Goal: Information Seeking & Learning: Compare options

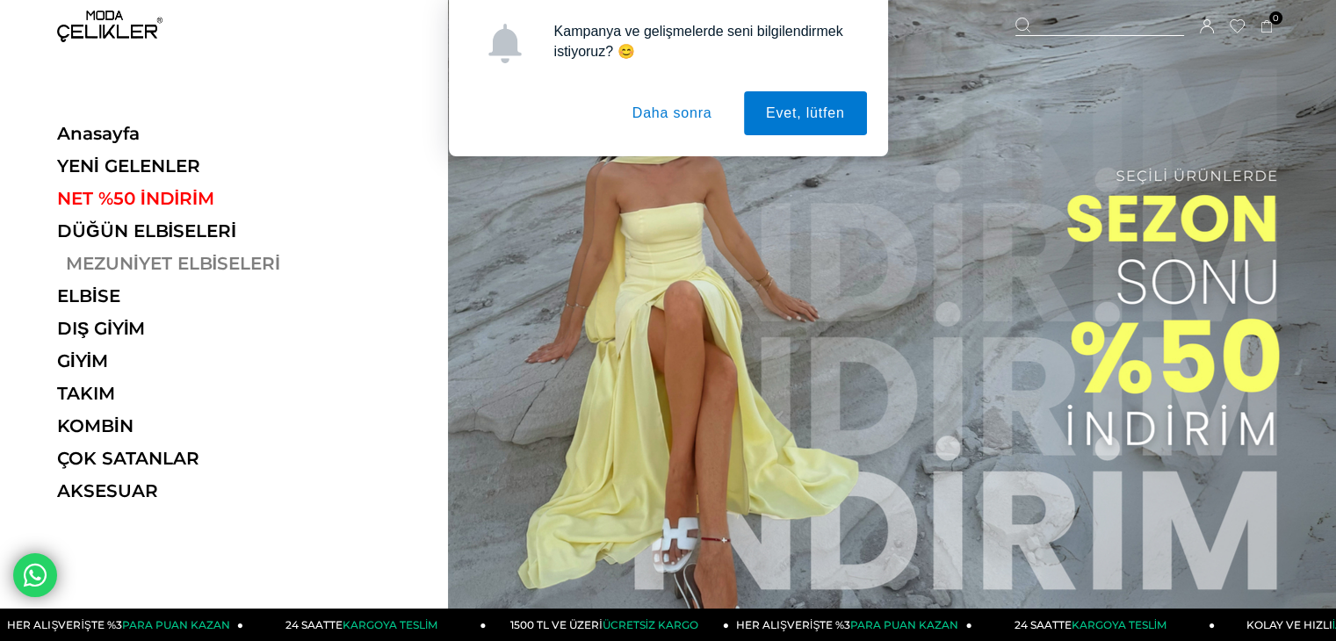
click at [148, 261] on link "MEZUNİYET ELBİSELERİ" at bounding box center [178, 263] width 242 height 21
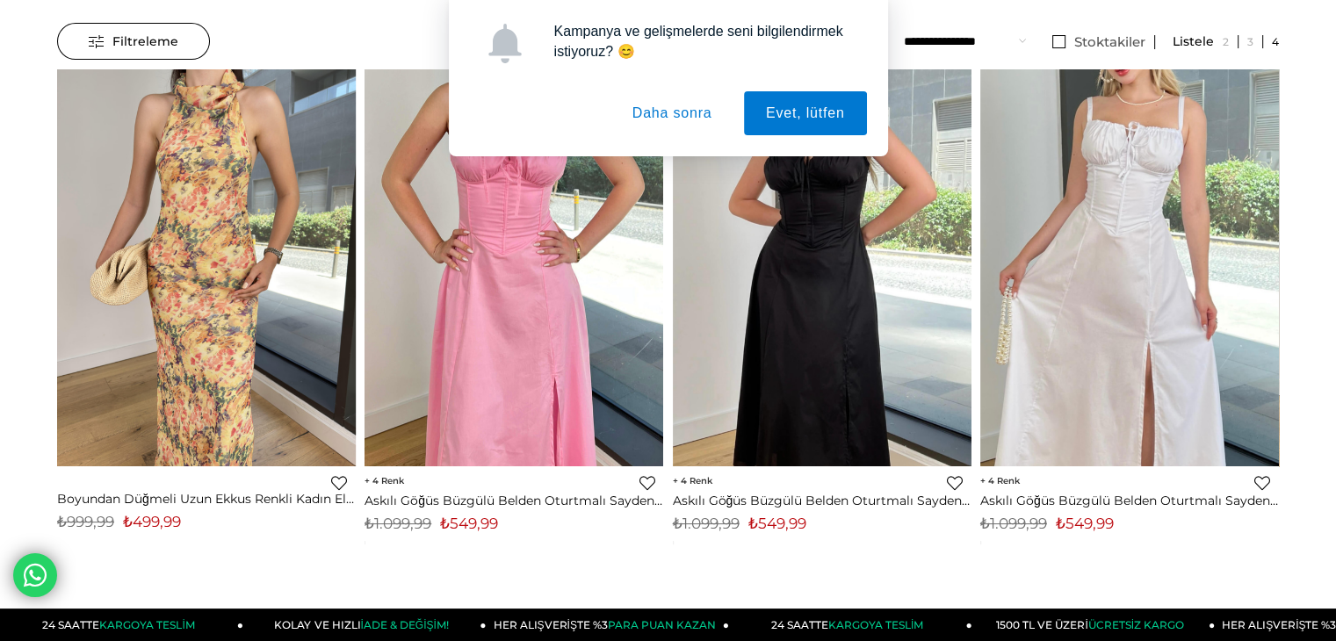
scroll to position [527, 0]
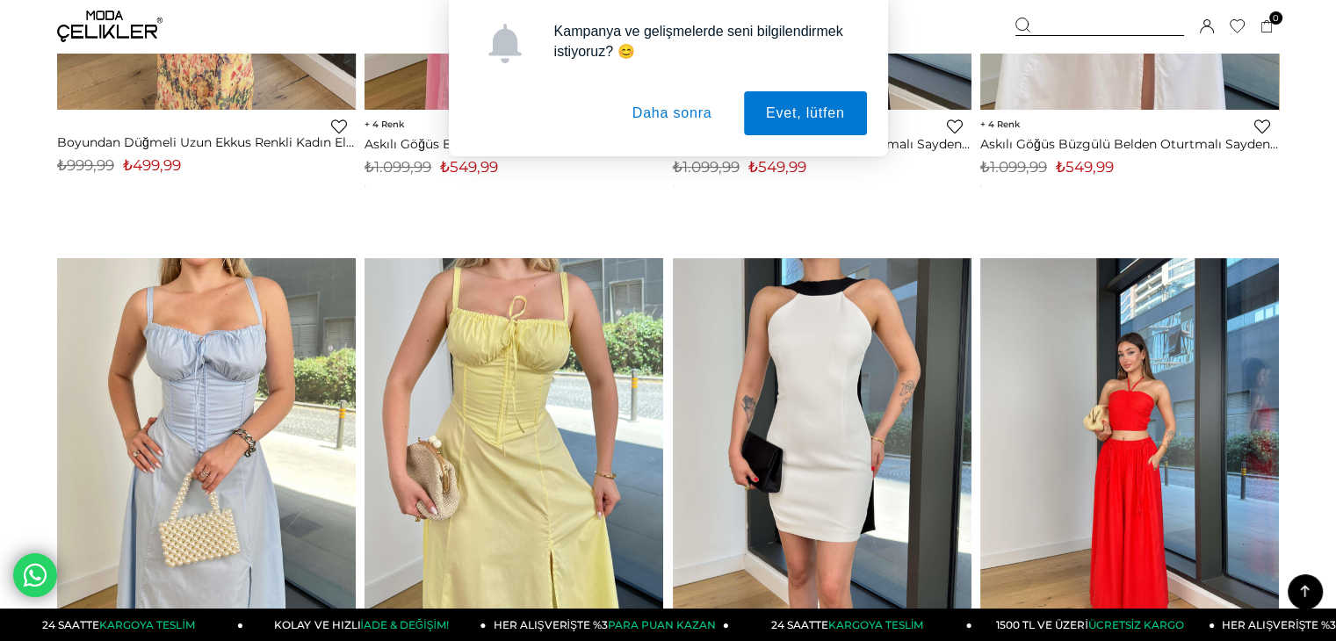
click at [695, 111] on button "Daha sonra" at bounding box center [673, 113] width 124 height 44
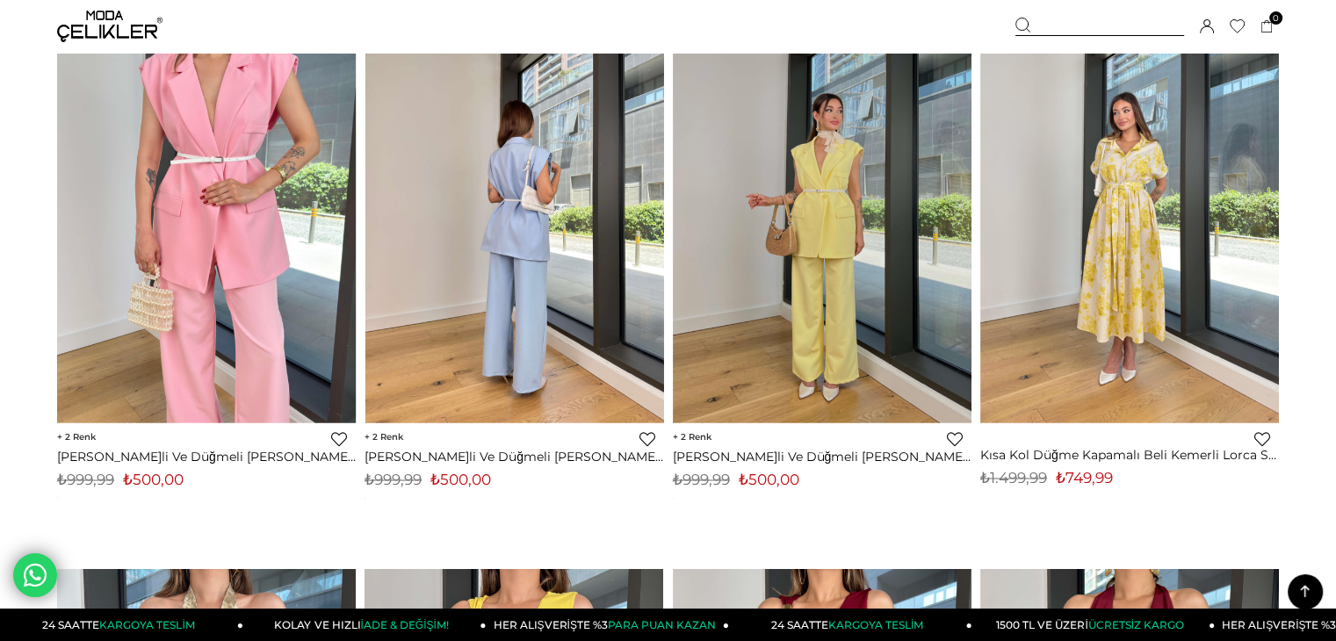
scroll to position [9929, 0]
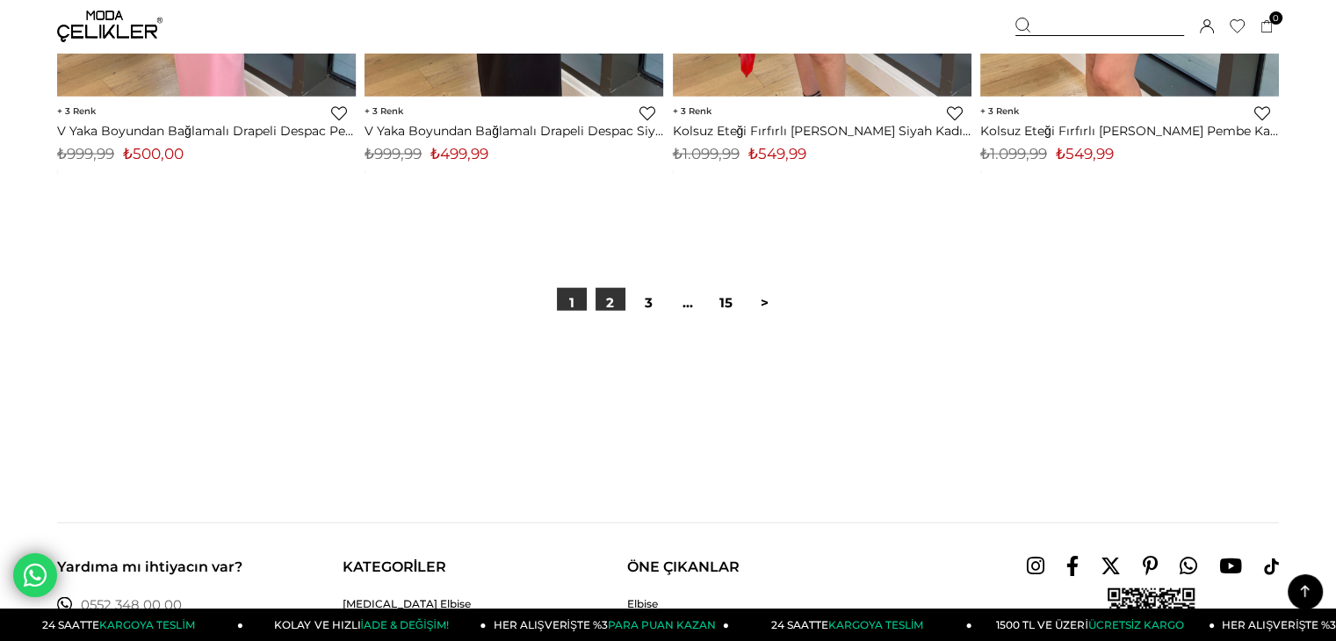
click at [605, 305] on link "2" at bounding box center [611, 303] width 30 height 30
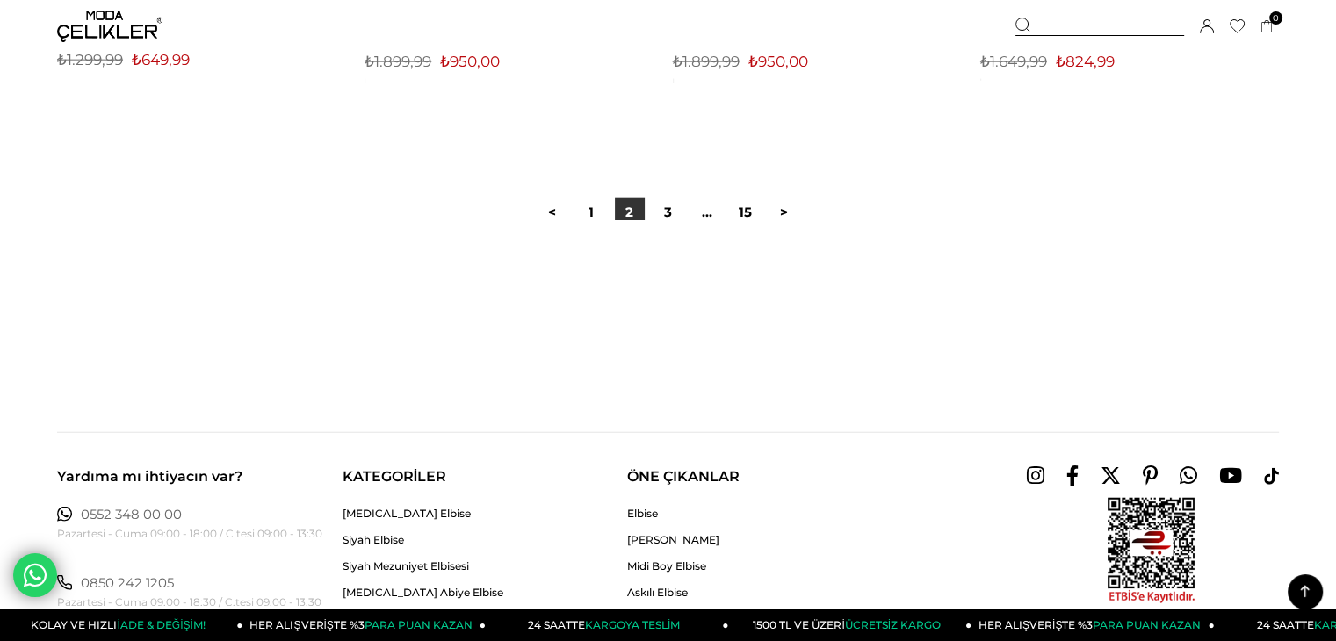
scroll to position [11071, 0]
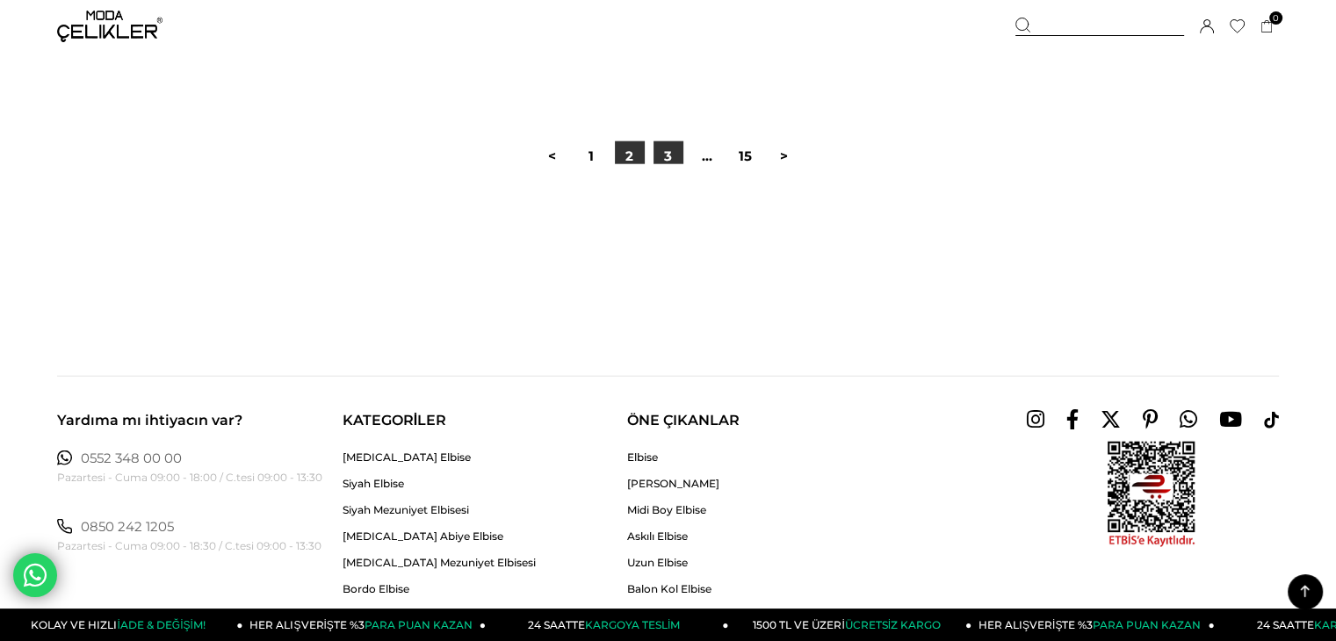
click at [657, 157] on link "3" at bounding box center [669, 156] width 30 height 30
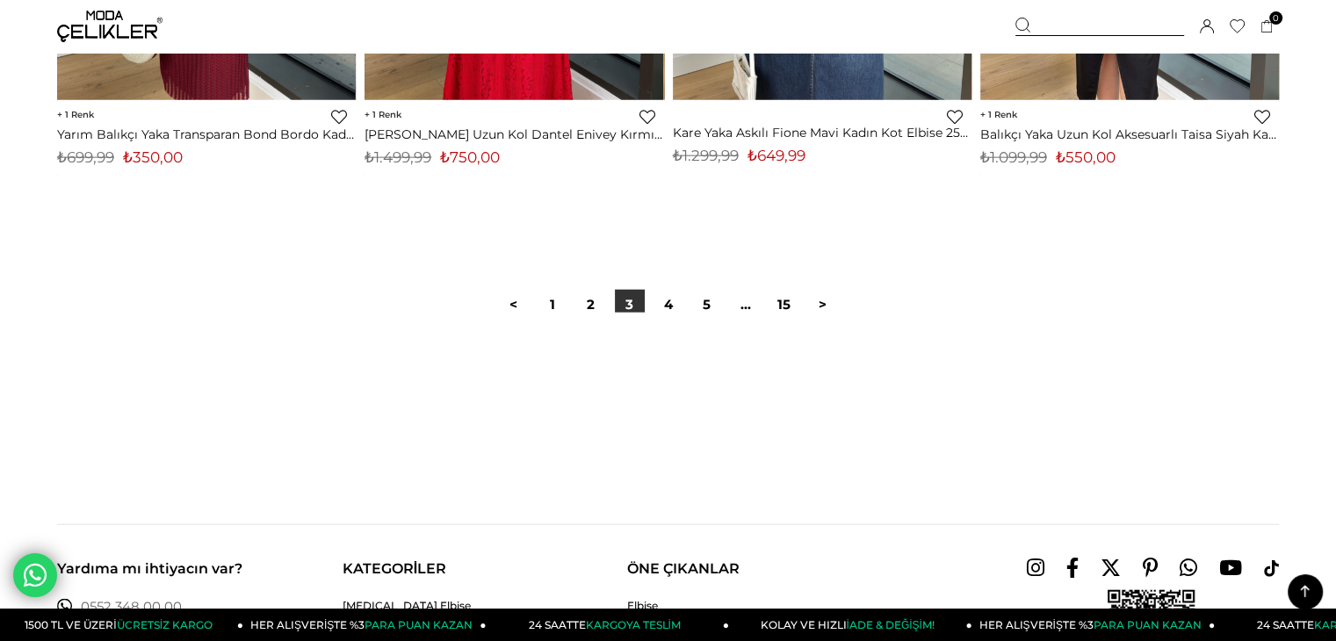
scroll to position [10895, 0]
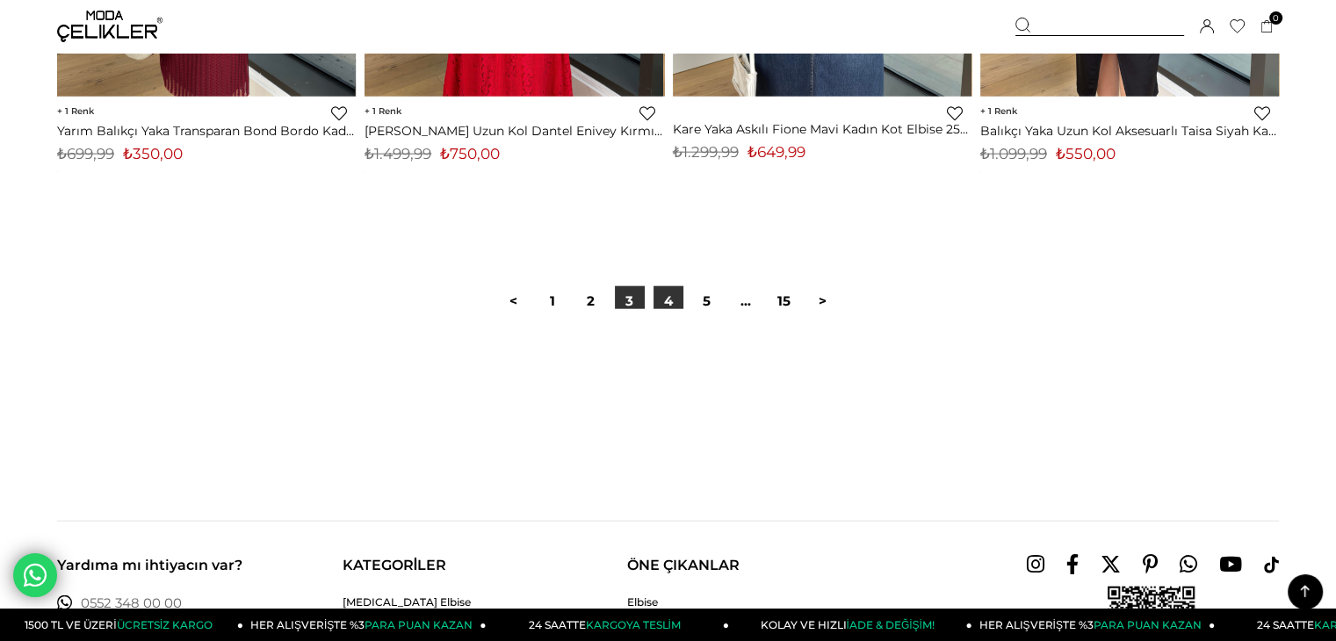
click at [657, 303] on link "4" at bounding box center [669, 301] width 30 height 30
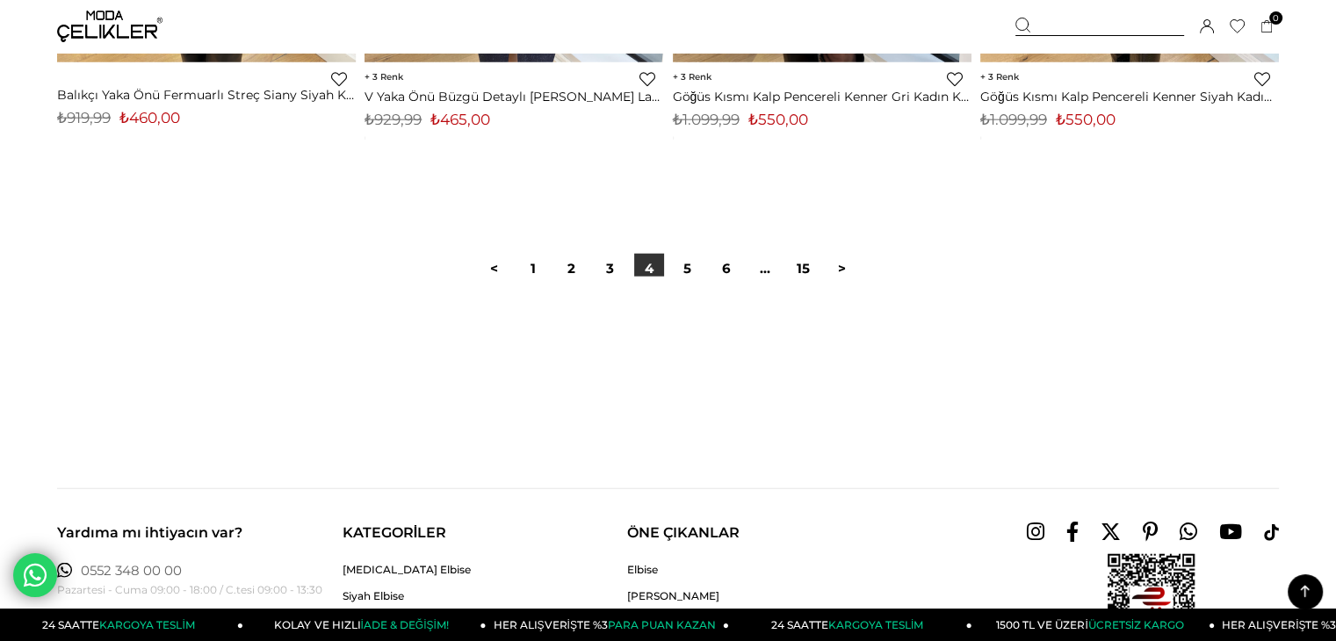
scroll to position [10983, 0]
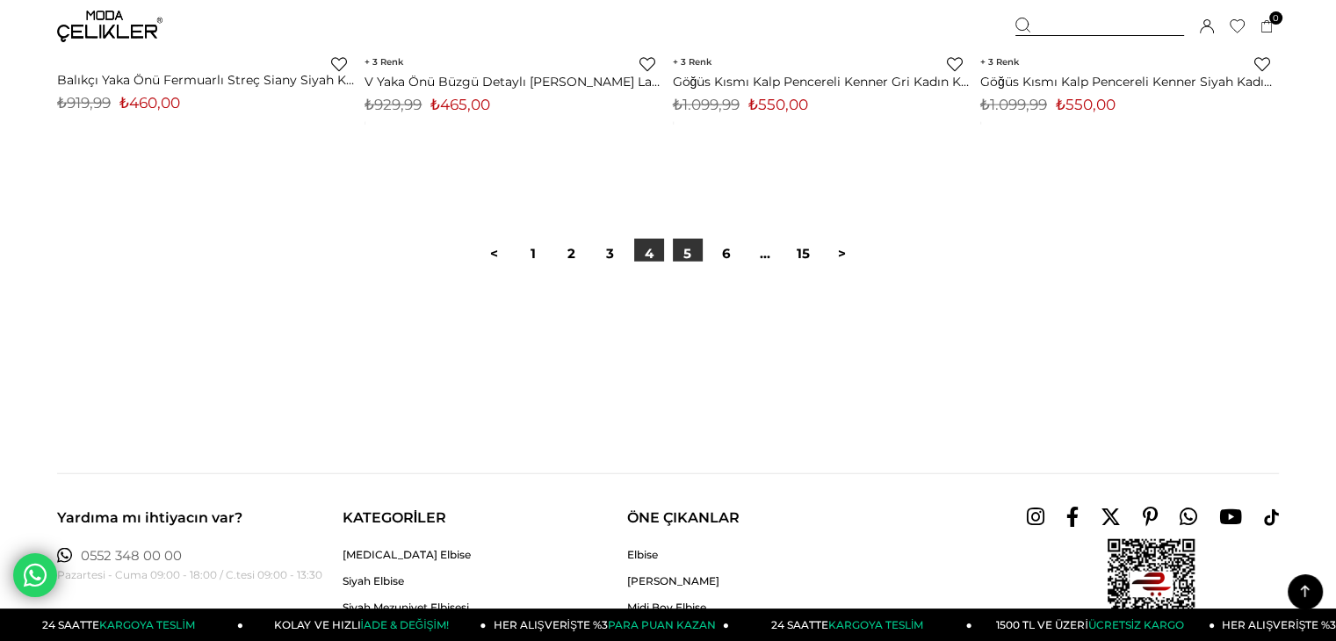
click at [692, 254] on link "5" at bounding box center [688, 254] width 30 height 30
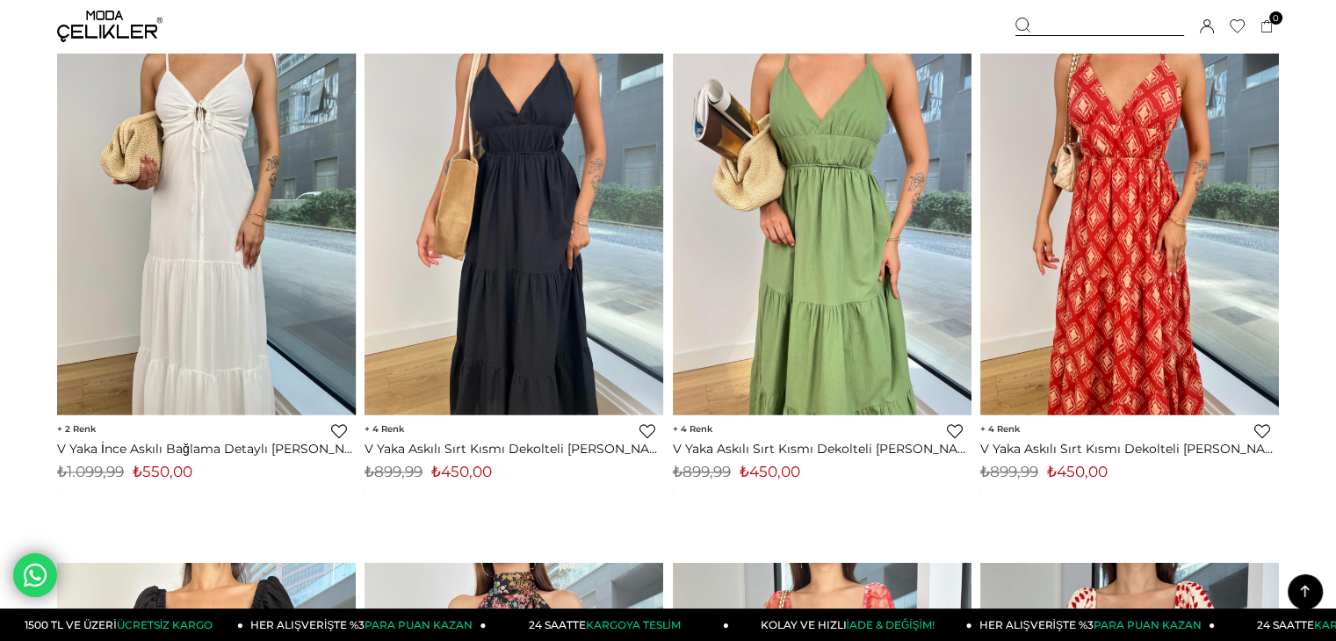
scroll to position [9841, 0]
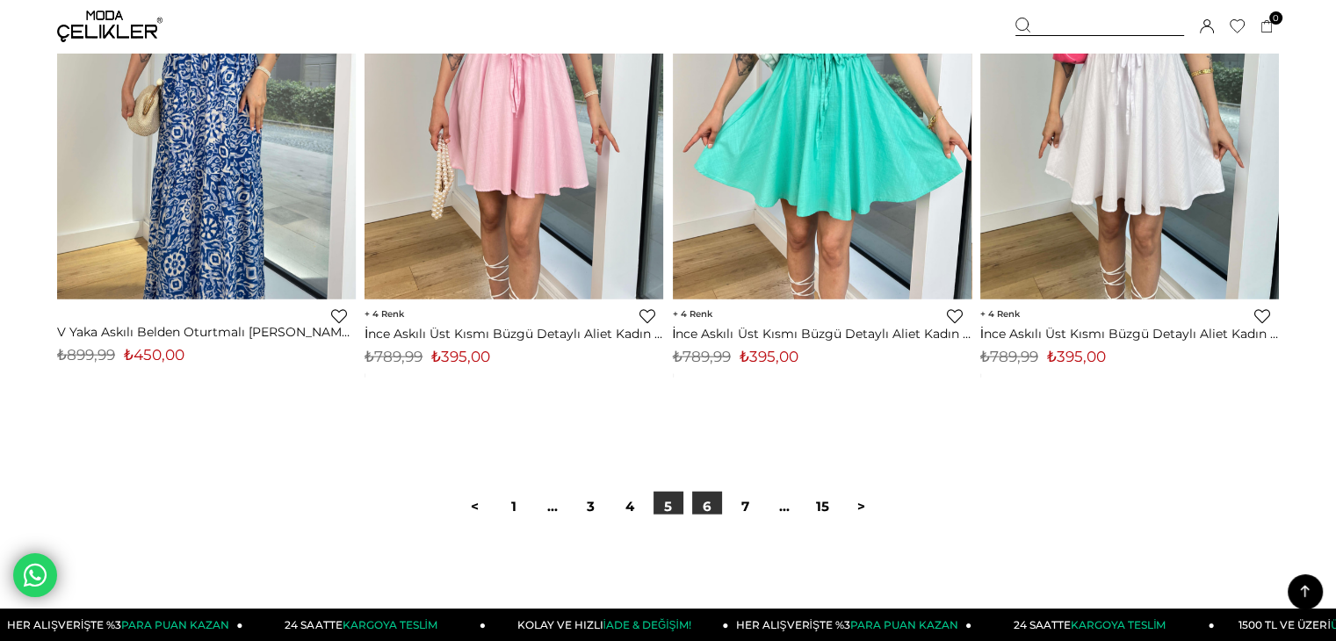
click at [705, 504] on link "6" at bounding box center [707, 507] width 30 height 30
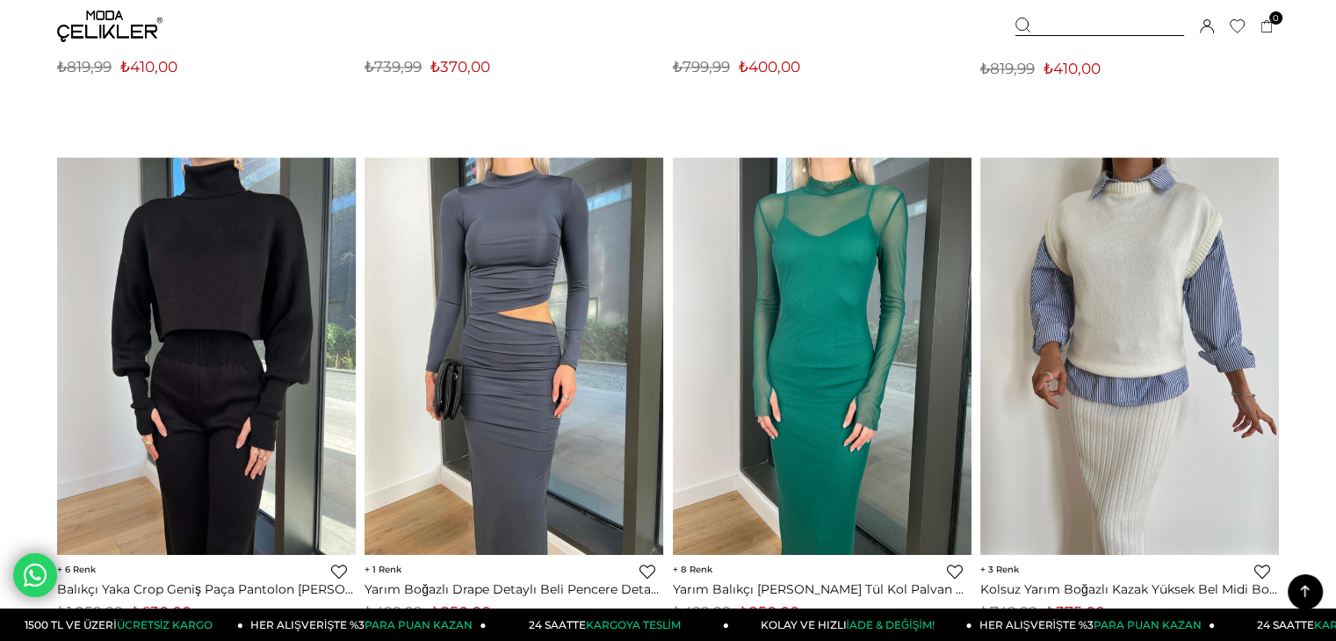
scroll to position [10456, 0]
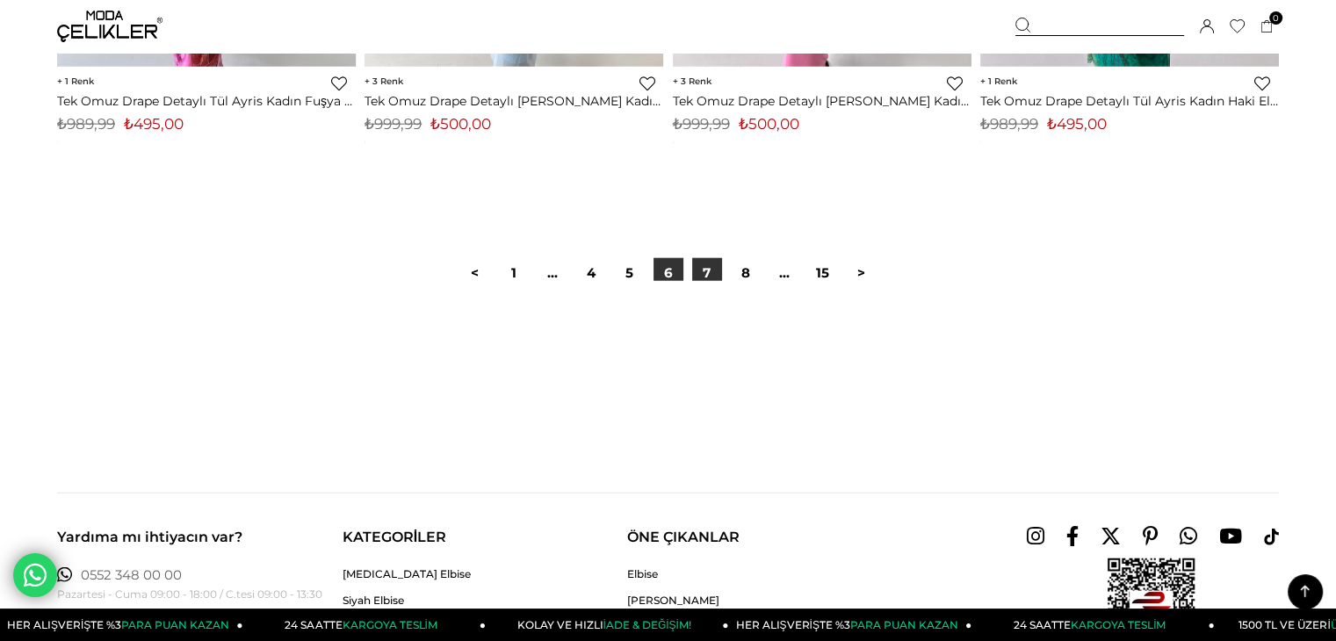
click at [708, 270] on link "7" at bounding box center [707, 273] width 30 height 30
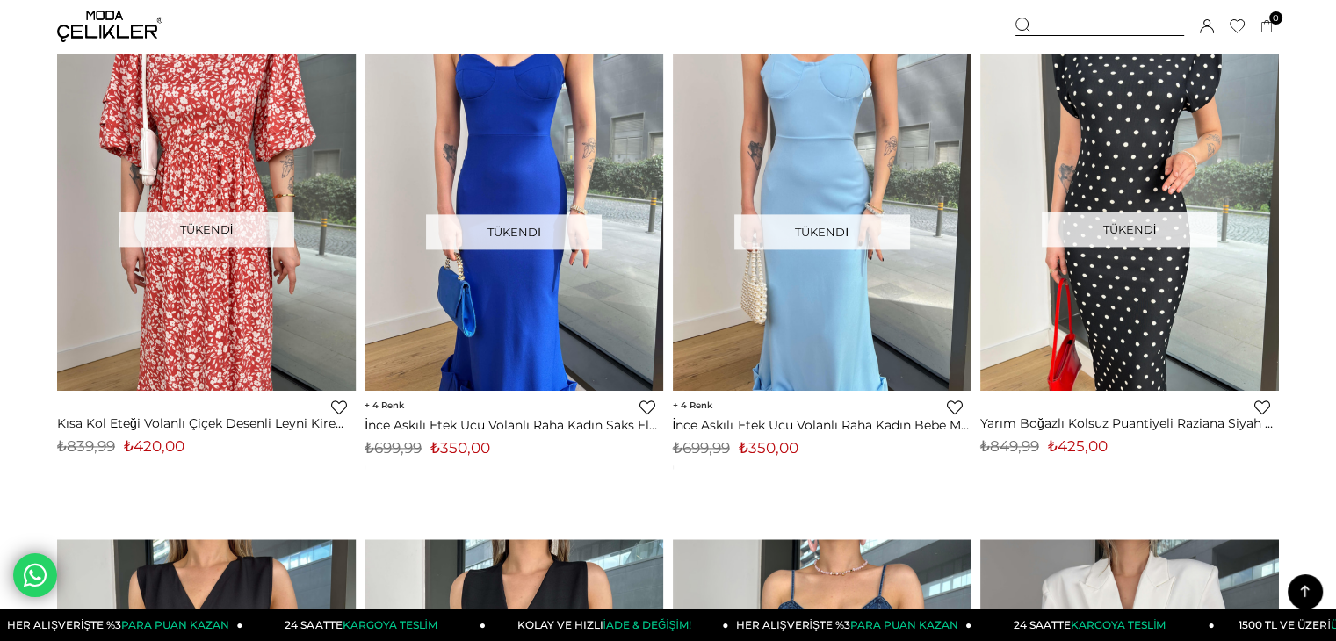
scroll to position [9138, 0]
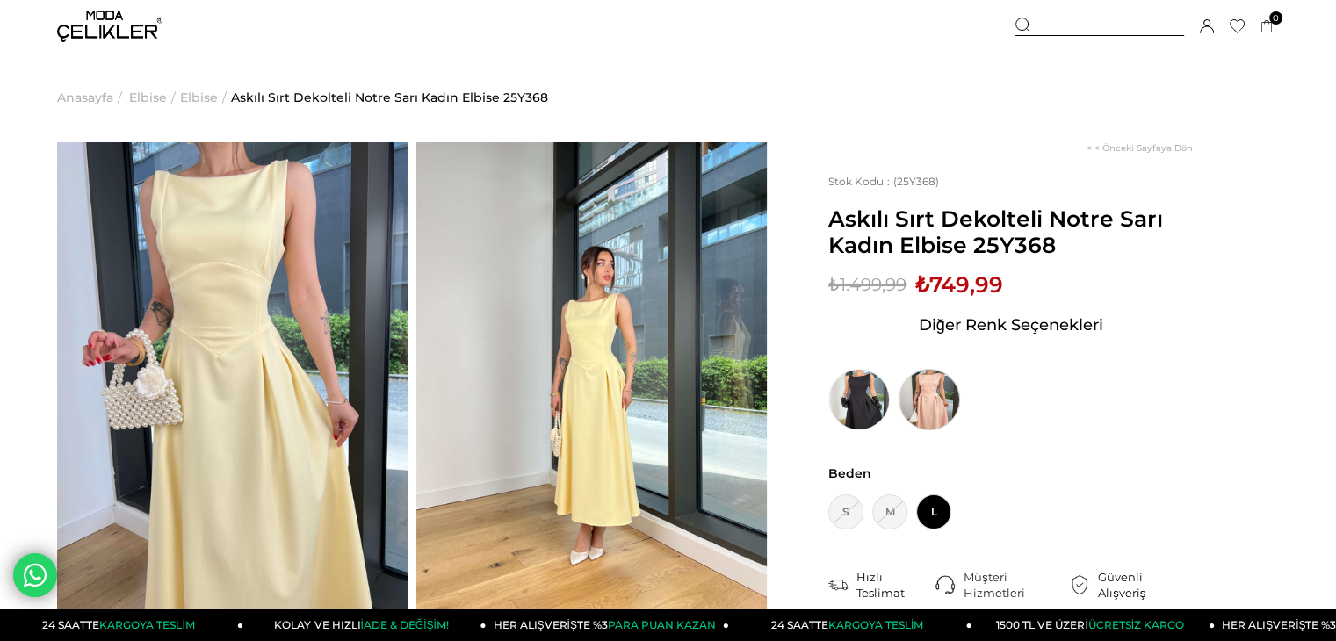
click at [917, 405] on img at bounding box center [930, 400] width 62 height 62
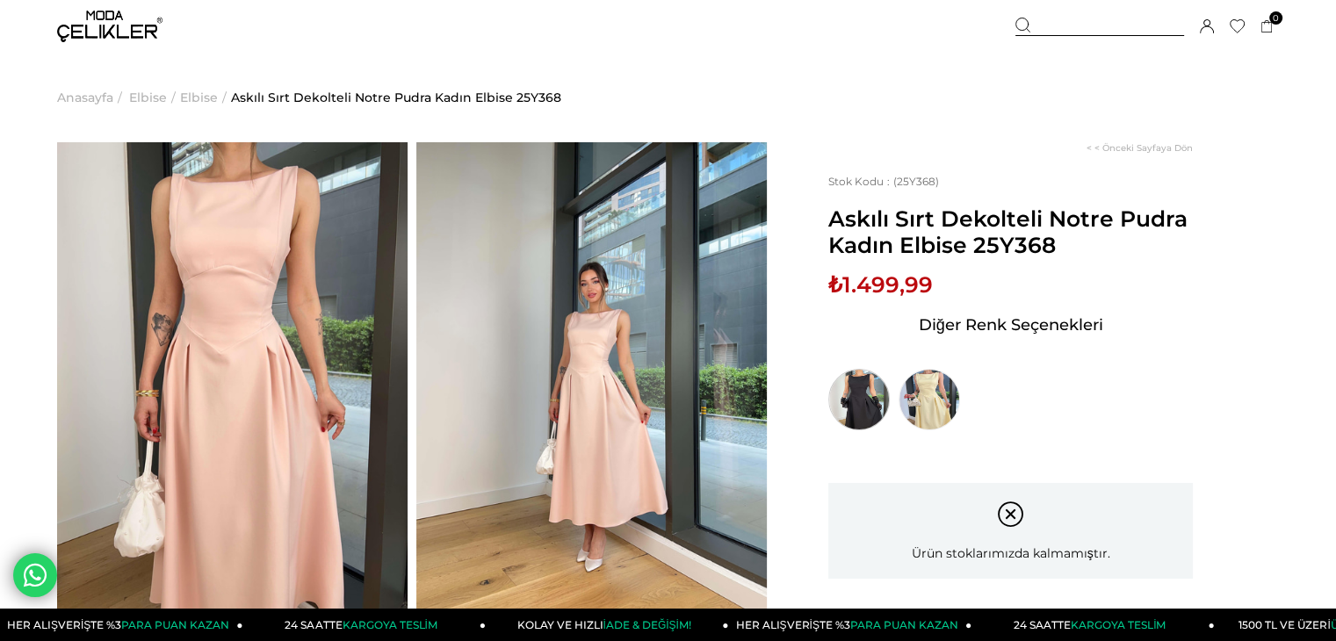
click at [858, 409] on img at bounding box center [860, 400] width 62 height 62
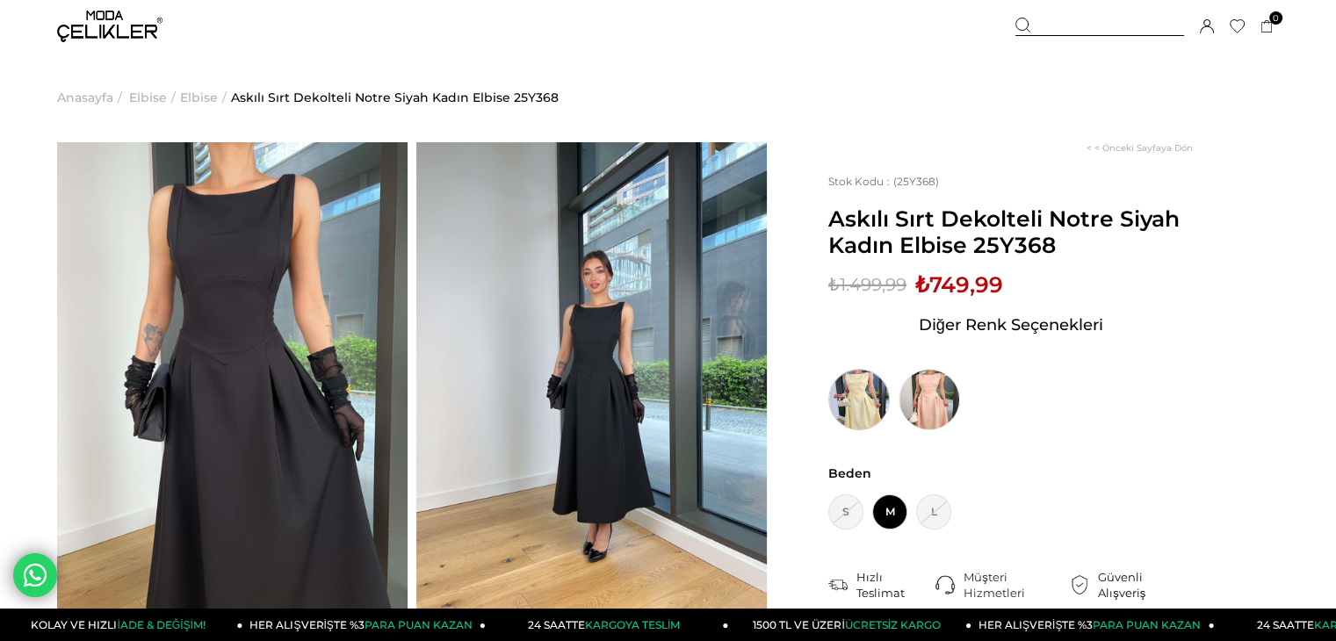
click at [851, 409] on img at bounding box center [860, 400] width 62 height 62
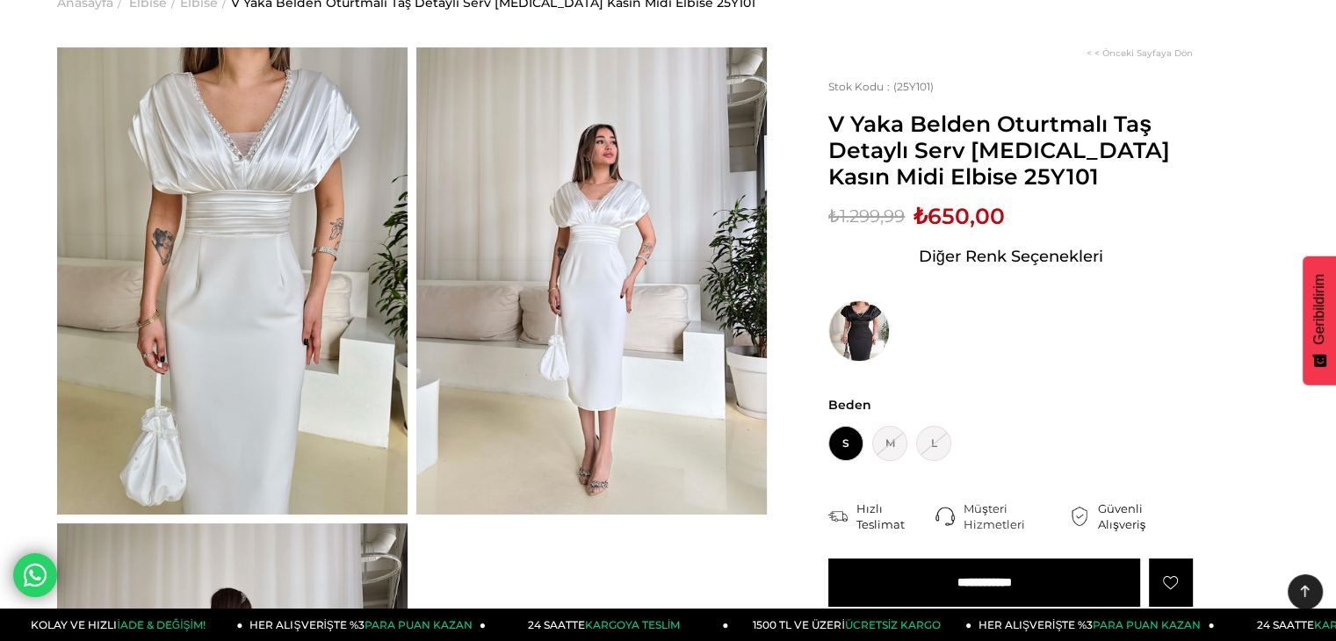
scroll to position [88, 0]
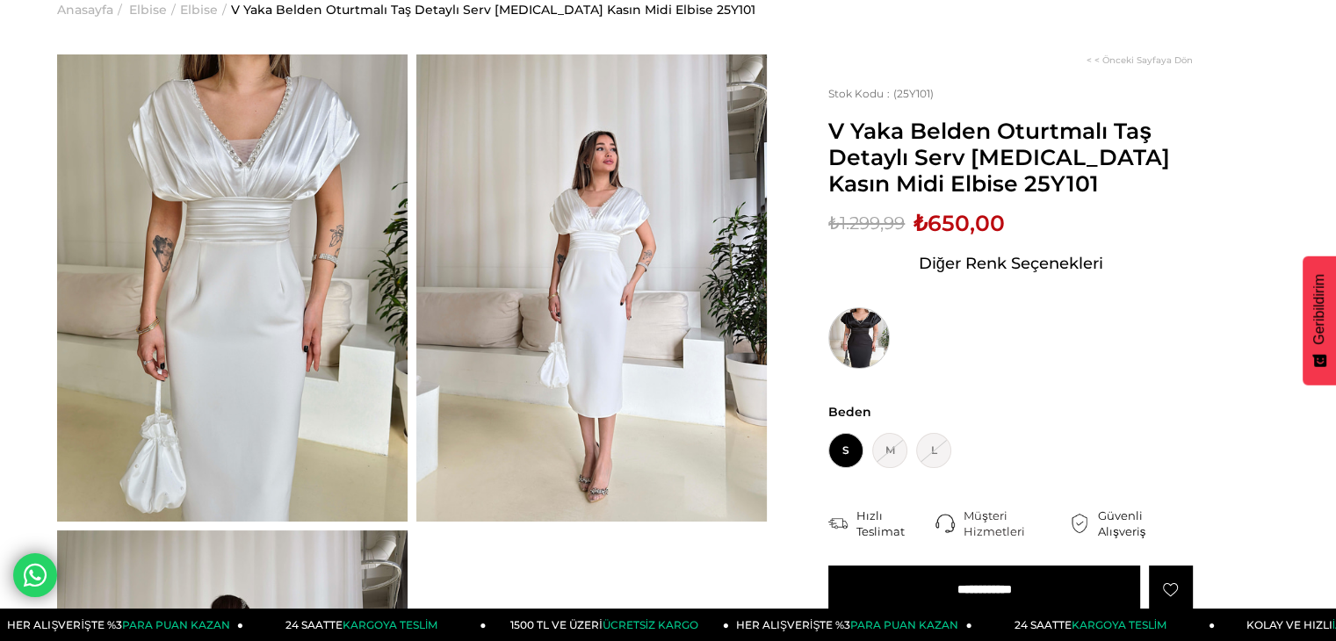
click at [868, 335] on img at bounding box center [860, 339] width 62 height 62
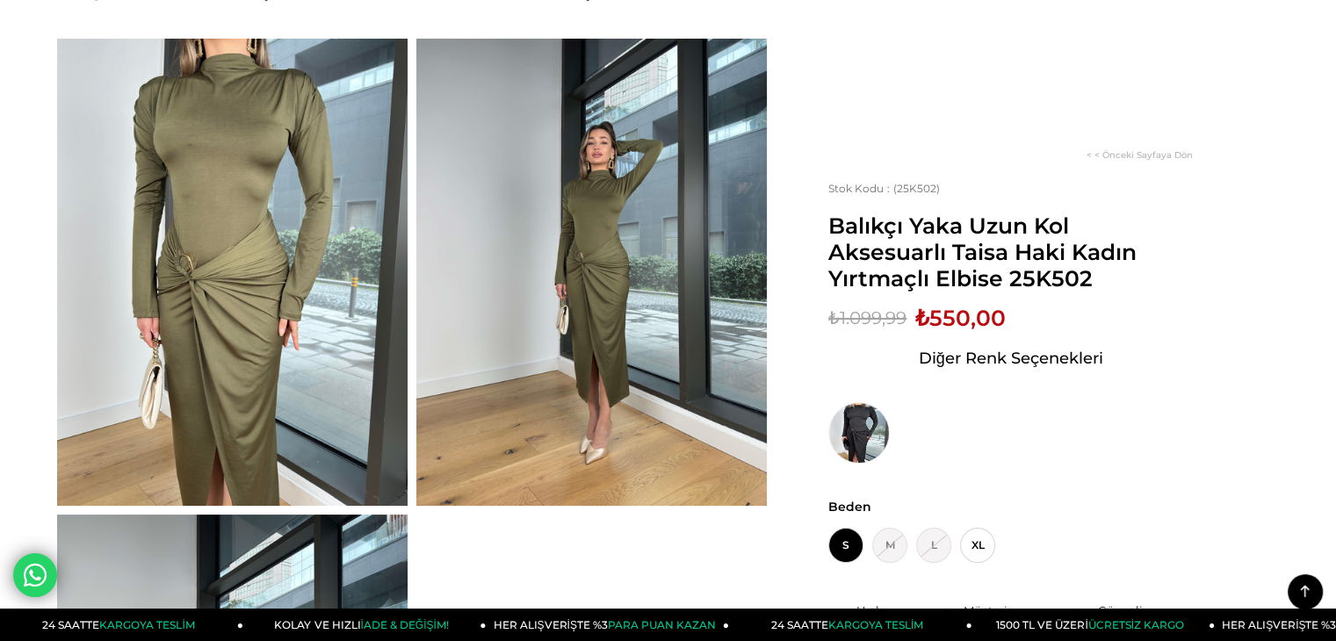
scroll to position [88, 0]
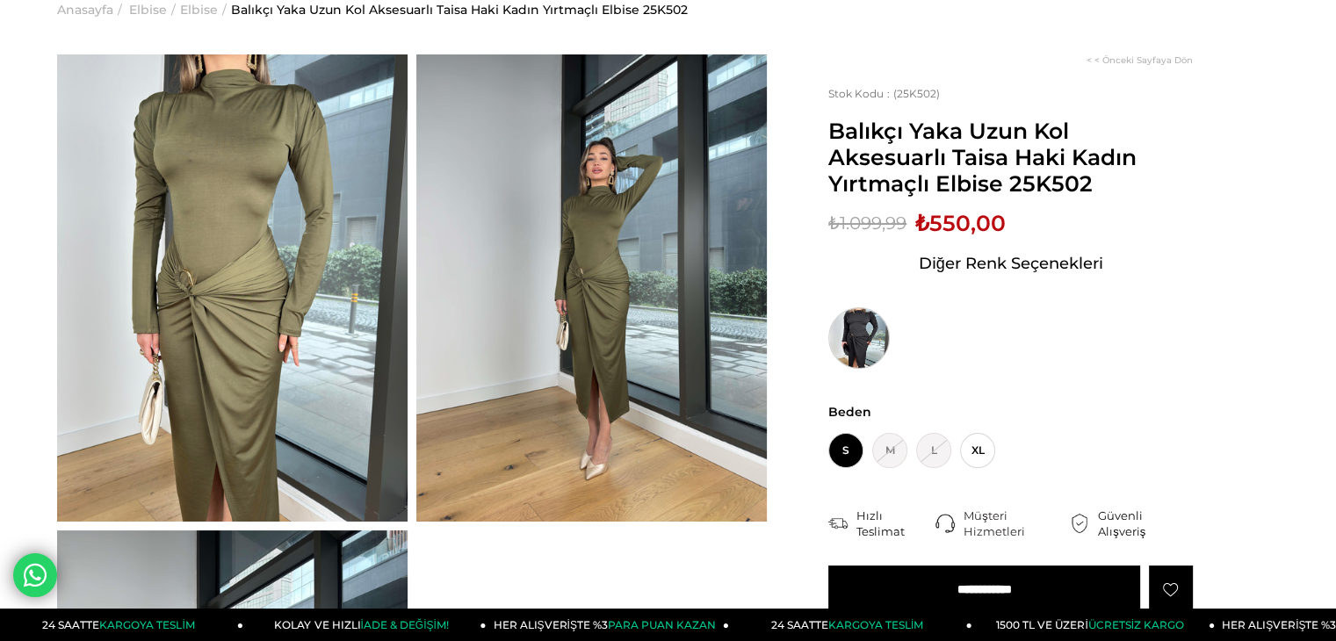
click at [854, 325] on img at bounding box center [860, 339] width 62 height 62
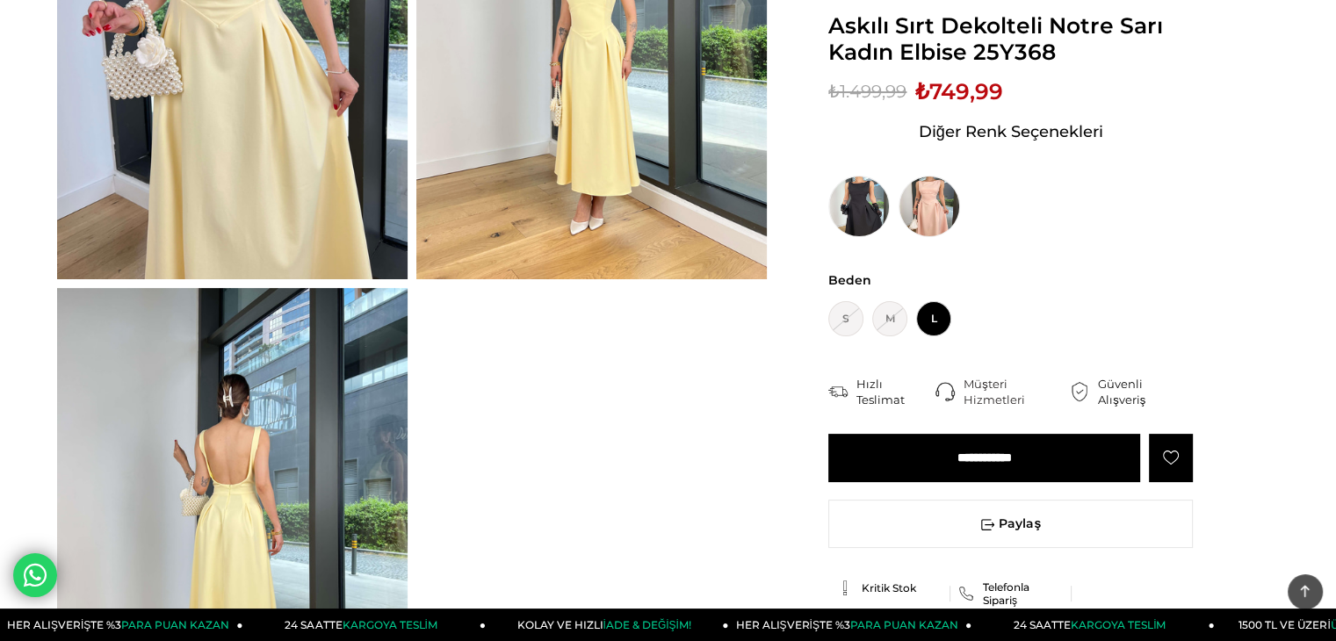
scroll to position [351, 0]
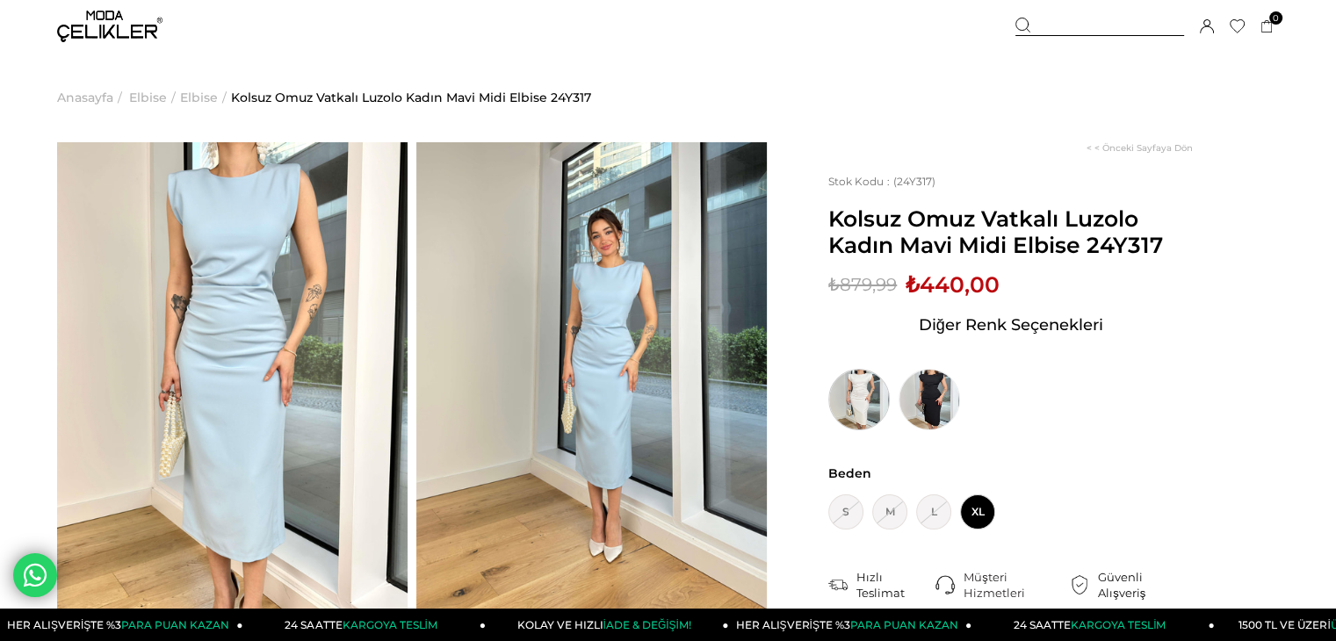
click at [870, 398] on img at bounding box center [860, 400] width 62 height 62
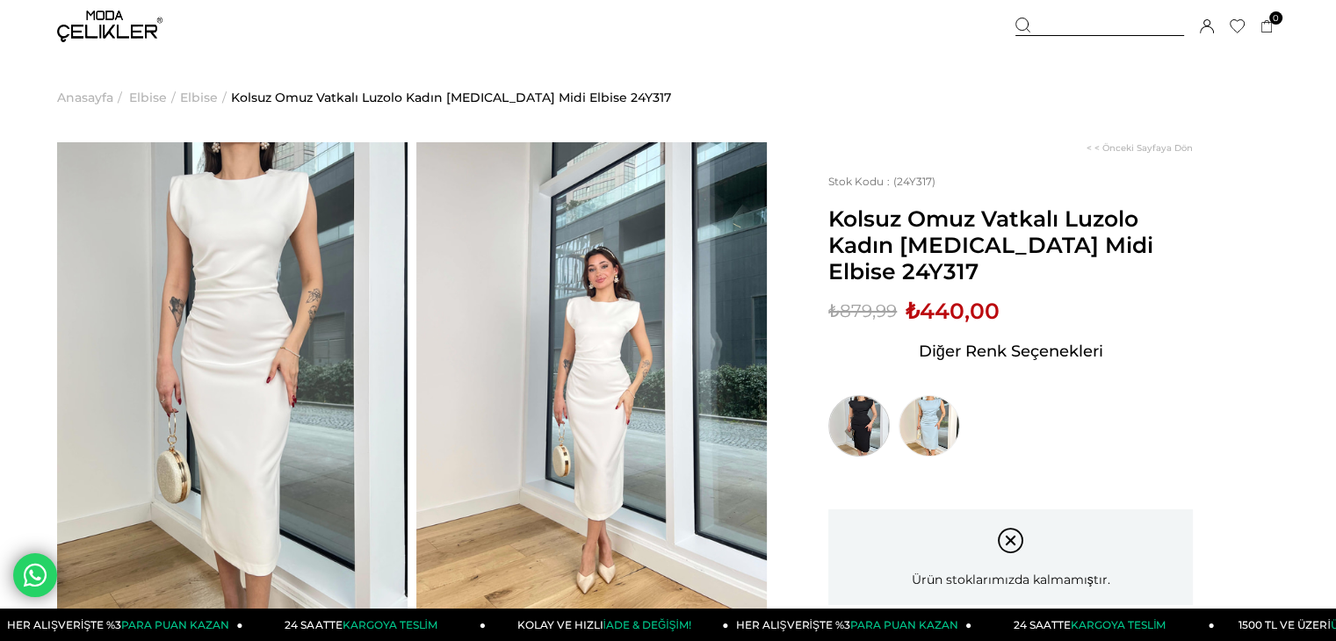
click at [860, 395] on img at bounding box center [860, 426] width 62 height 62
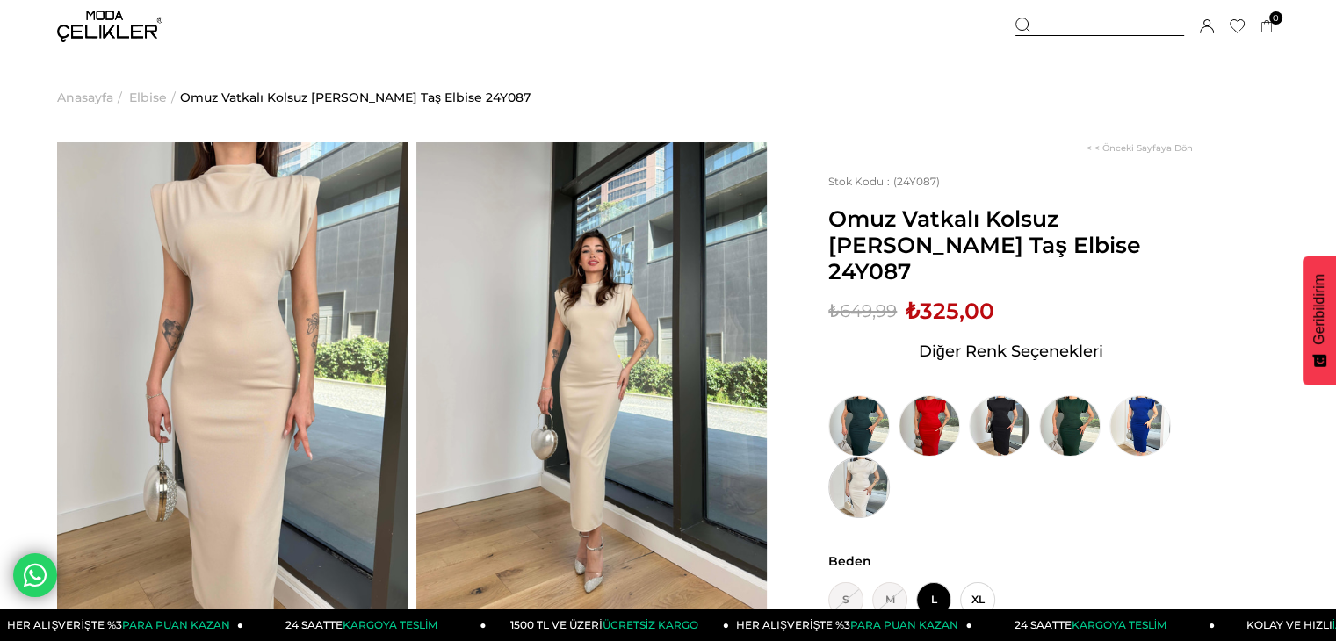
click at [858, 458] on img at bounding box center [860, 488] width 62 height 62
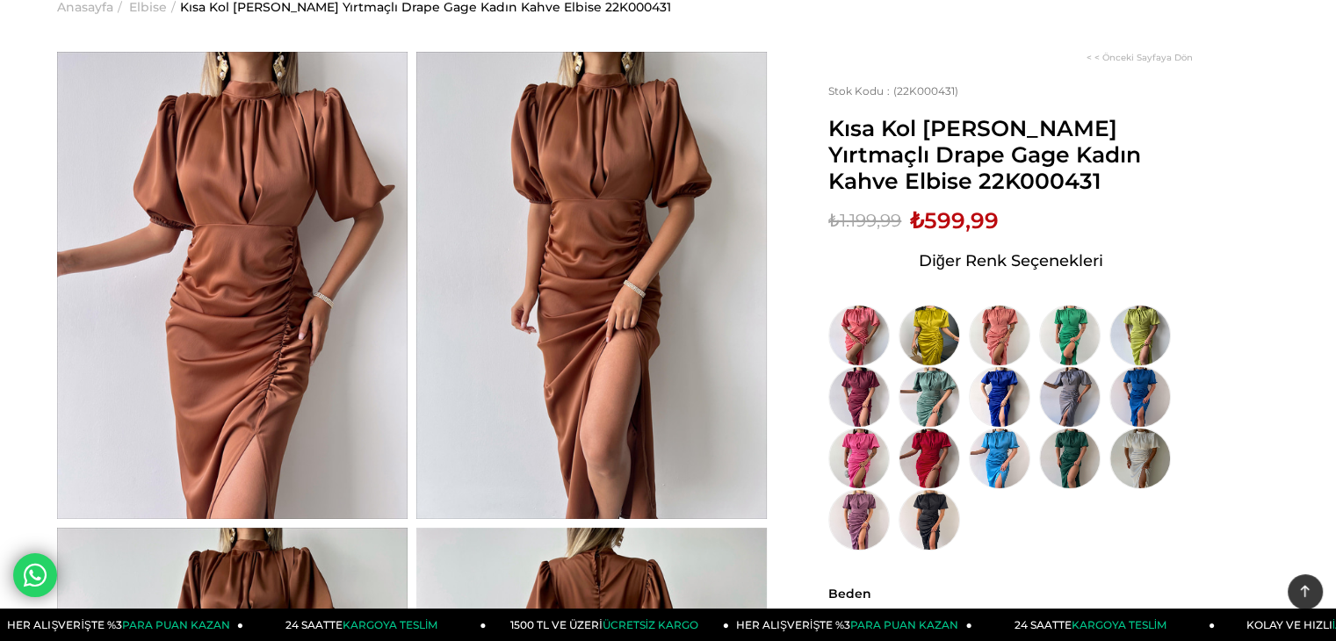
scroll to position [88, 0]
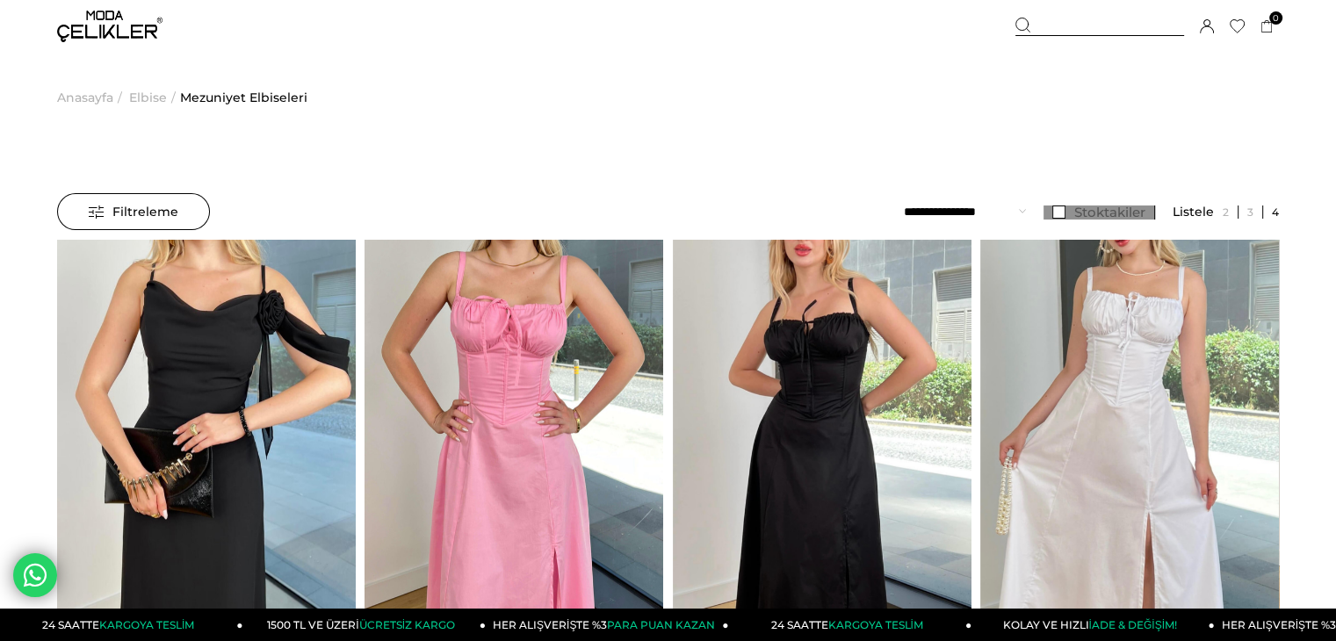
click at [1058, 215] on link "Stoktakiler" at bounding box center [1100, 213] width 112 height 14
click at [157, 210] on span "Filtreleme" at bounding box center [134, 211] width 90 height 35
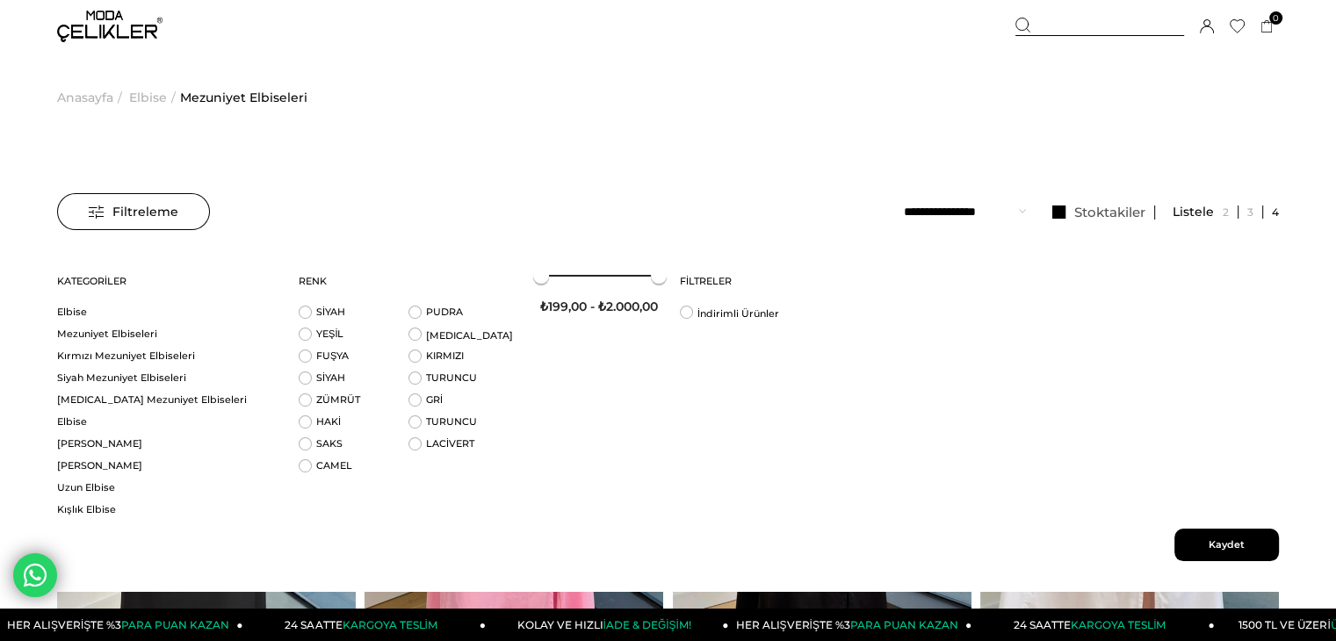
click at [1241, 542] on span "Kaydet" at bounding box center [1227, 545] width 105 height 33
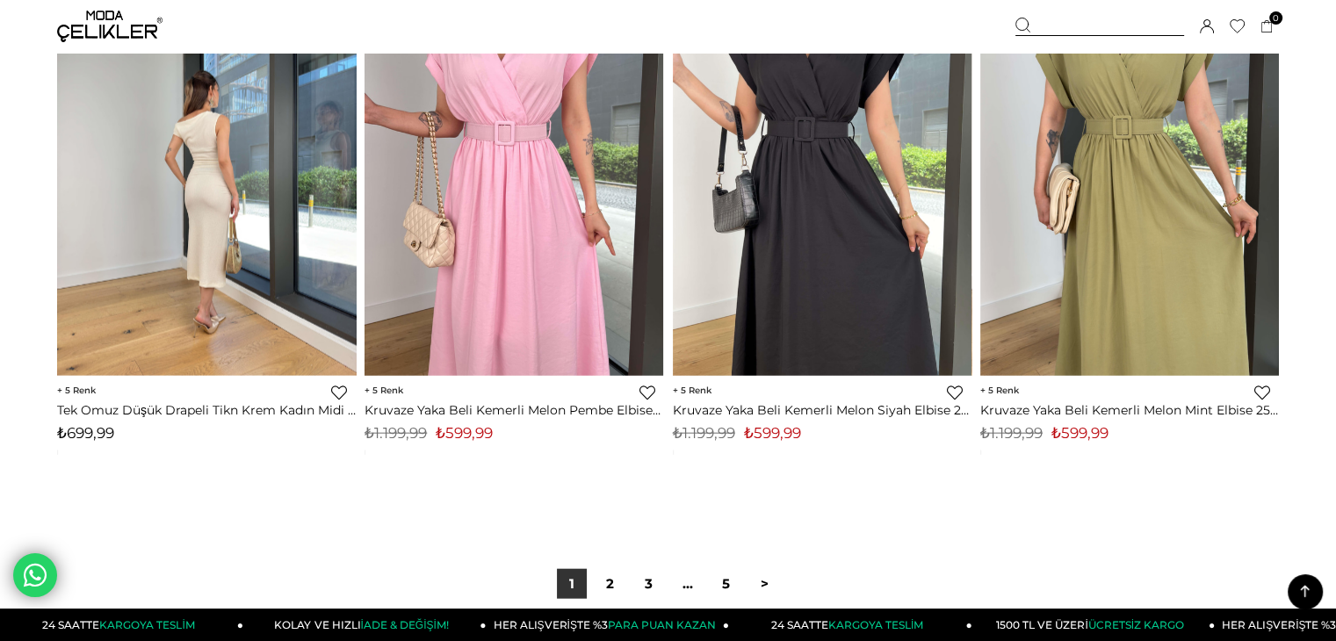
scroll to position [11071, 0]
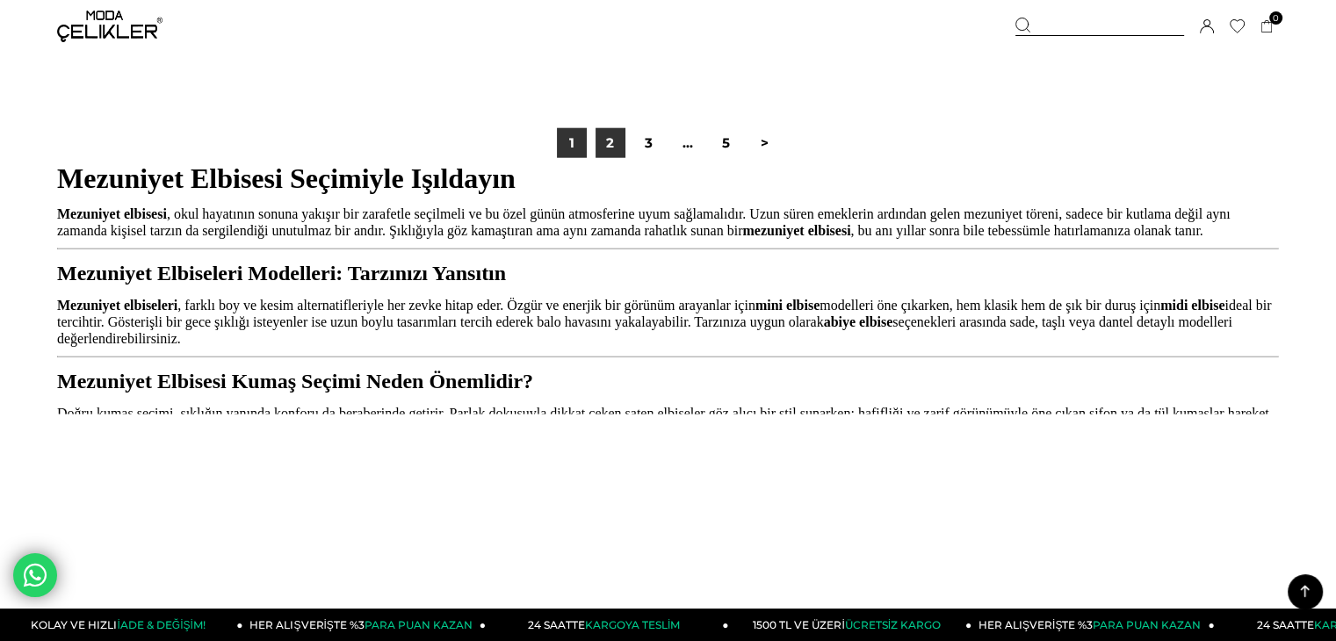
click at [611, 145] on link "2" at bounding box center [611, 143] width 30 height 30
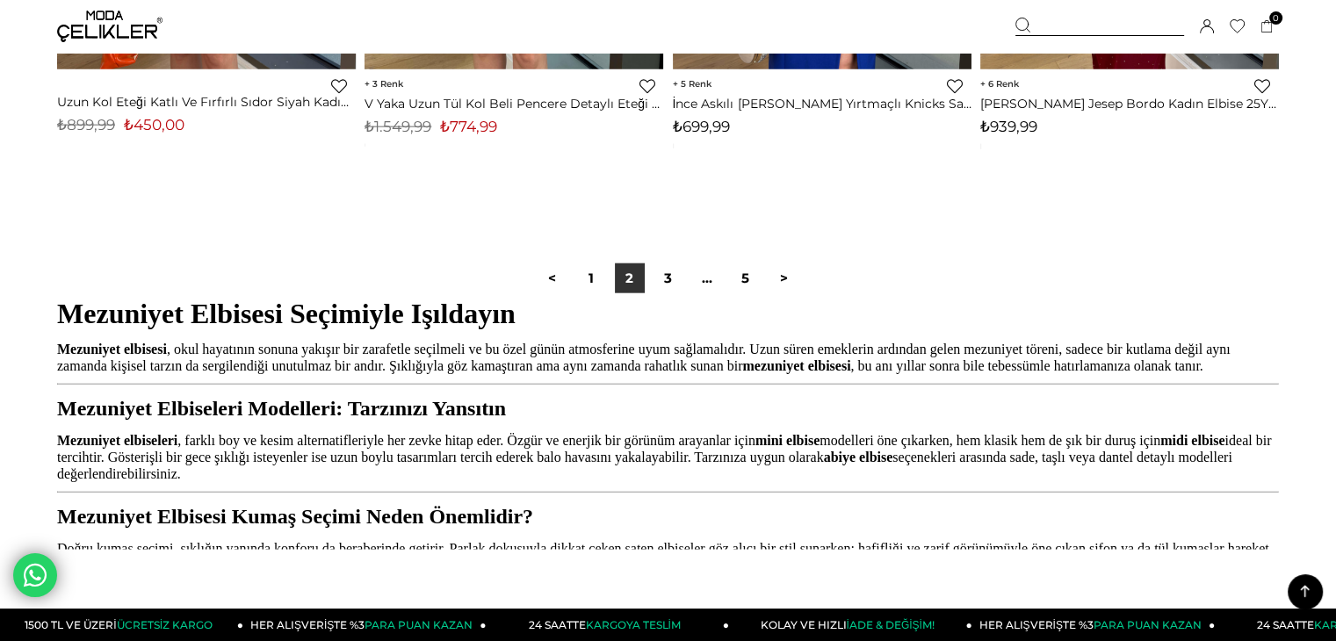
scroll to position [11071, 0]
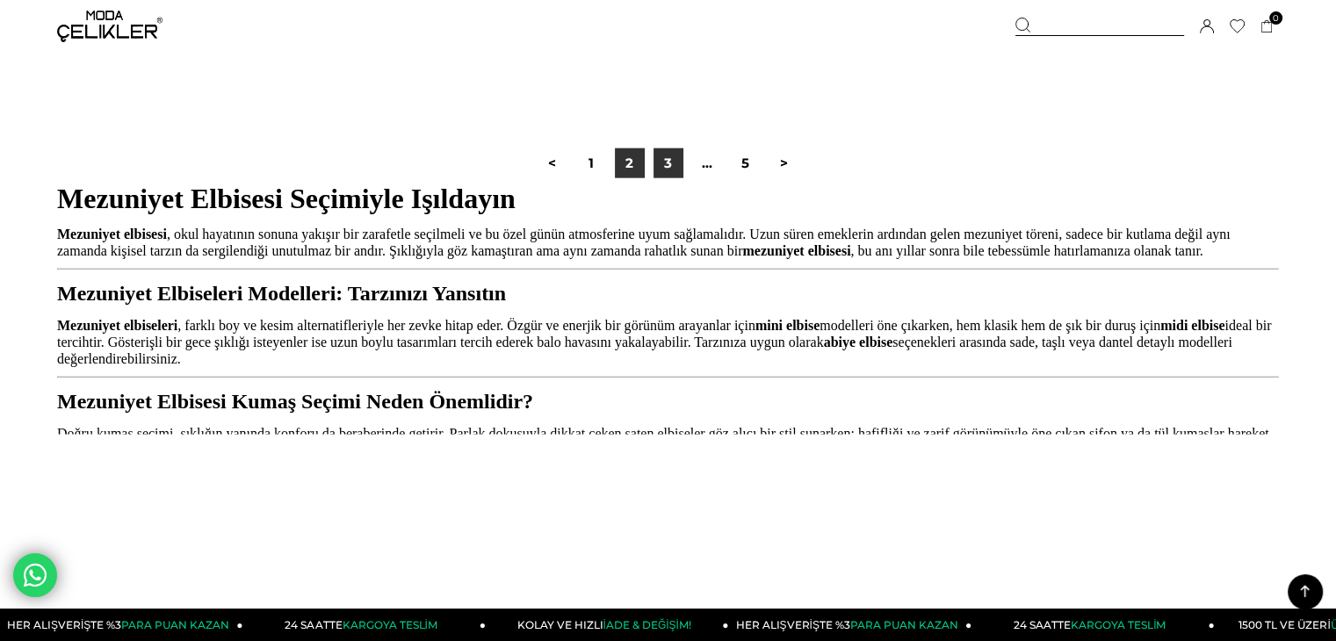
click at [663, 154] on link "3" at bounding box center [669, 163] width 30 height 30
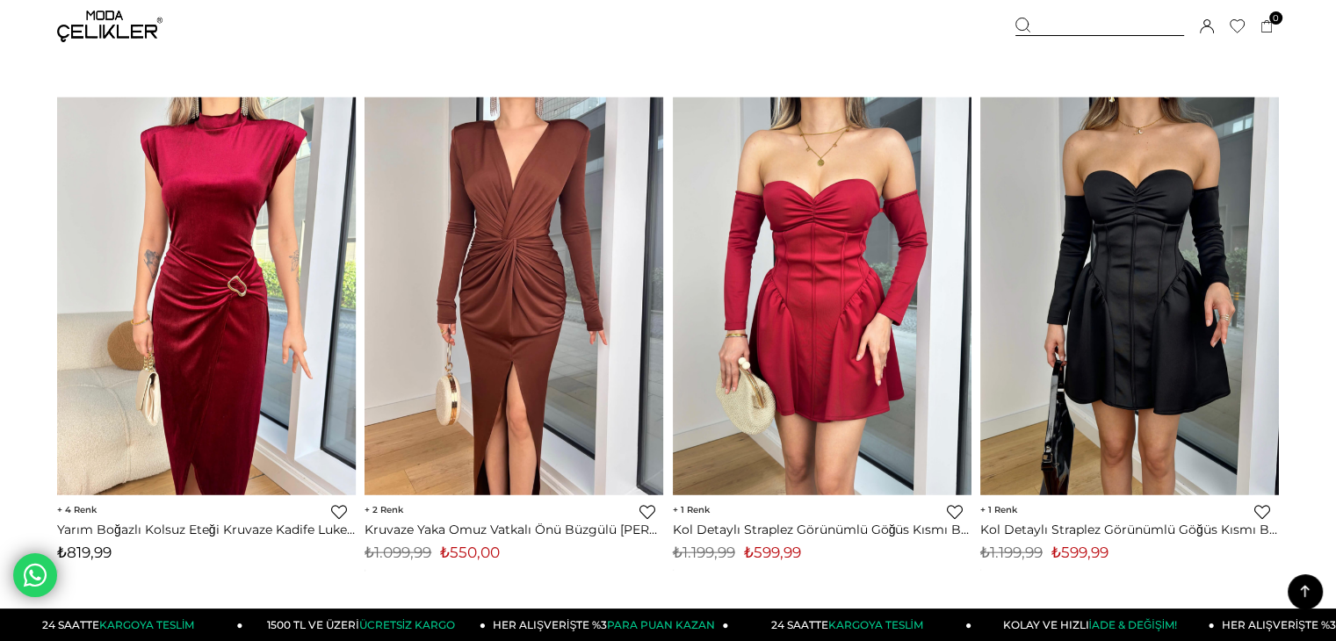
scroll to position [10544, 0]
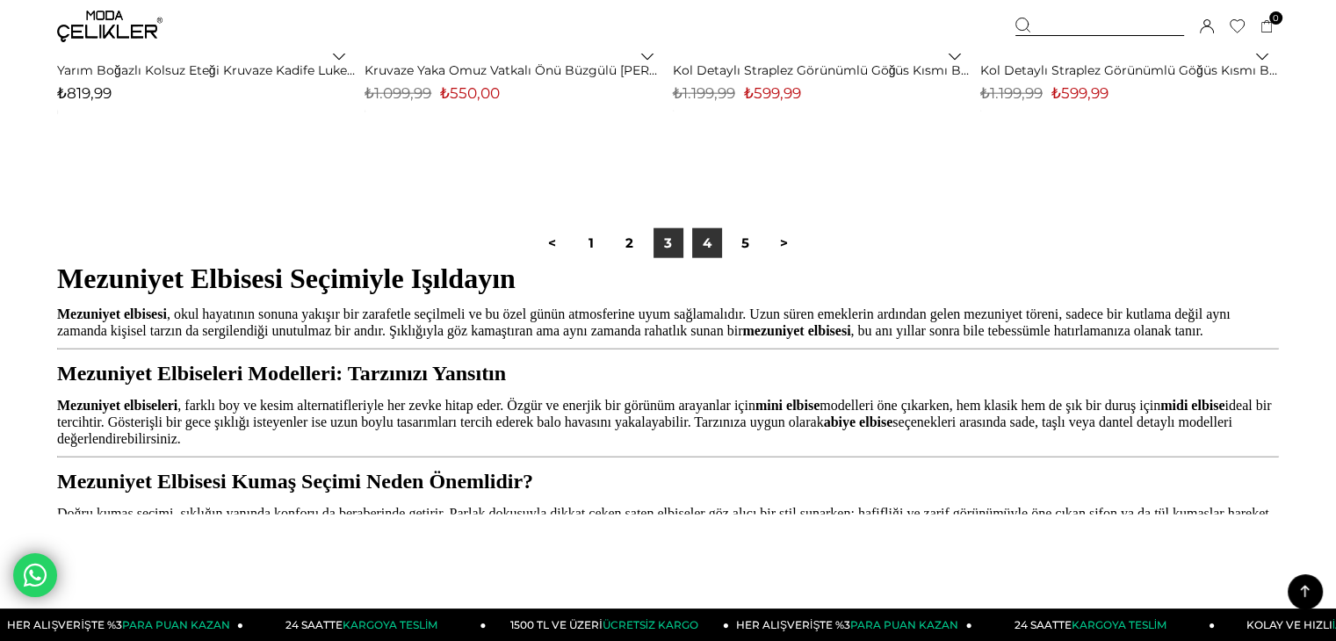
click at [699, 236] on link "4" at bounding box center [707, 243] width 30 height 30
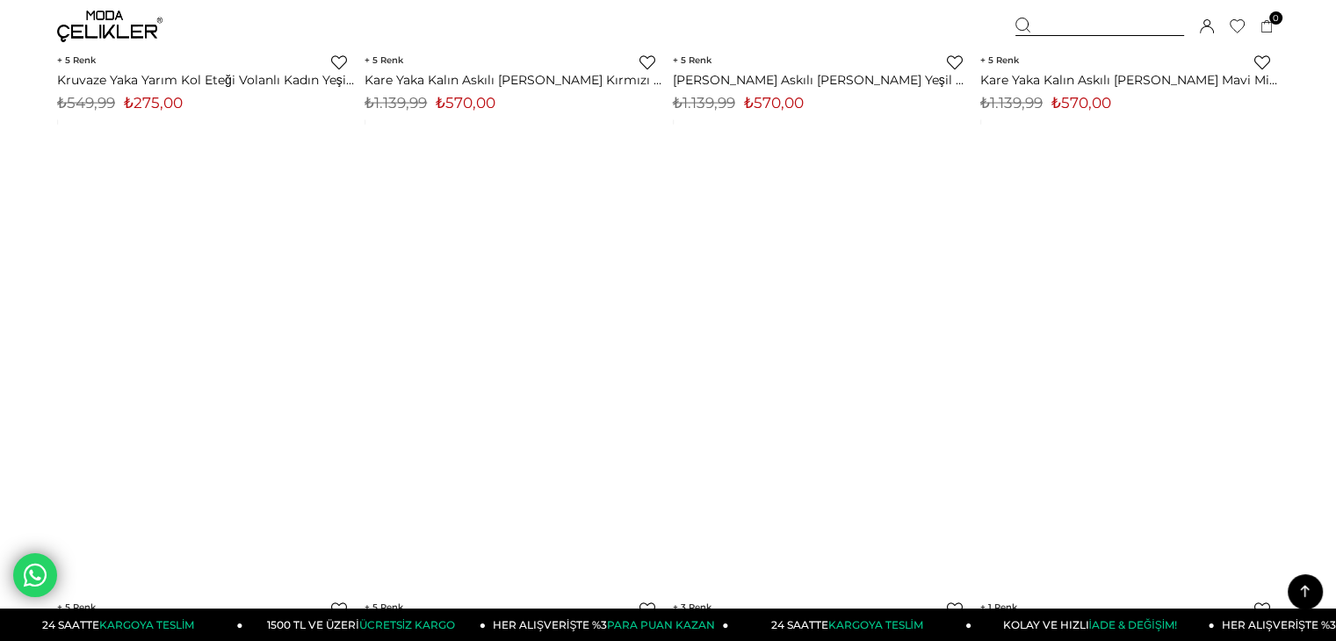
scroll to position [11071, 0]
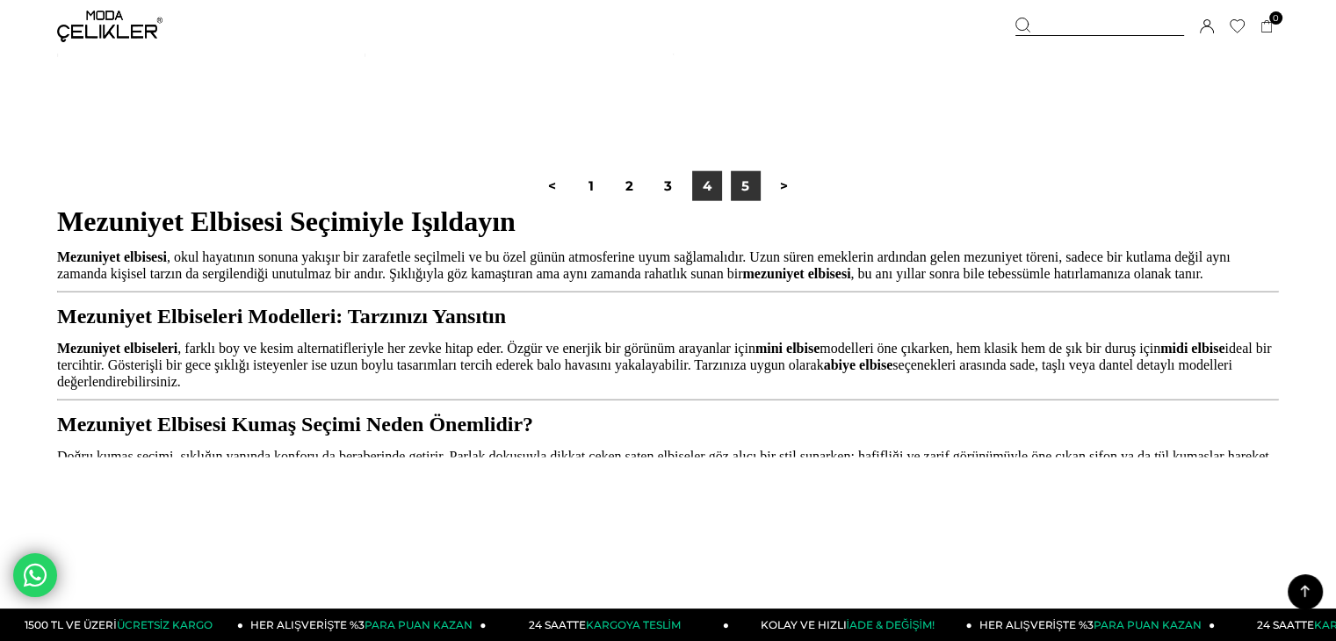
click at [753, 185] on link "5" at bounding box center [746, 186] width 30 height 30
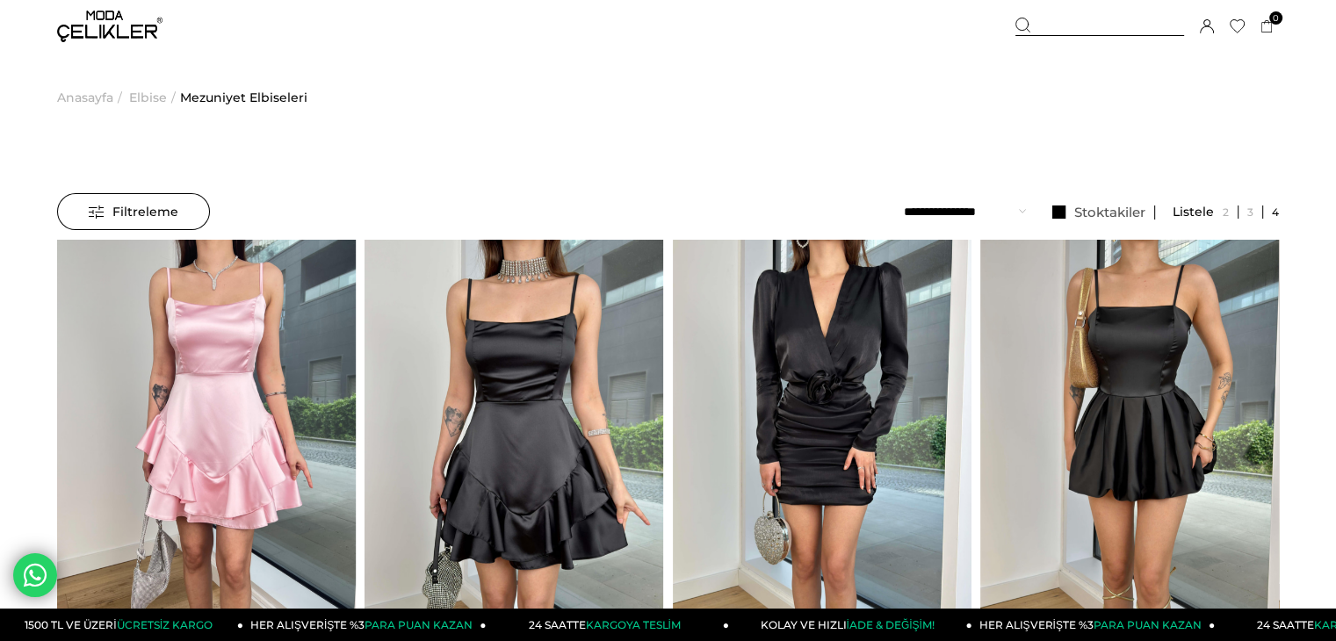
click at [102, 13] on img at bounding box center [109, 27] width 105 height 32
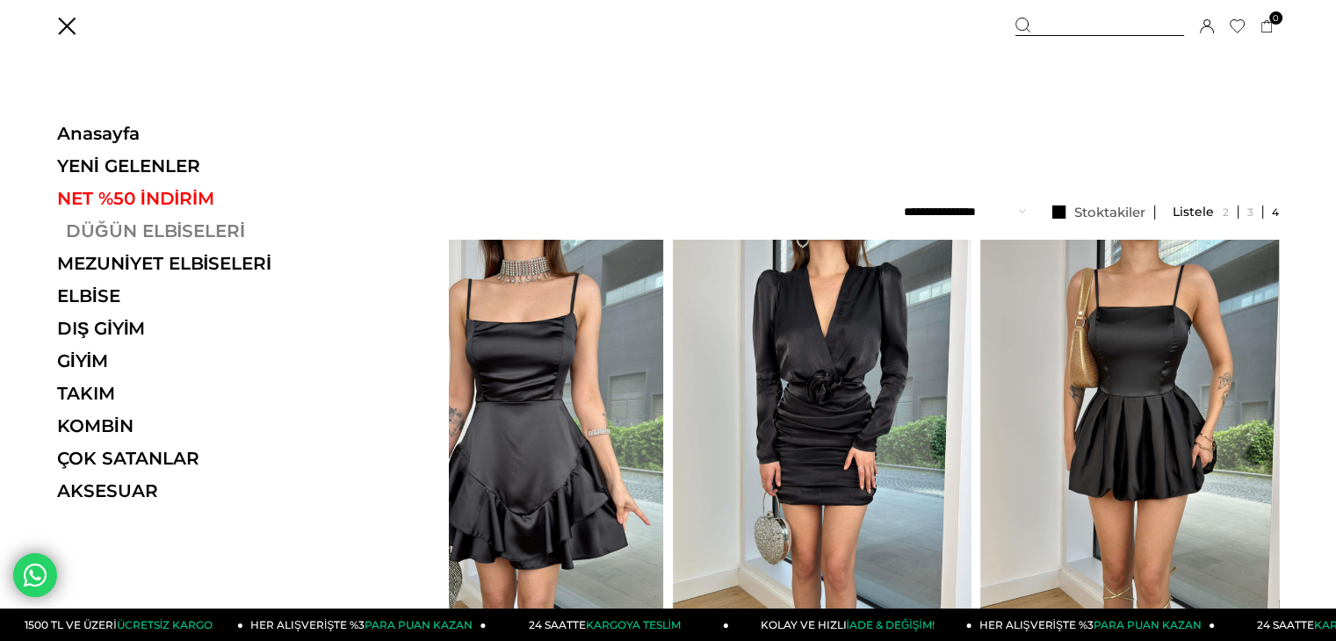
click at [95, 228] on link "DÜĞÜN ELBİSELERİ" at bounding box center [178, 231] width 242 height 21
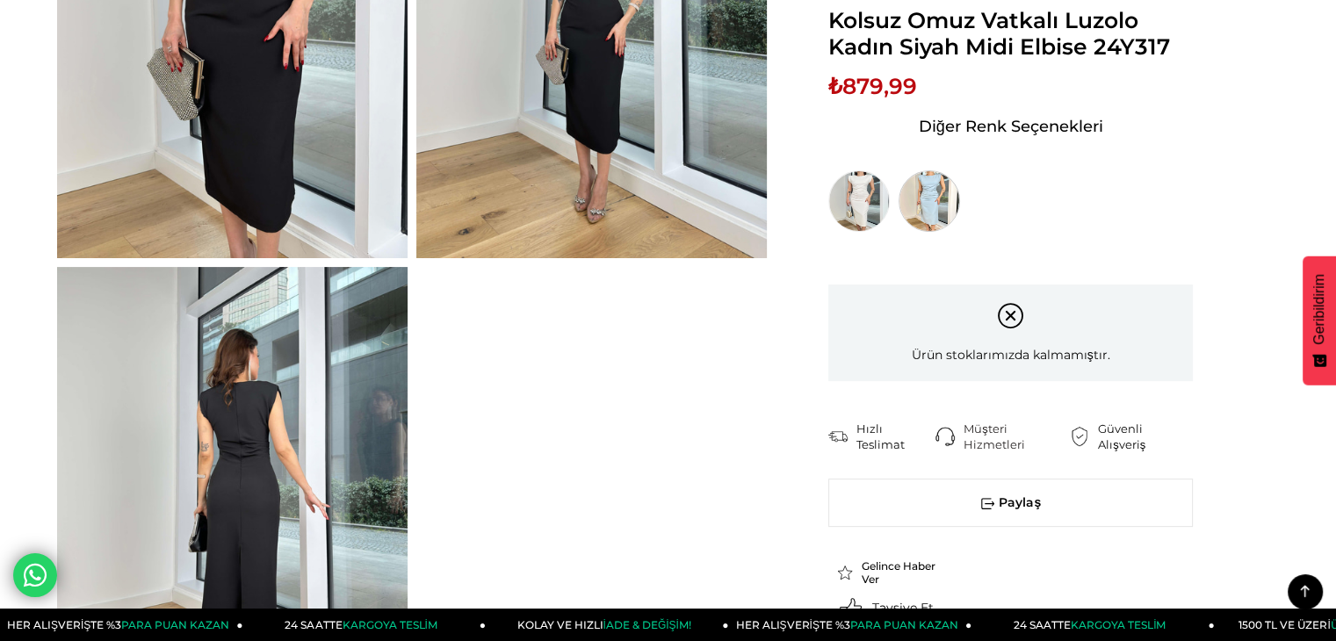
click at [933, 210] on img at bounding box center [930, 201] width 62 height 62
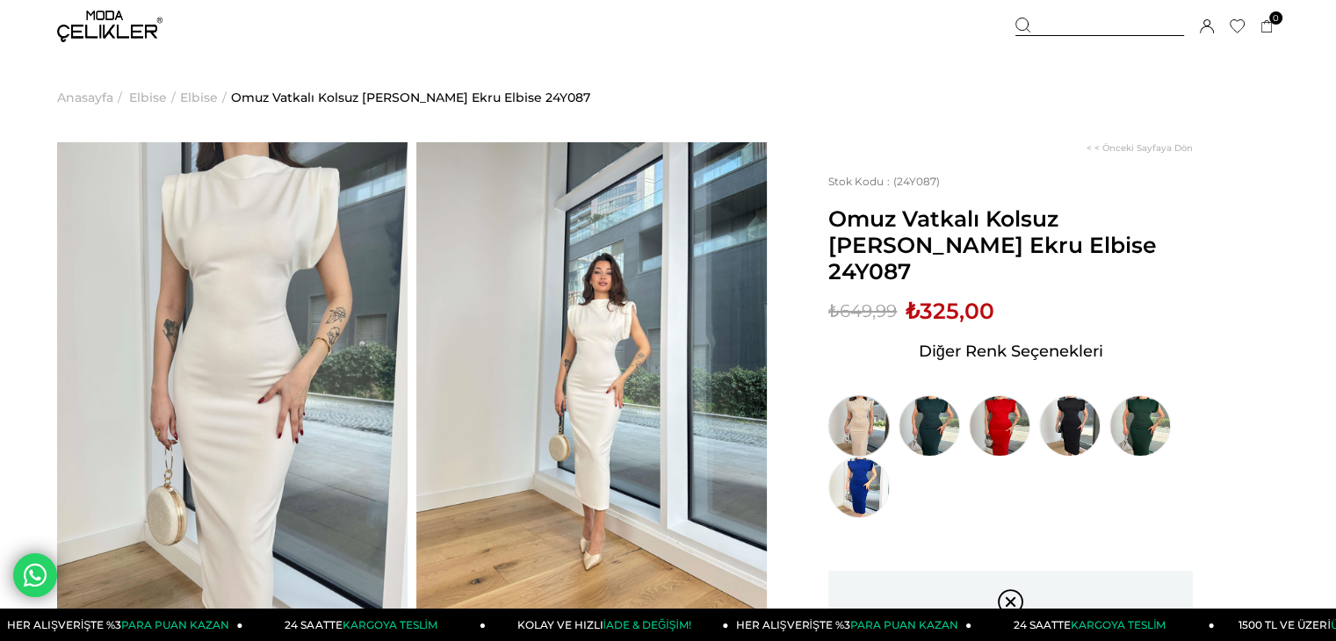
click at [877, 402] on img at bounding box center [860, 426] width 62 height 62
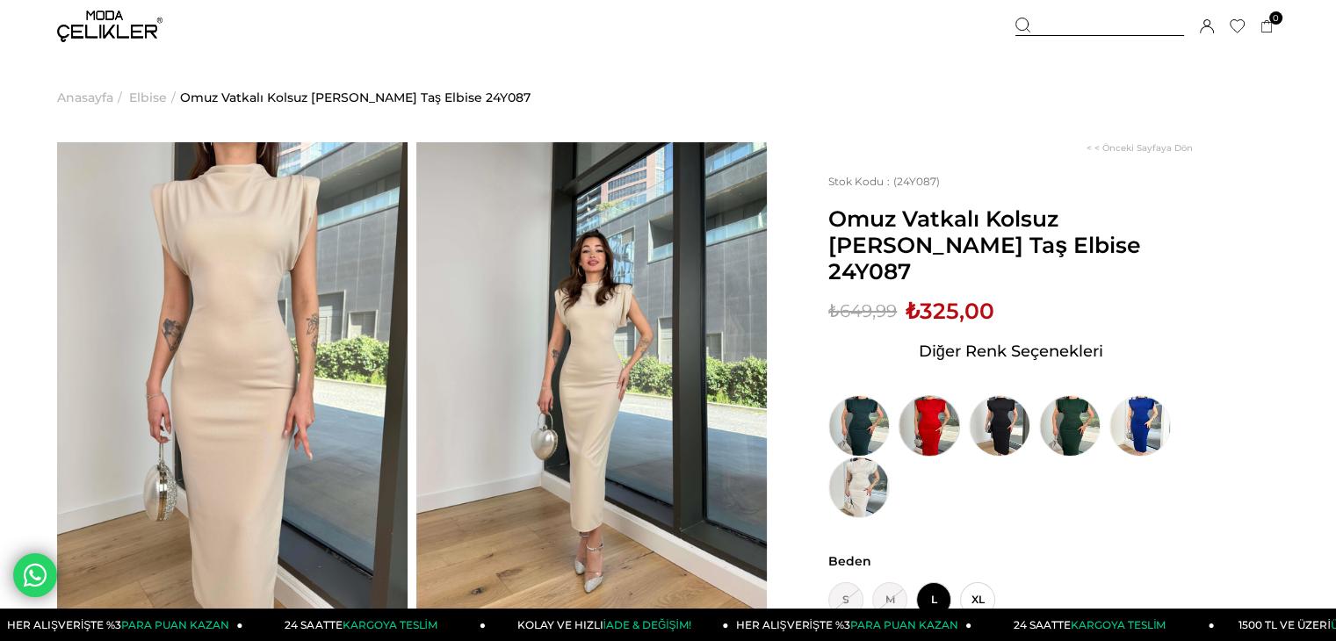
drag, startPoint x: 0, startPoint y: 0, endPoint x: 924, endPoint y: 401, distance: 1007.4
click at [924, 401] on img at bounding box center [930, 426] width 62 height 62
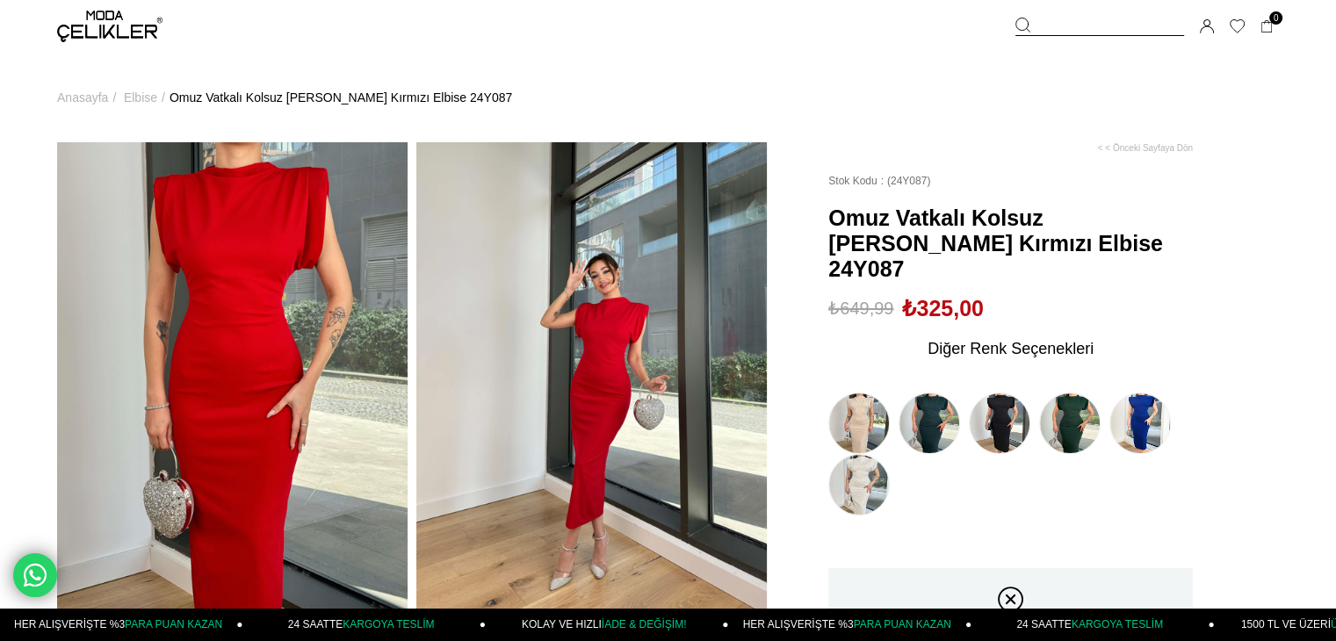
drag, startPoint x: 0, startPoint y: 0, endPoint x: 991, endPoint y: 391, distance: 1065.5
click at [991, 393] on img at bounding box center [1000, 424] width 62 height 62
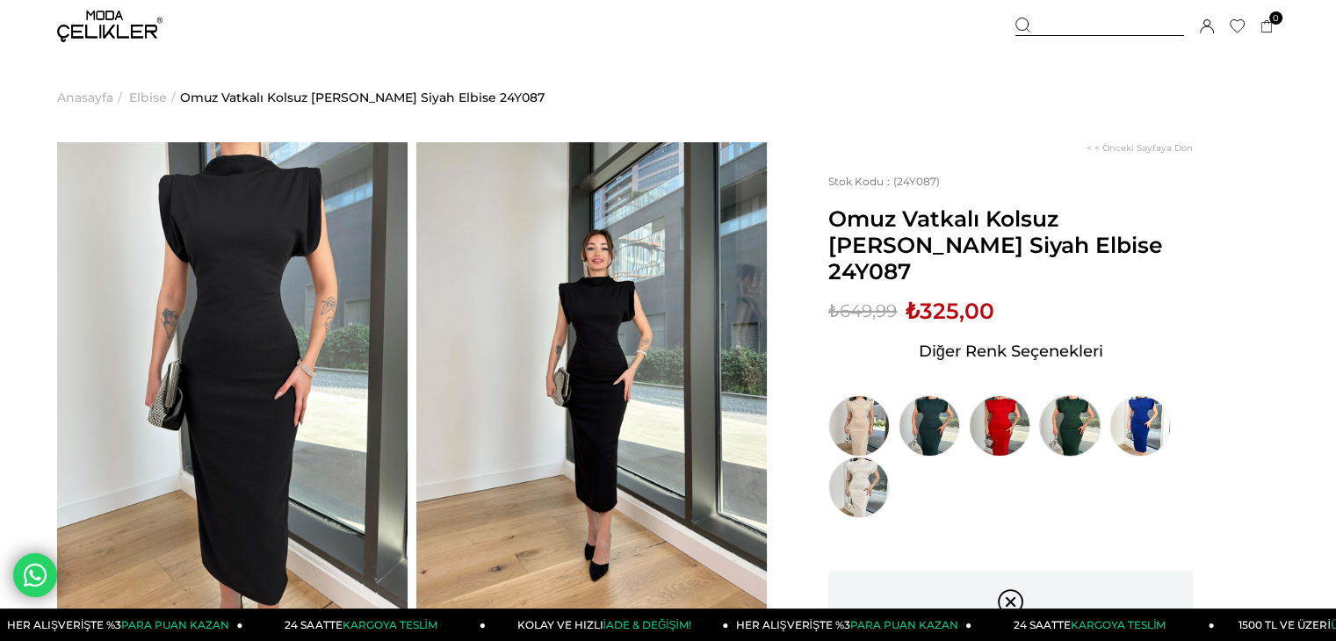
click at [1061, 395] on img at bounding box center [1070, 426] width 62 height 62
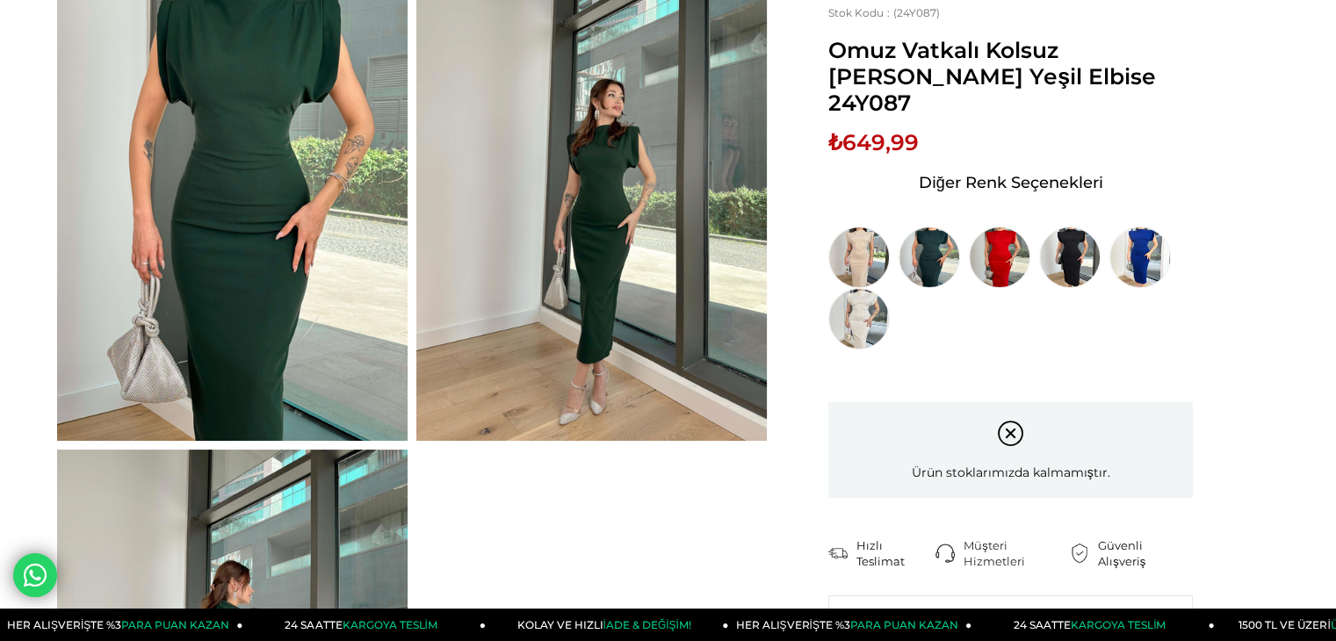
scroll to position [176, 0]
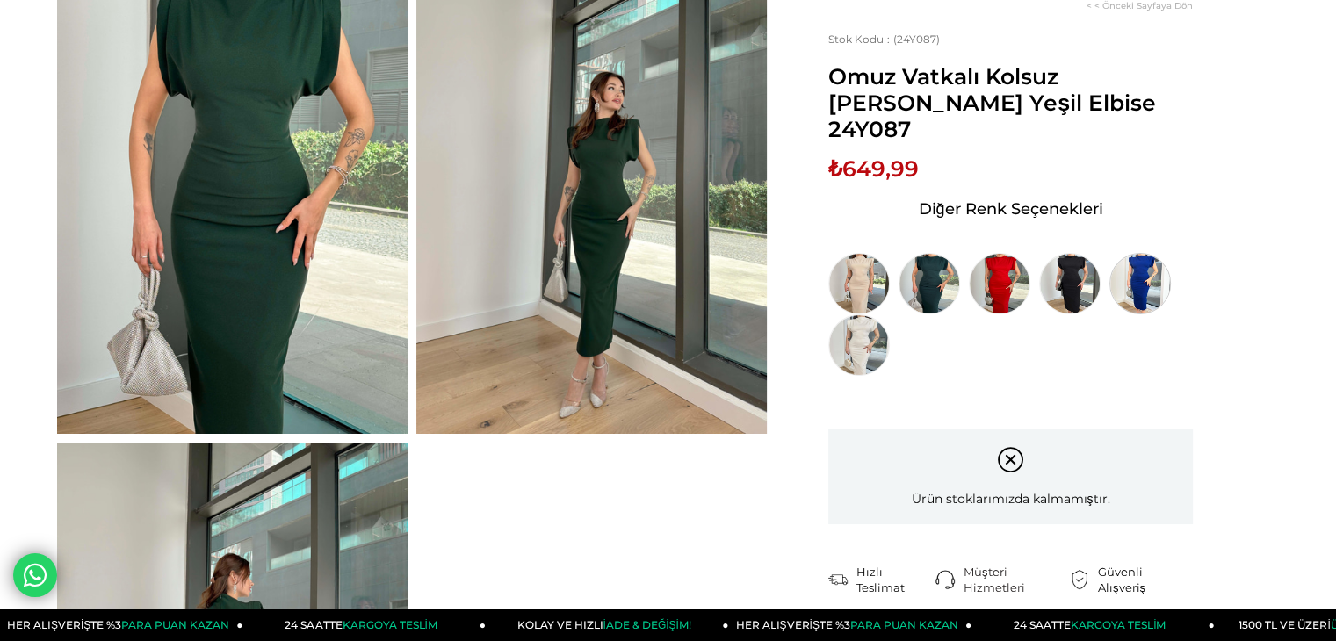
click at [1111, 264] on img at bounding box center [1141, 284] width 62 height 62
click at [1142, 254] on img at bounding box center [1141, 284] width 62 height 62
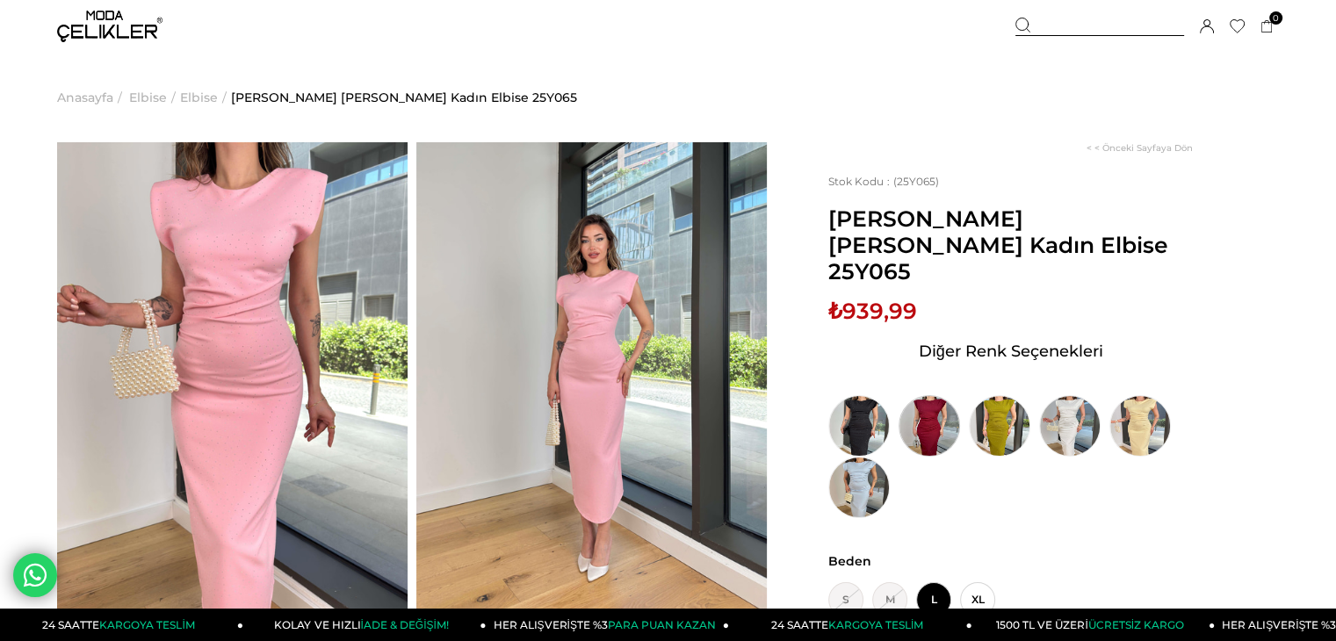
click at [945, 395] on img at bounding box center [930, 426] width 62 height 62
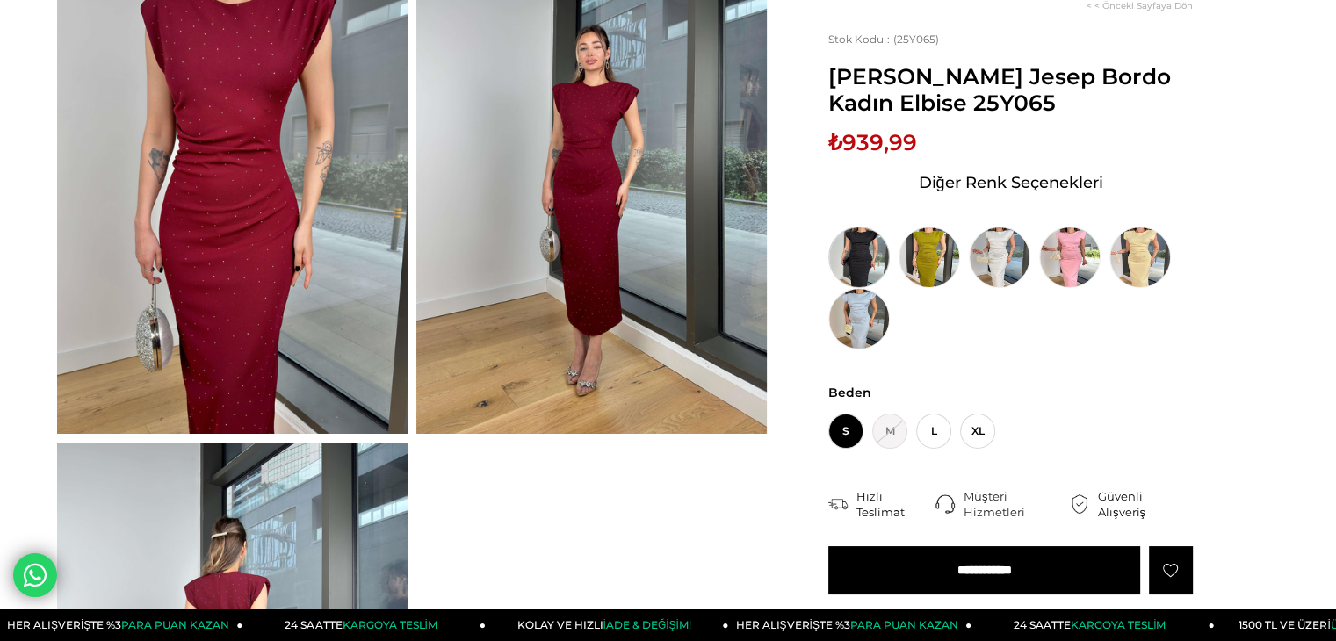
click at [868, 252] on img at bounding box center [860, 258] width 62 height 62
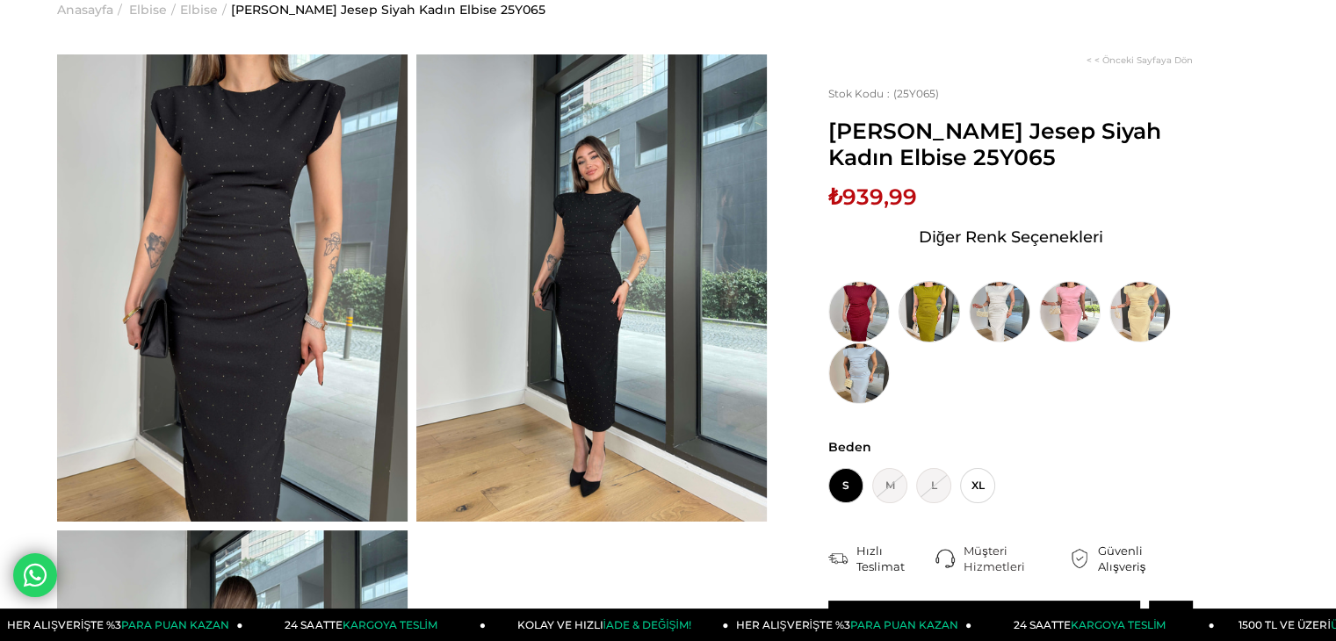
click at [923, 302] on img at bounding box center [930, 312] width 62 height 62
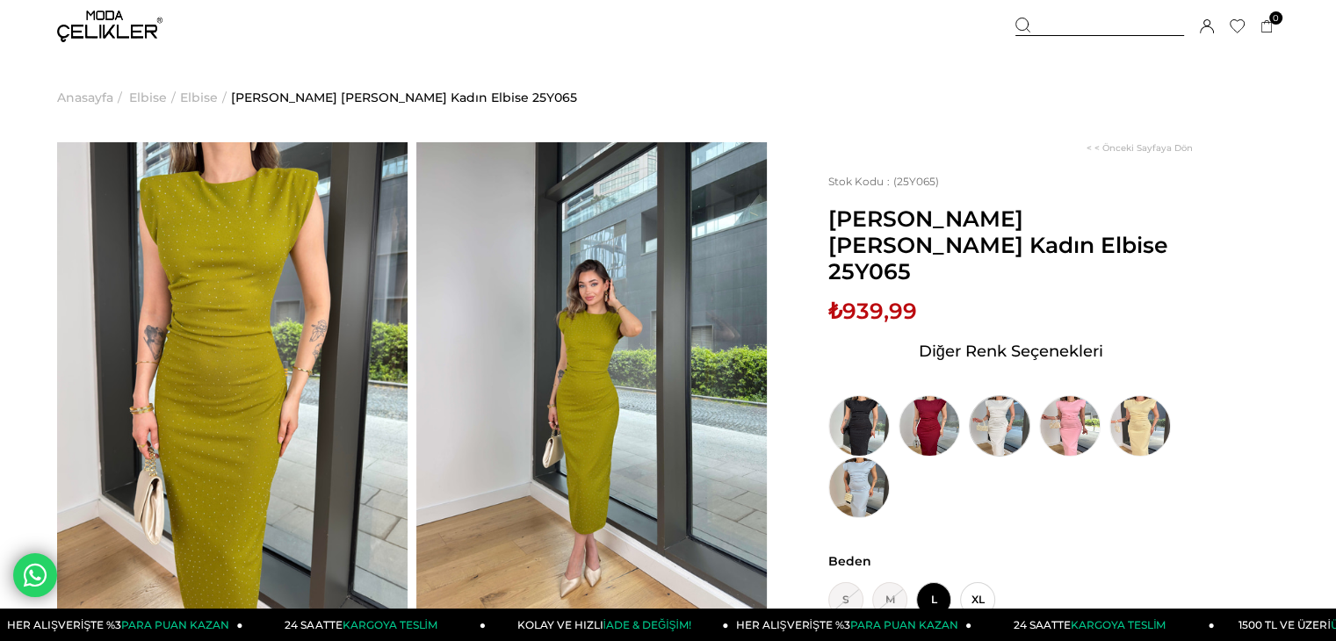
click at [1008, 397] on img at bounding box center [1000, 426] width 62 height 62
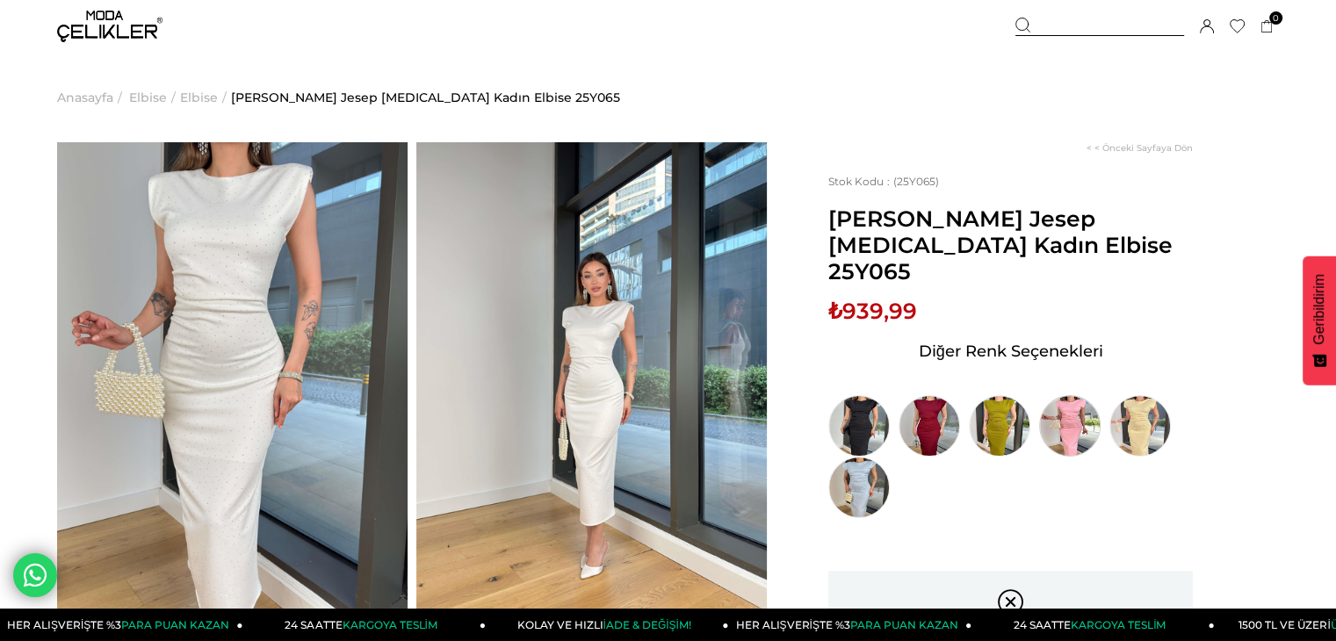
click at [1098, 395] on img at bounding box center [1070, 426] width 62 height 62
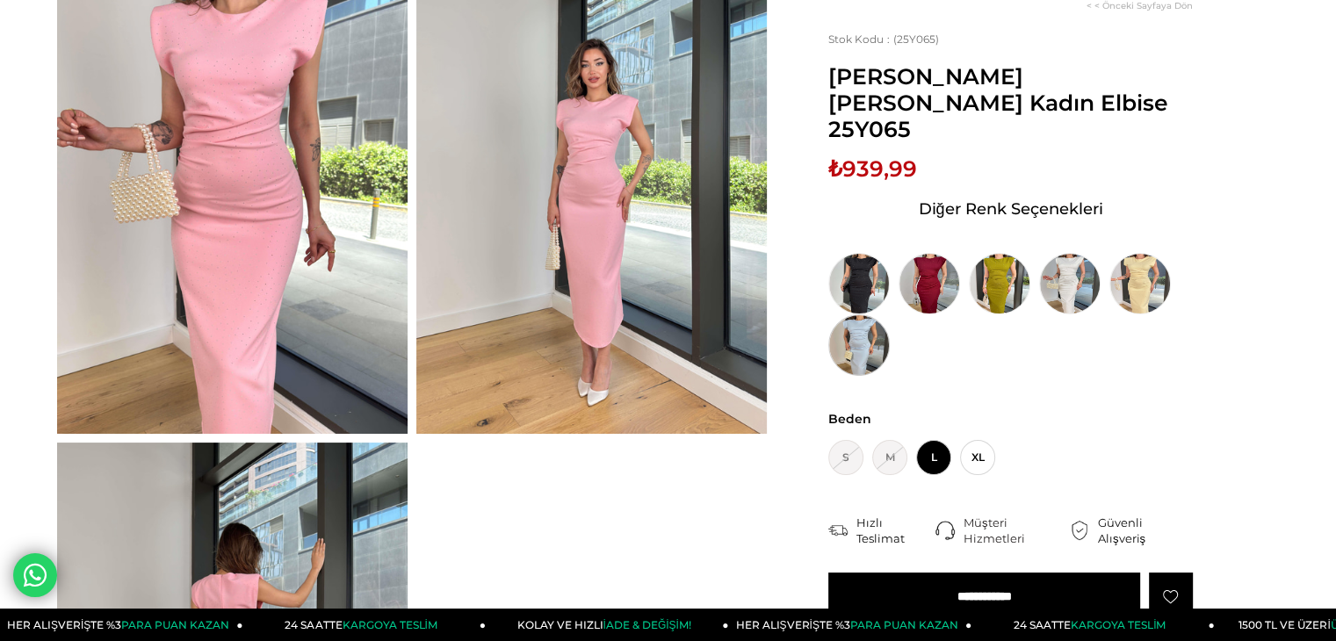
click at [832, 333] on img at bounding box center [860, 346] width 62 height 62
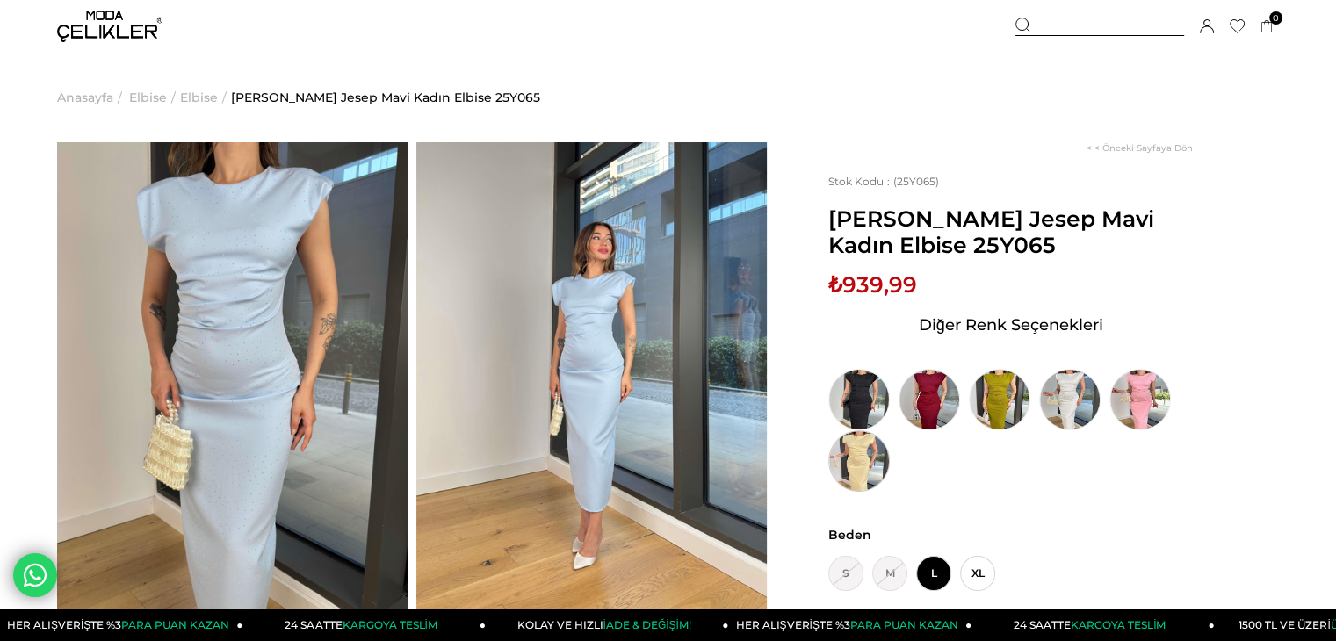
click at [878, 456] on img at bounding box center [860, 462] width 62 height 62
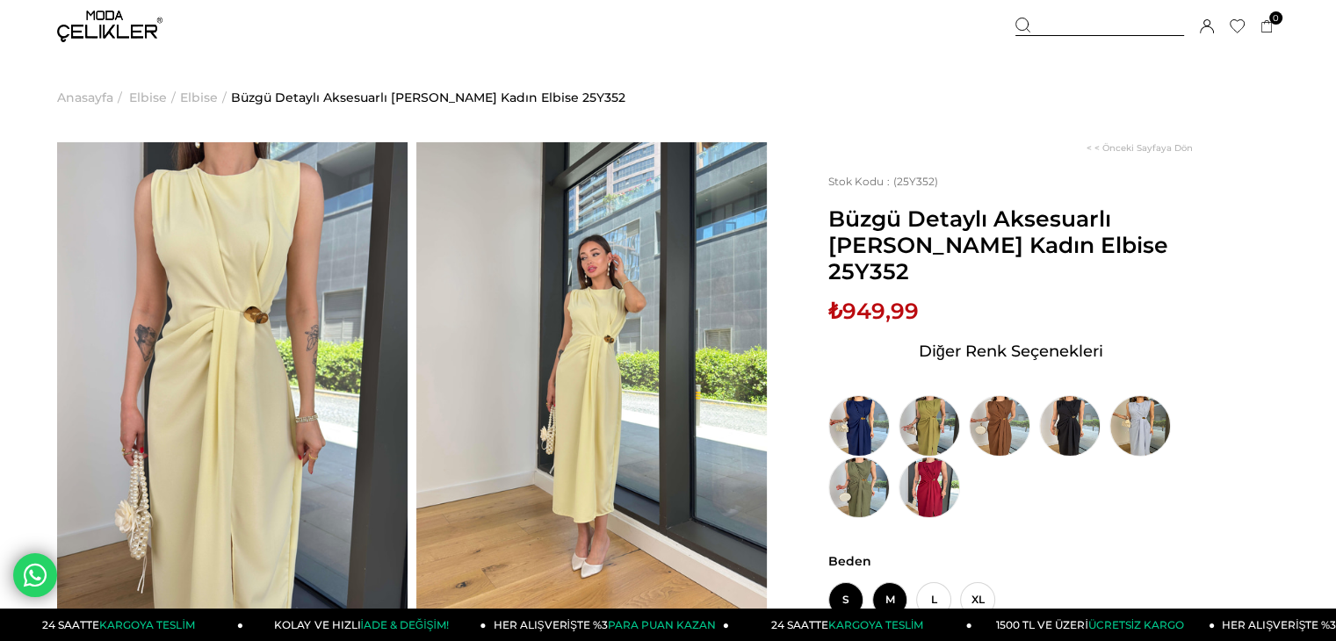
click at [881, 583] on span "M" at bounding box center [889, 600] width 35 height 35
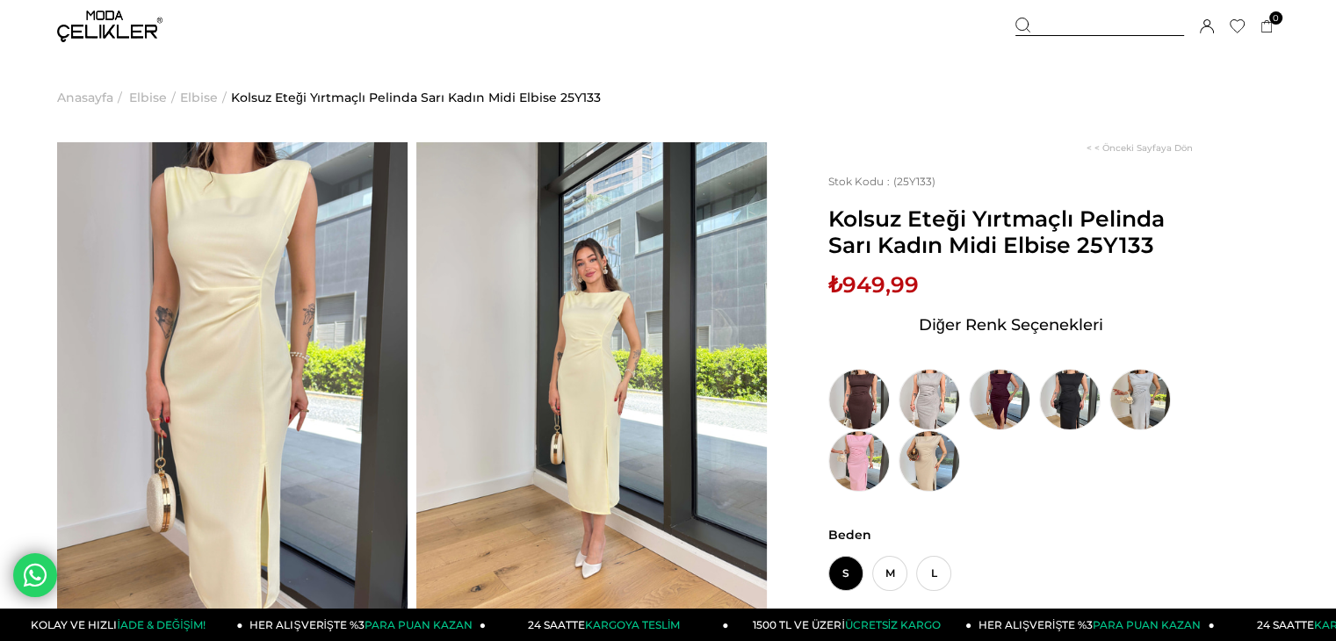
click at [1230, 173] on div "< < Önceki Sayfaya Dön Stok Kodu (25Y133) Kolsuz Eteği Yırtmaçlı Pelinda Sarı K…" at bounding box center [1023, 580] width 512 height 876
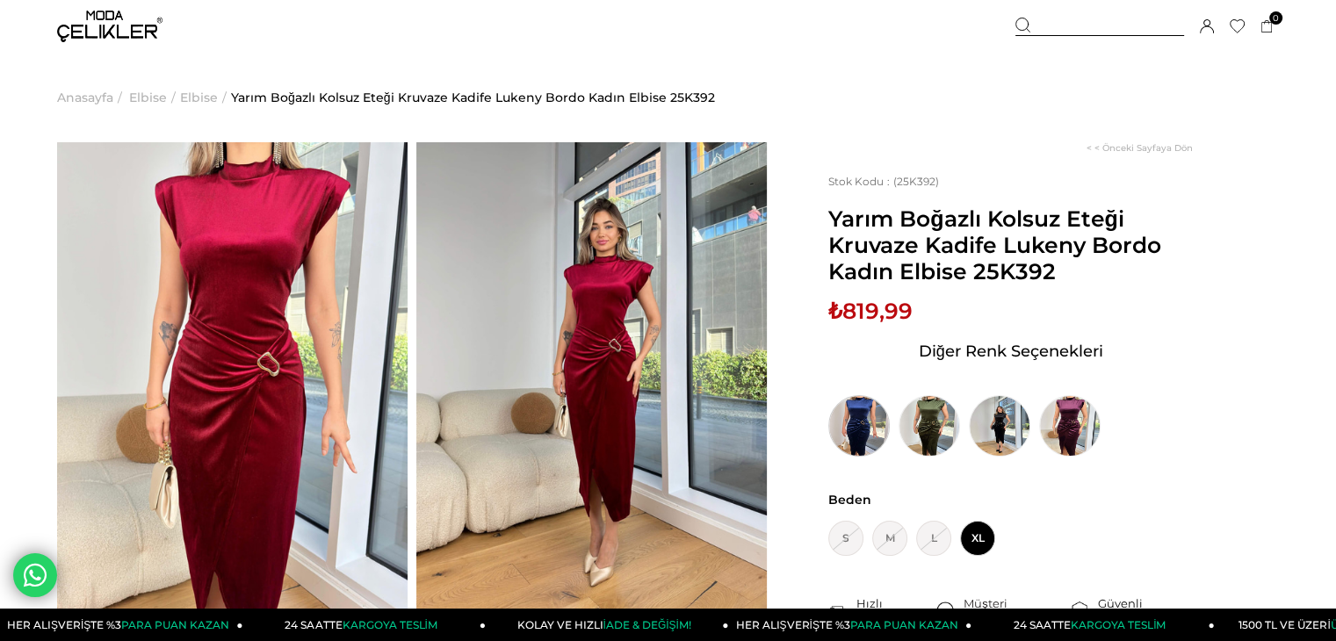
click at [858, 424] on img at bounding box center [860, 426] width 62 height 62
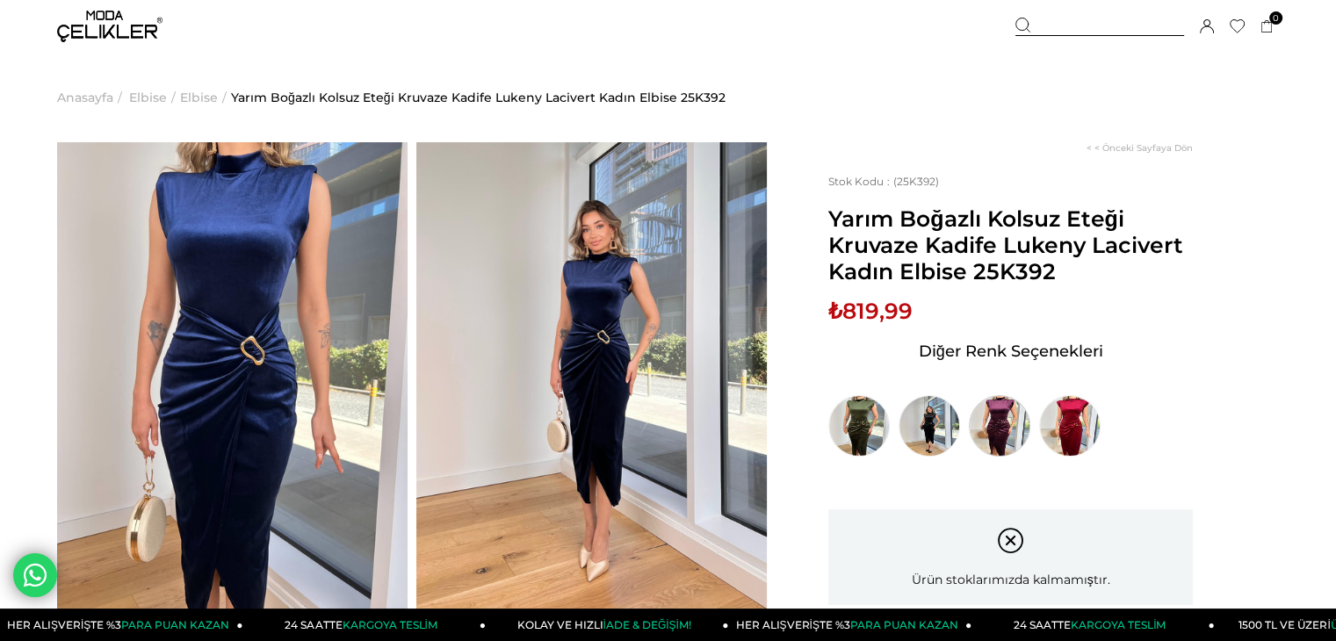
click at [987, 424] on img at bounding box center [1000, 426] width 62 height 62
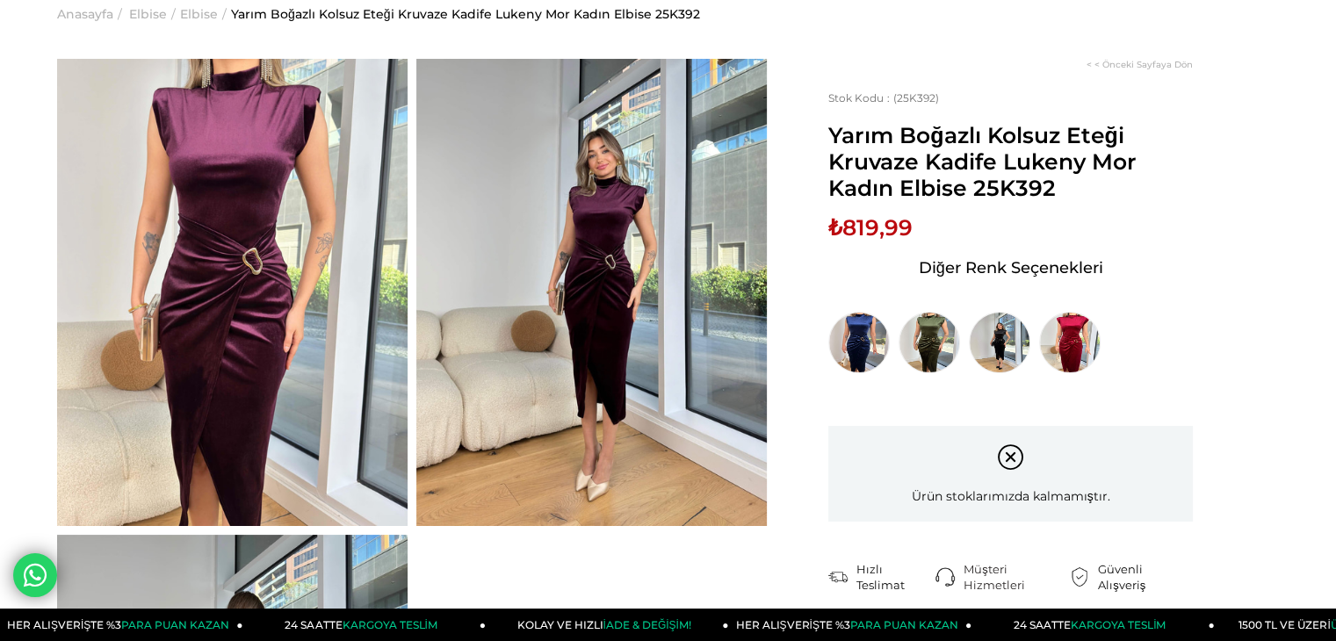
scroll to position [88, 0]
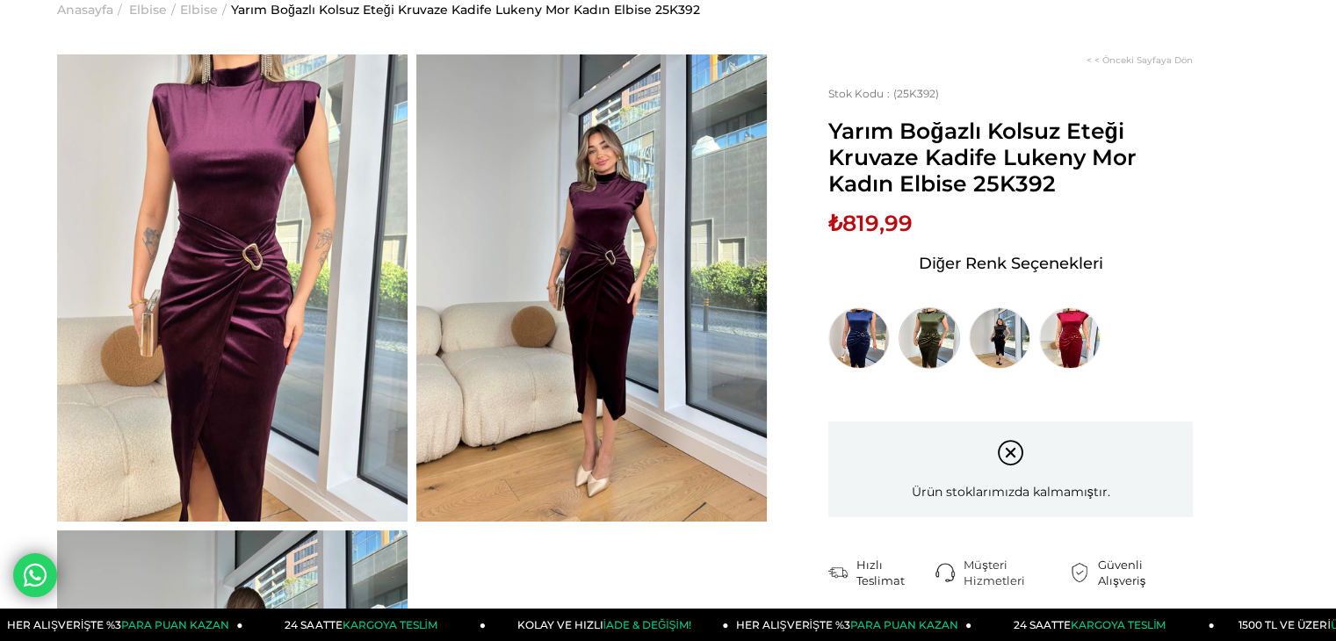
click at [928, 340] on img at bounding box center [930, 339] width 62 height 62
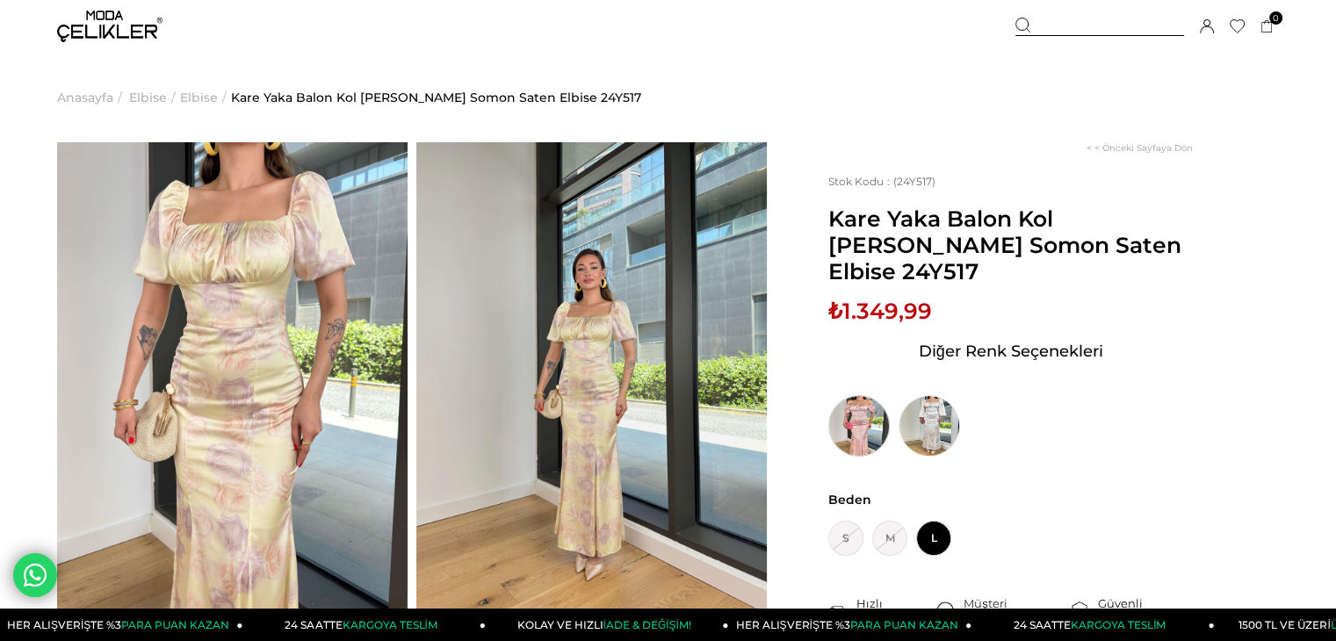
click at [871, 430] on img at bounding box center [860, 426] width 62 height 62
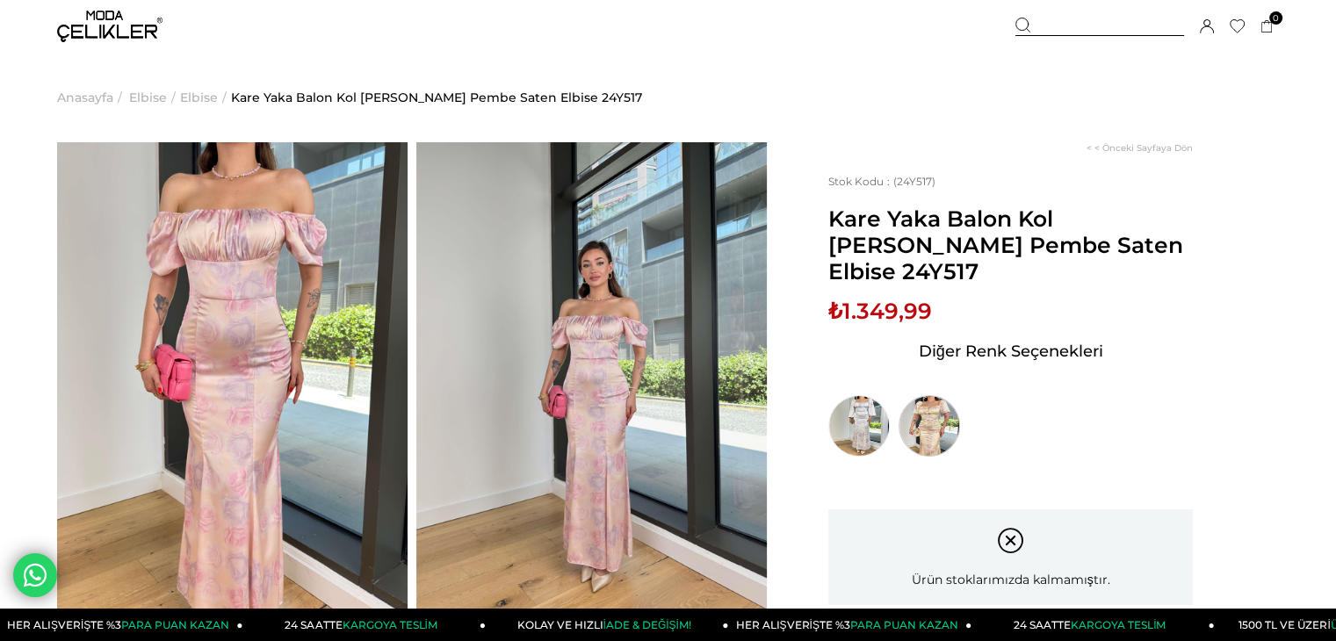
click at [924, 418] on img at bounding box center [930, 426] width 62 height 62
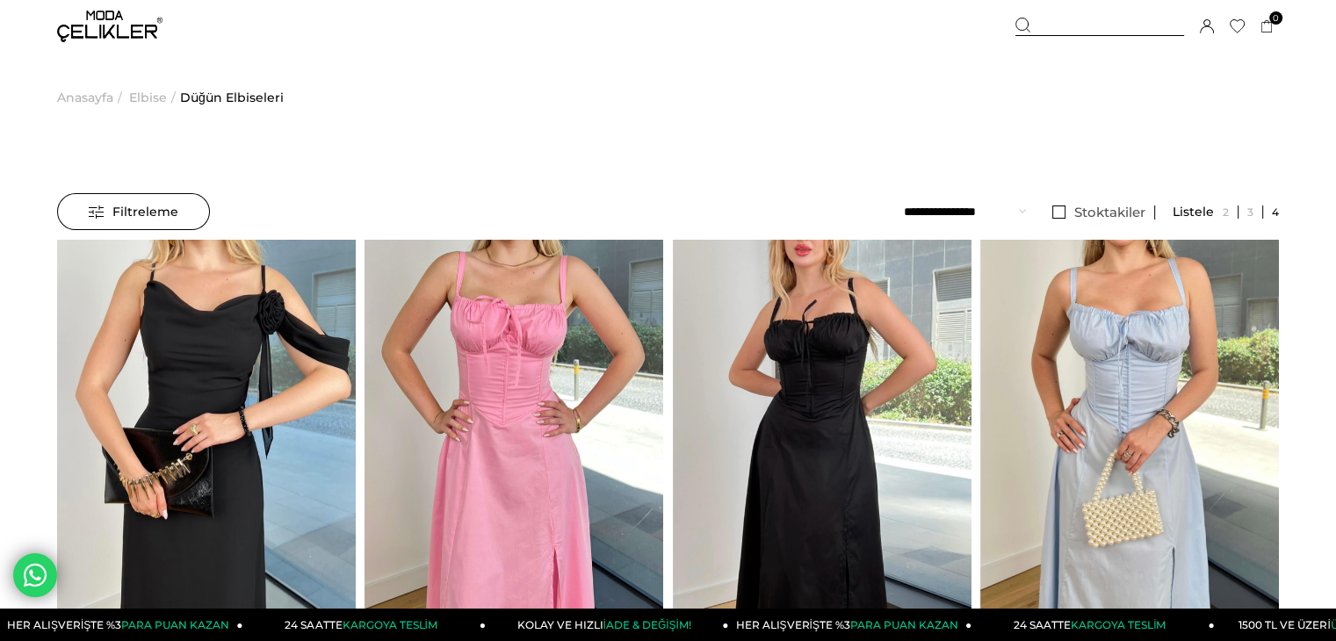
click at [98, 19] on img at bounding box center [109, 27] width 105 height 32
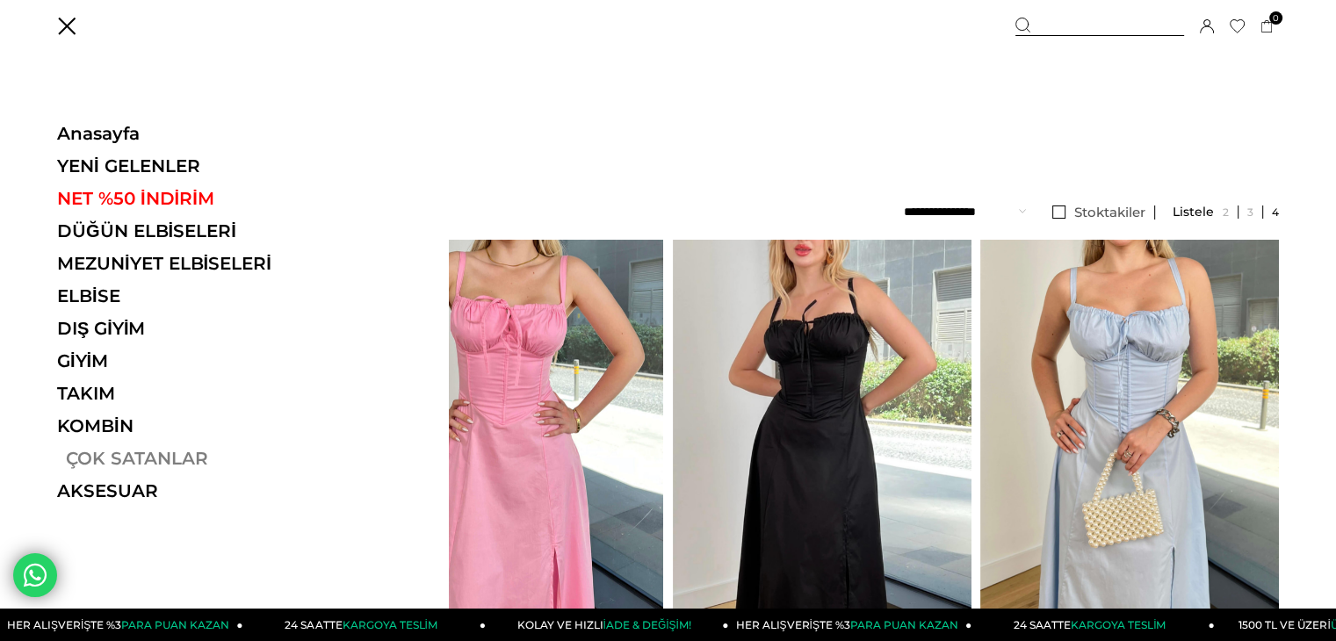
click at [139, 451] on link "ÇOK SATANLAR" at bounding box center [178, 458] width 242 height 21
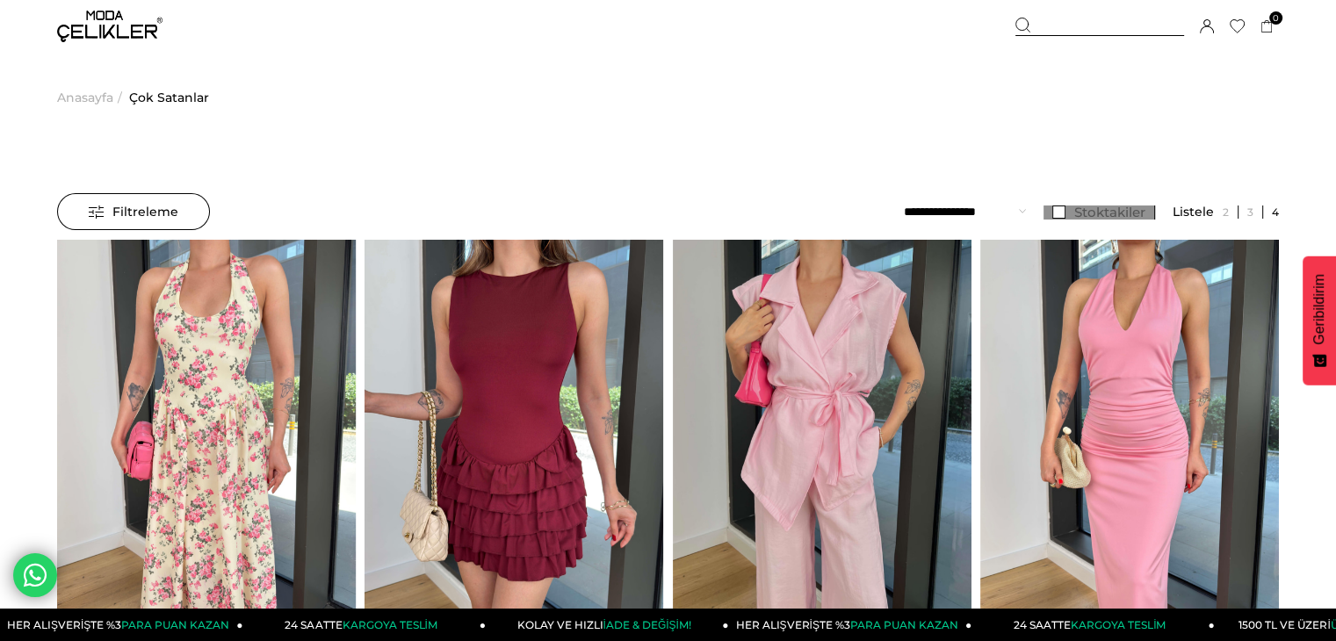
click at [1055, 214] on link "Stoktakiler" at bounding box center [1100, 213] width 112 height 14
click at [134, 202] on span "Filtreleme" at bounding box center [134, 211] width 90 height 35
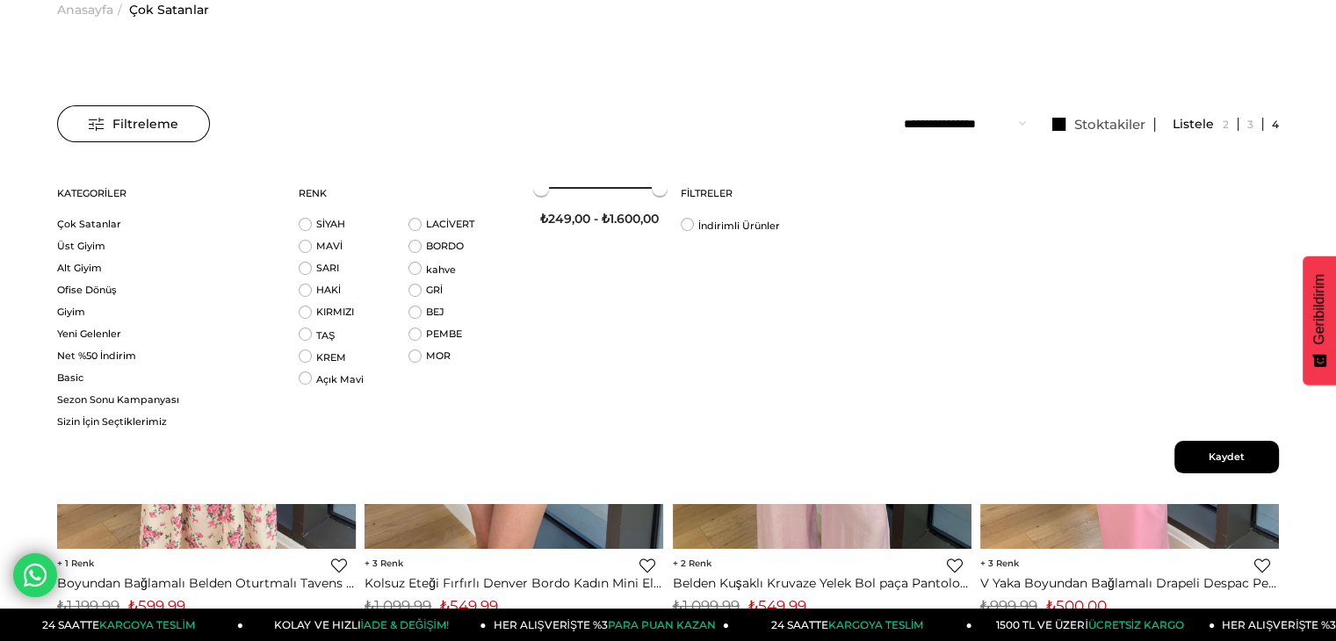
click at [137, 112] on span "Filtreleme" at bounding box center [134, 123] width 90 height 35
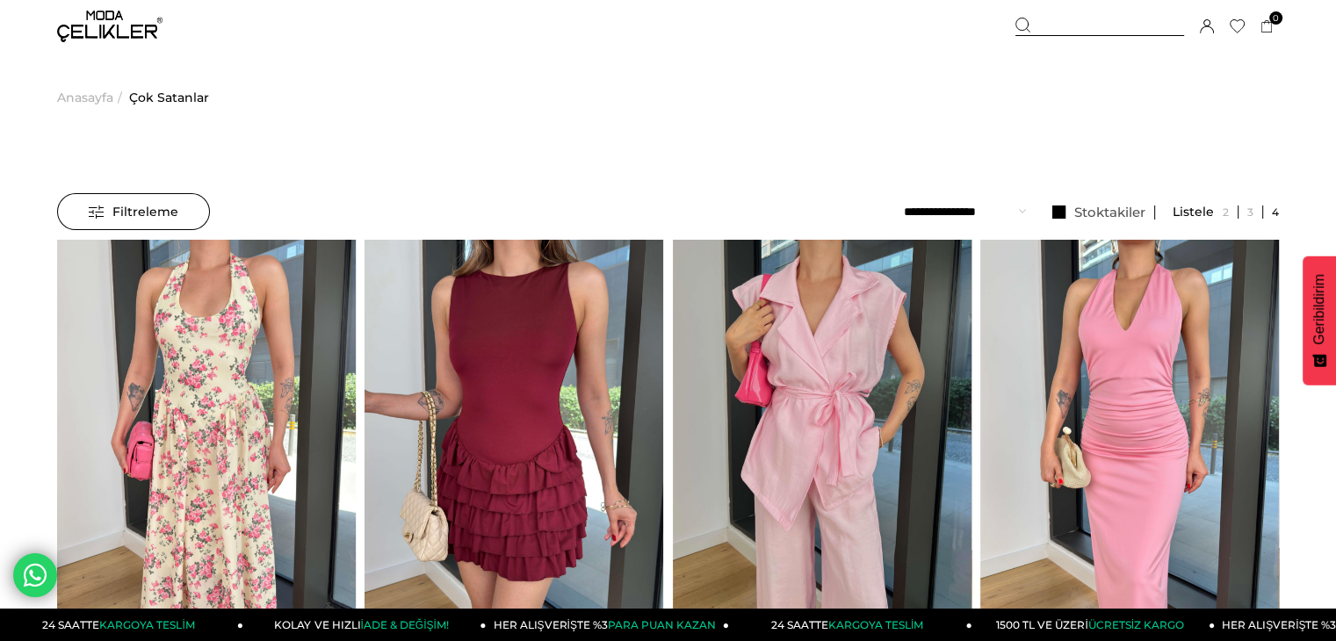
click at [99, 19] on img at bounding box center [109, 27] width 105 height 32
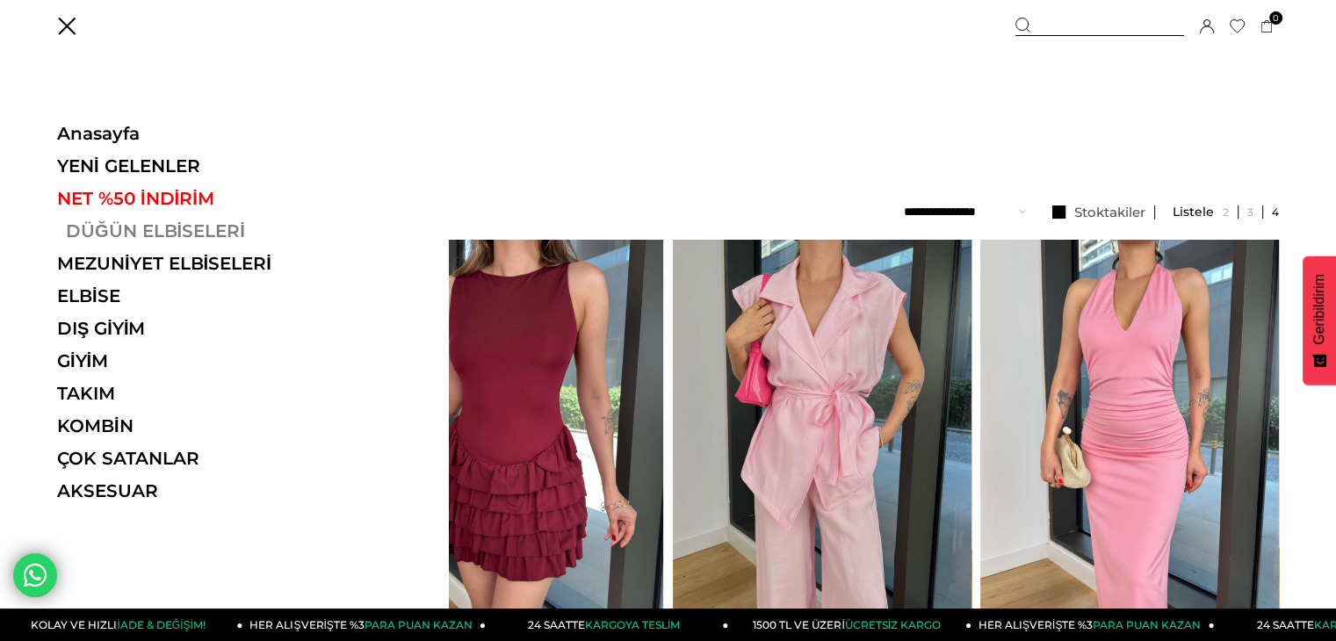
click at [146, 226] on link "DÜĞÜN ELBİSELERİ" at bounding box center [178, 231] width 242 height 21
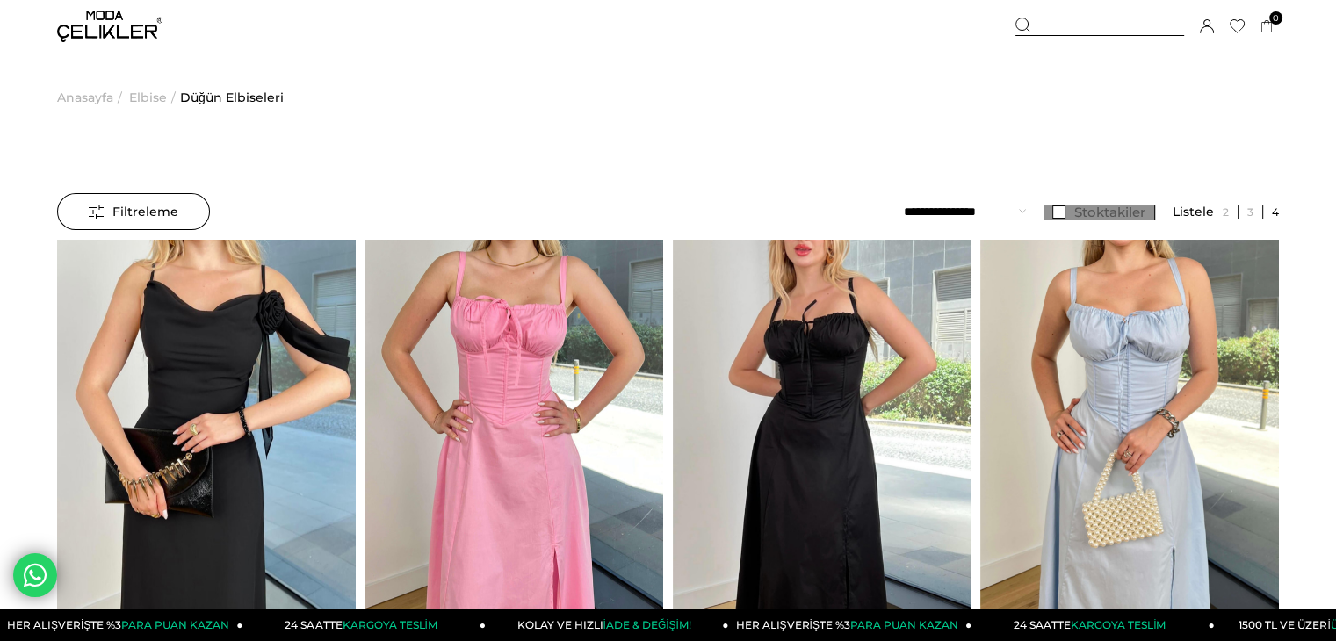
click at [1061, 209] on link "Stoktakiler" at bounding box center [1100, 213] width 112 height 14
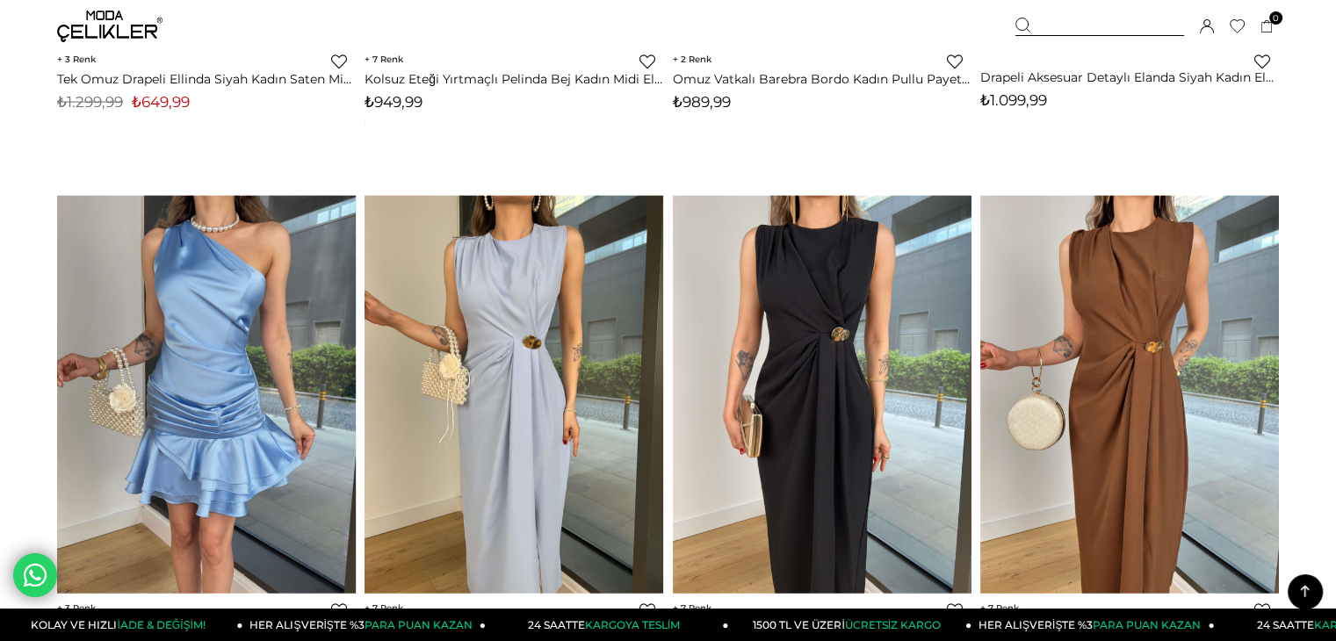
scroll to position [10983, 0]
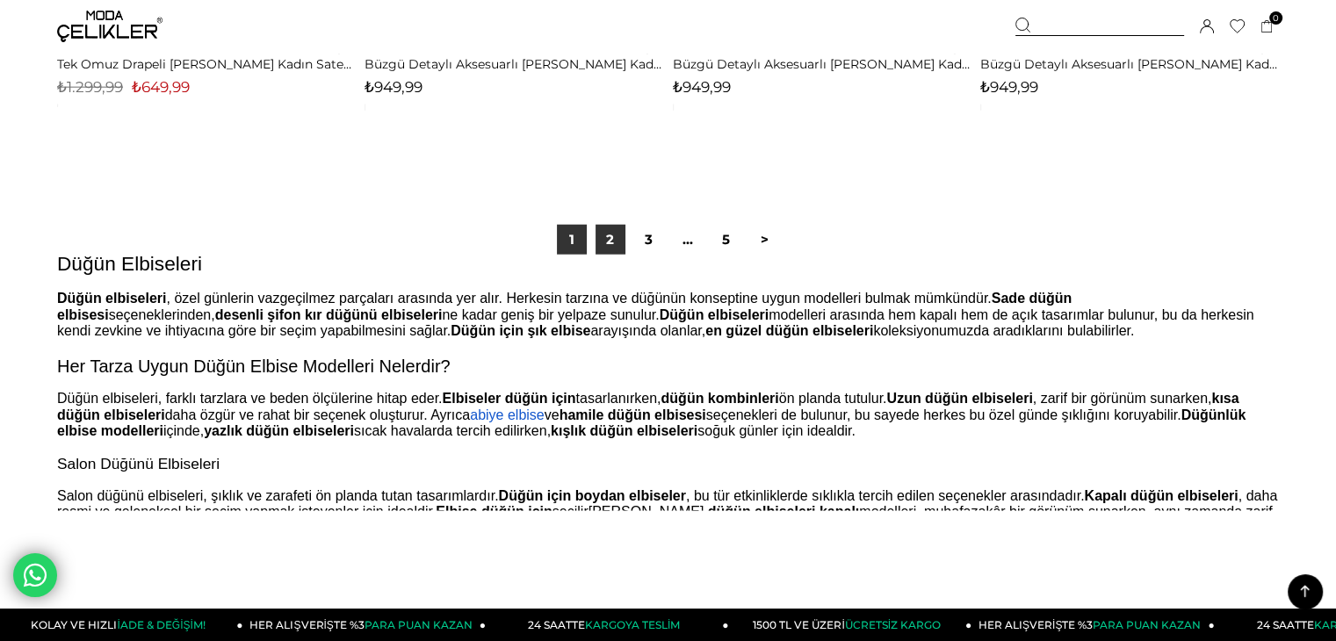
click at [605, 242] on link "2" at bounding box center [611, 240] width 30 height 30
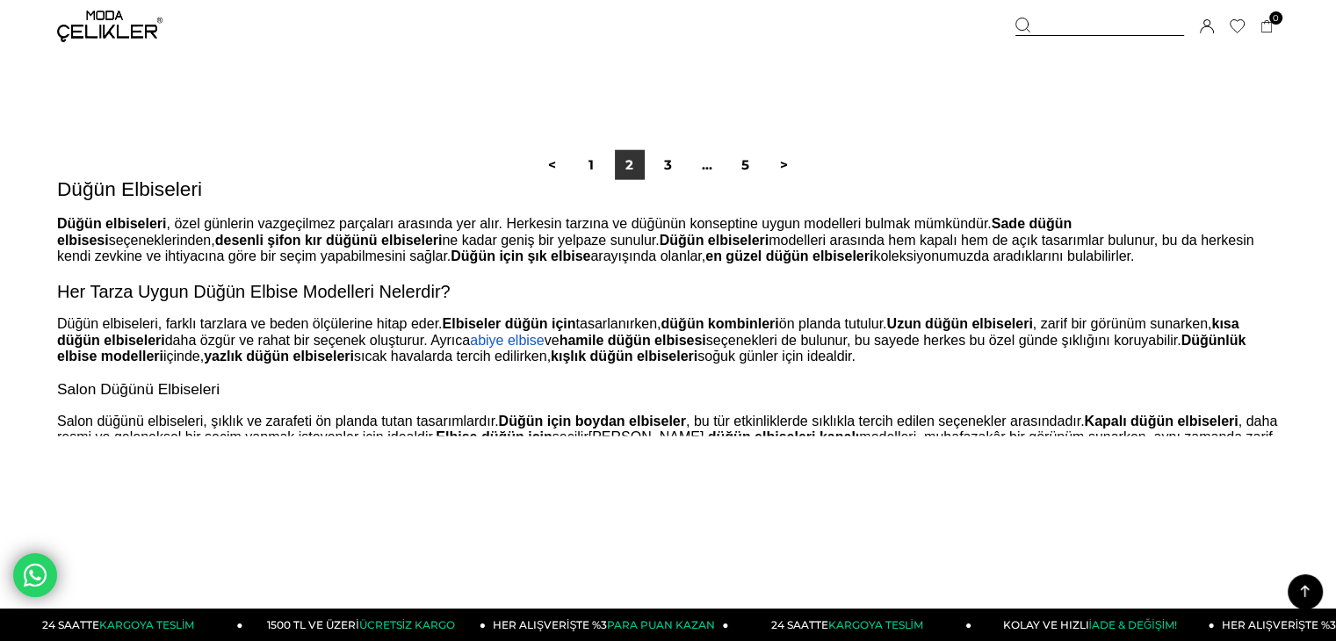
scroll to position [11071, 0]
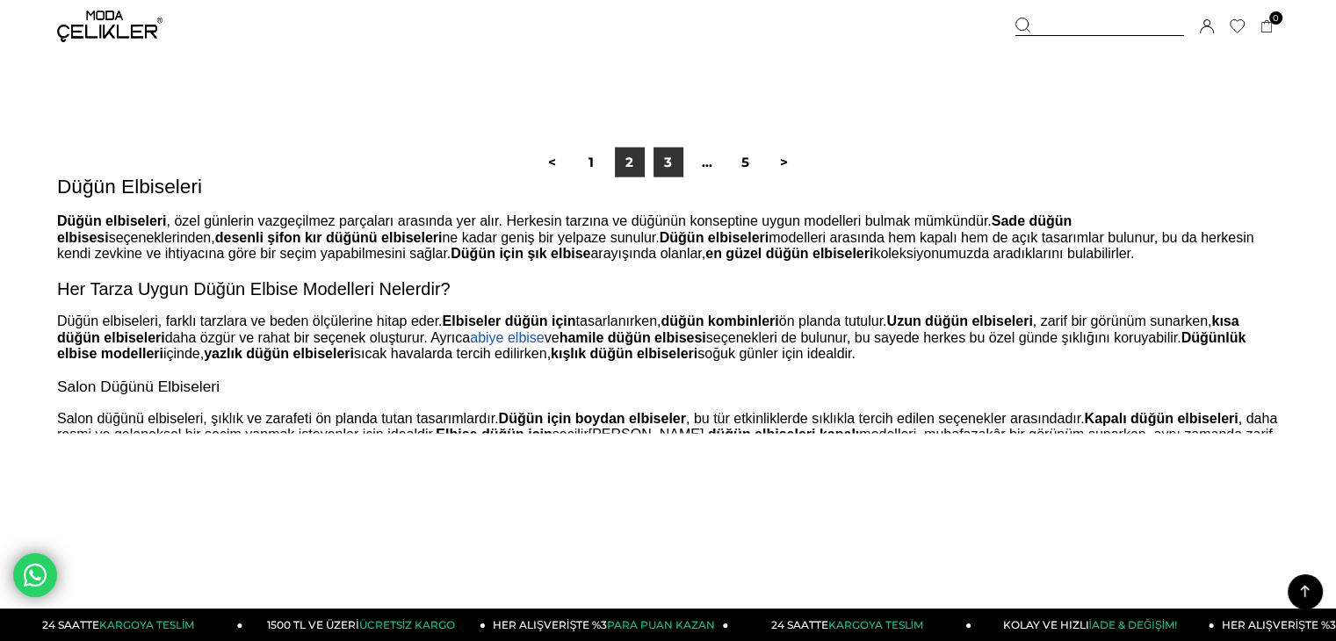
click at [664, 164] on link "3" at bounding box center [669, 163] width 30 height 30
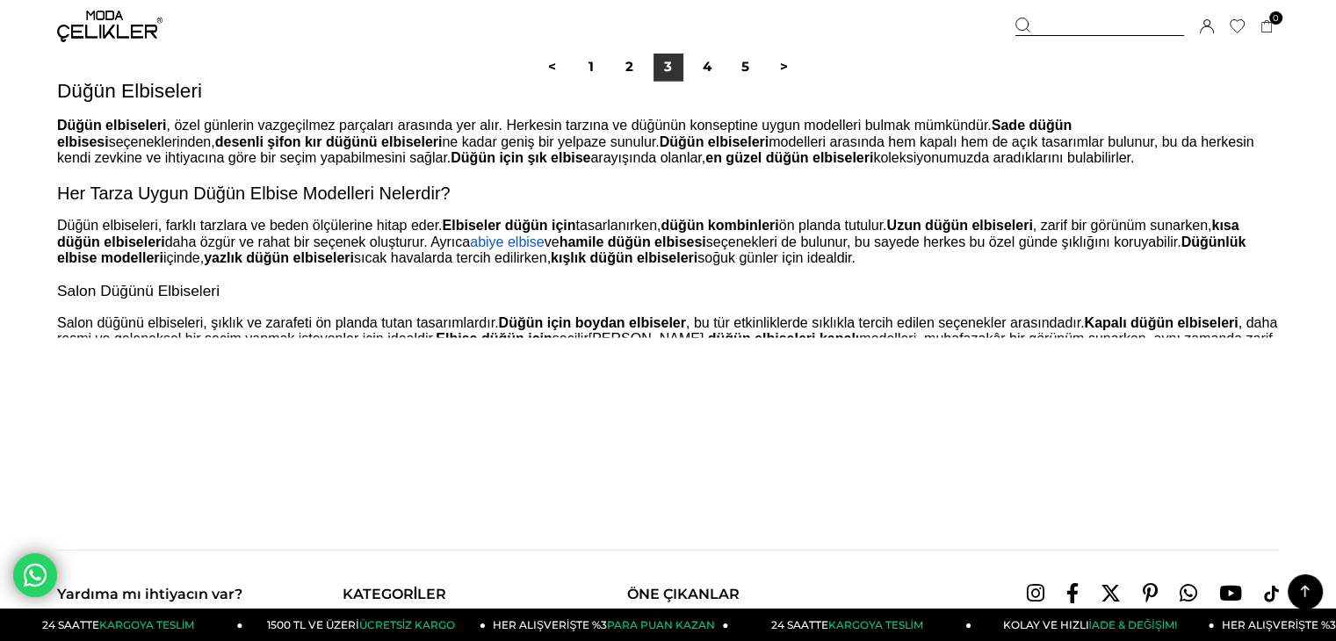
scroll to position [11159, 0]
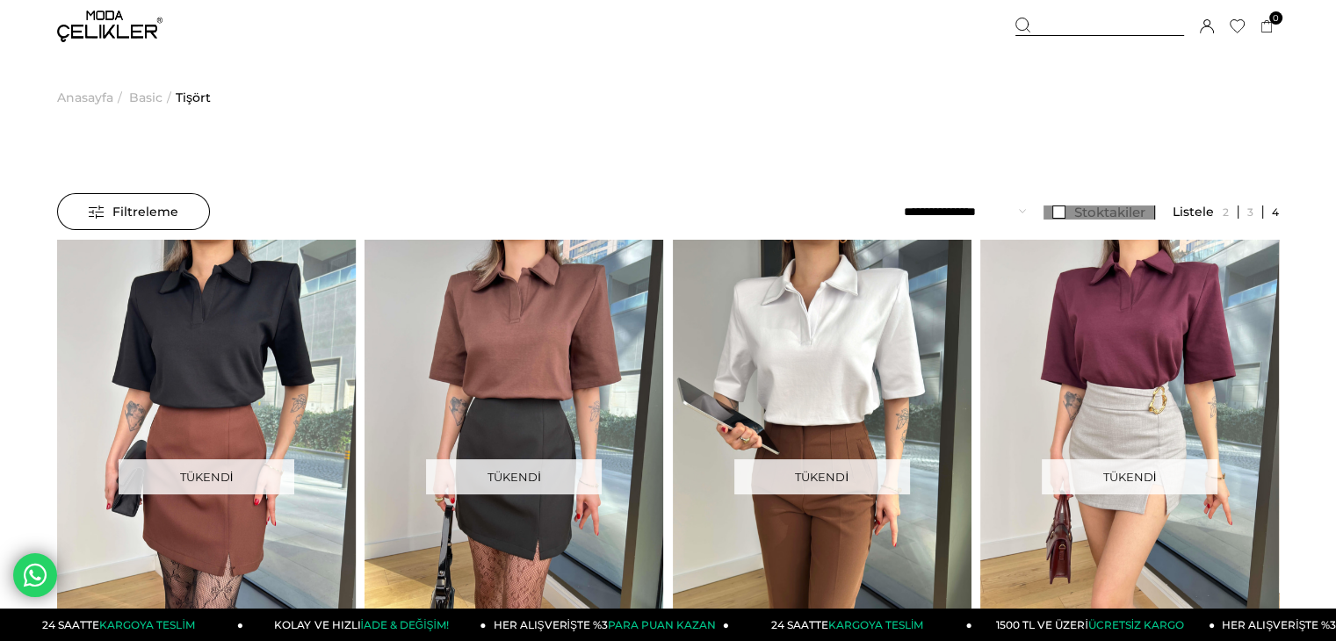
click at [1058, 216] on link "Stoktakiler" at bounding box center [1100, 213] width 112 height 14
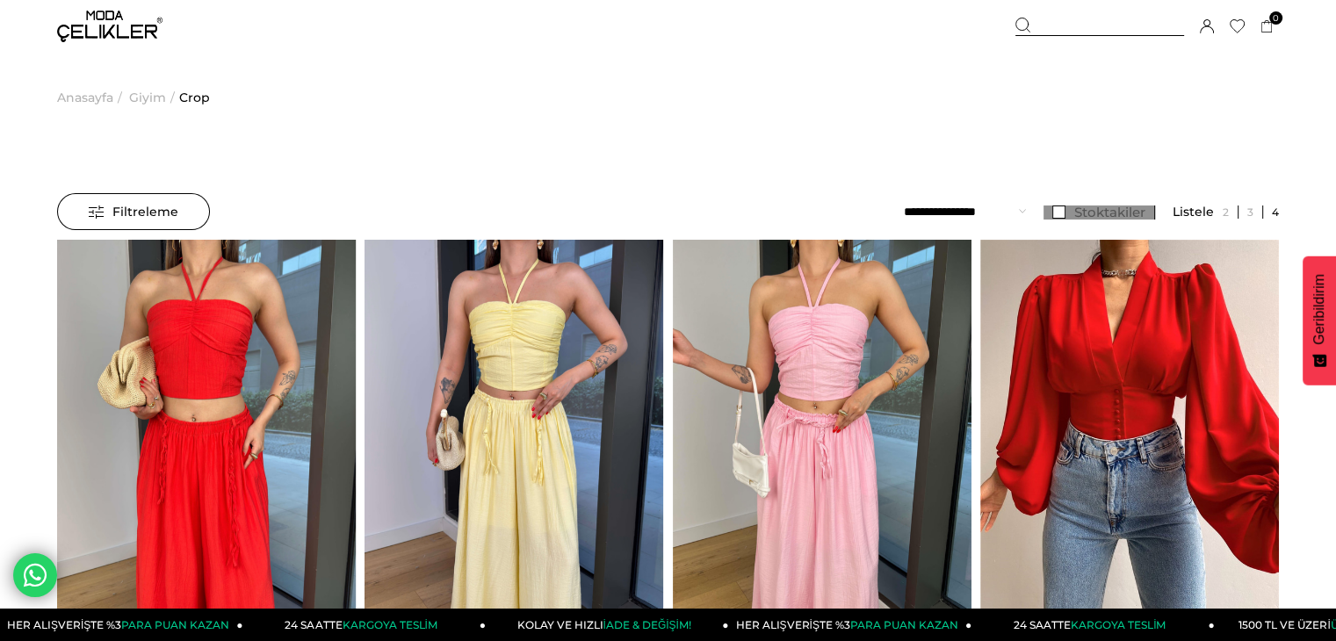
click at [1067, 212] on link "Stoktakiler" at bounding box center [1100, 213] width 112 height 14
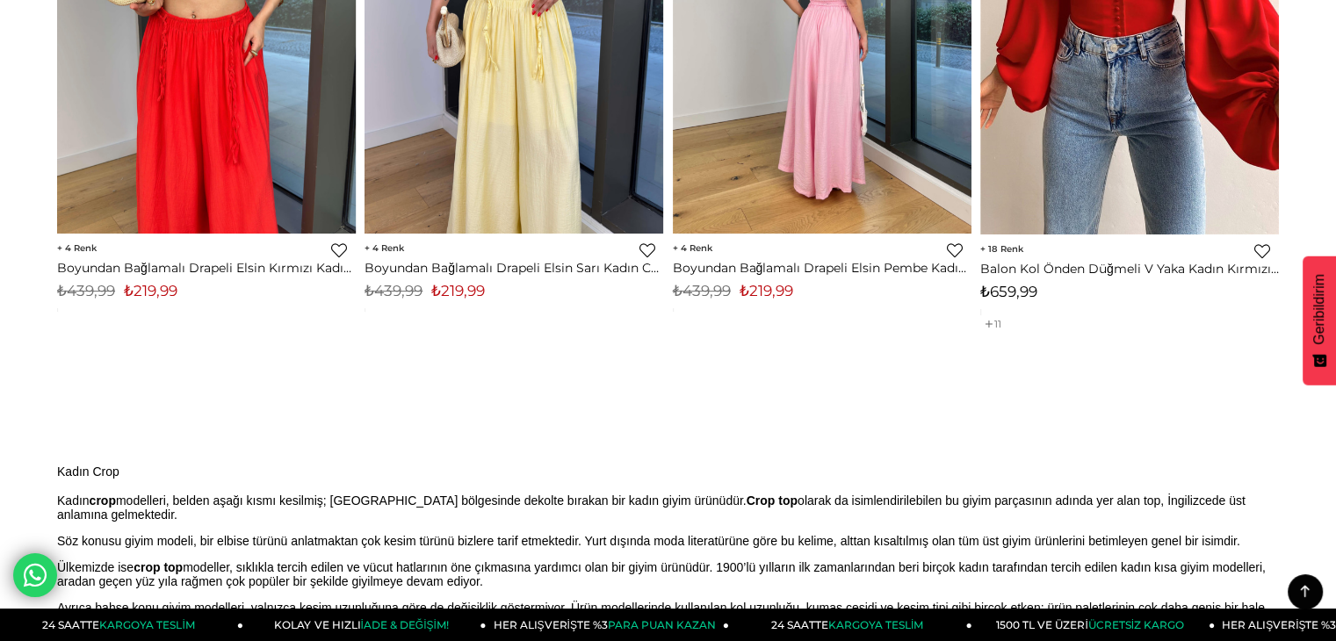
scroll to position [88, 0]
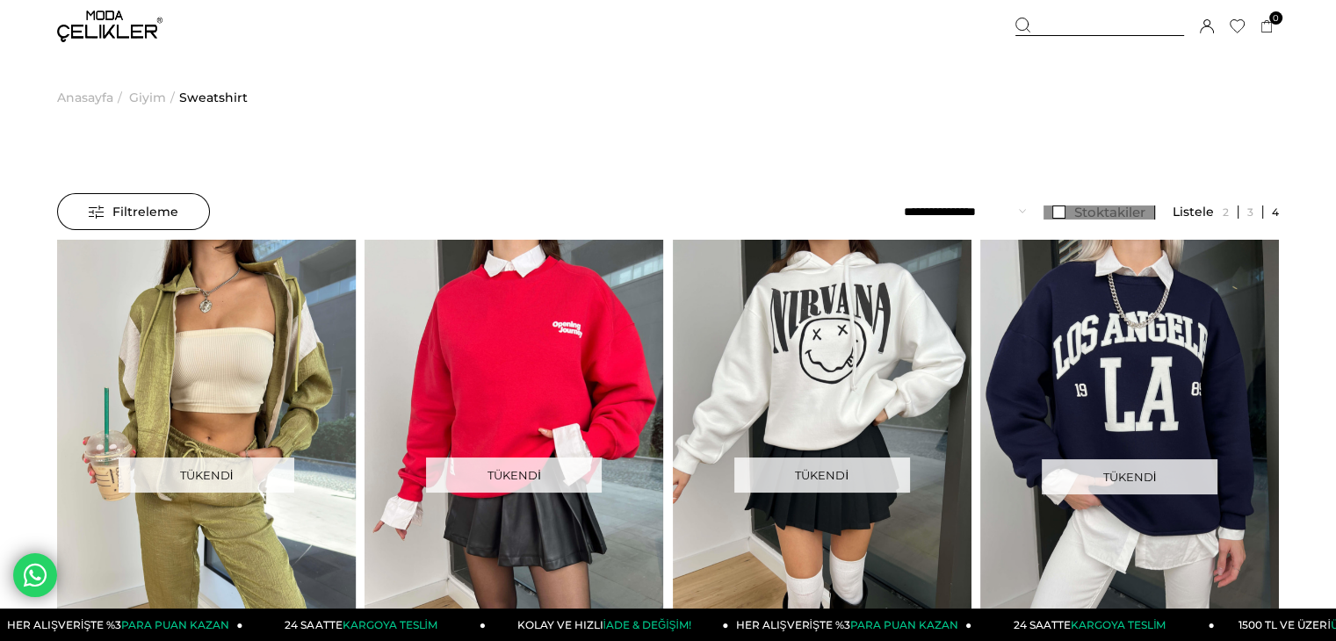
click at [1060, 215] on link "Stoktakiler" at bounding box center [1100, 213] width 112 height 14
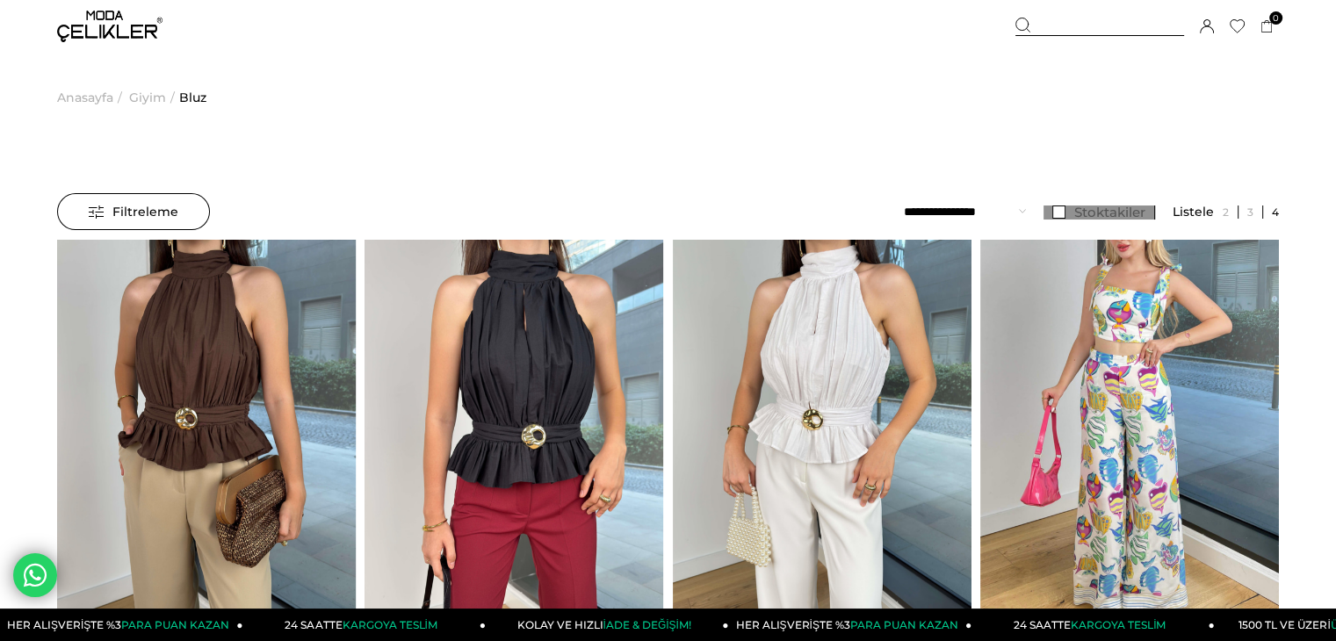
click at [1060, 215] on link "Stoktakiler" at bounding box center [1100, 213] width 112 height 14
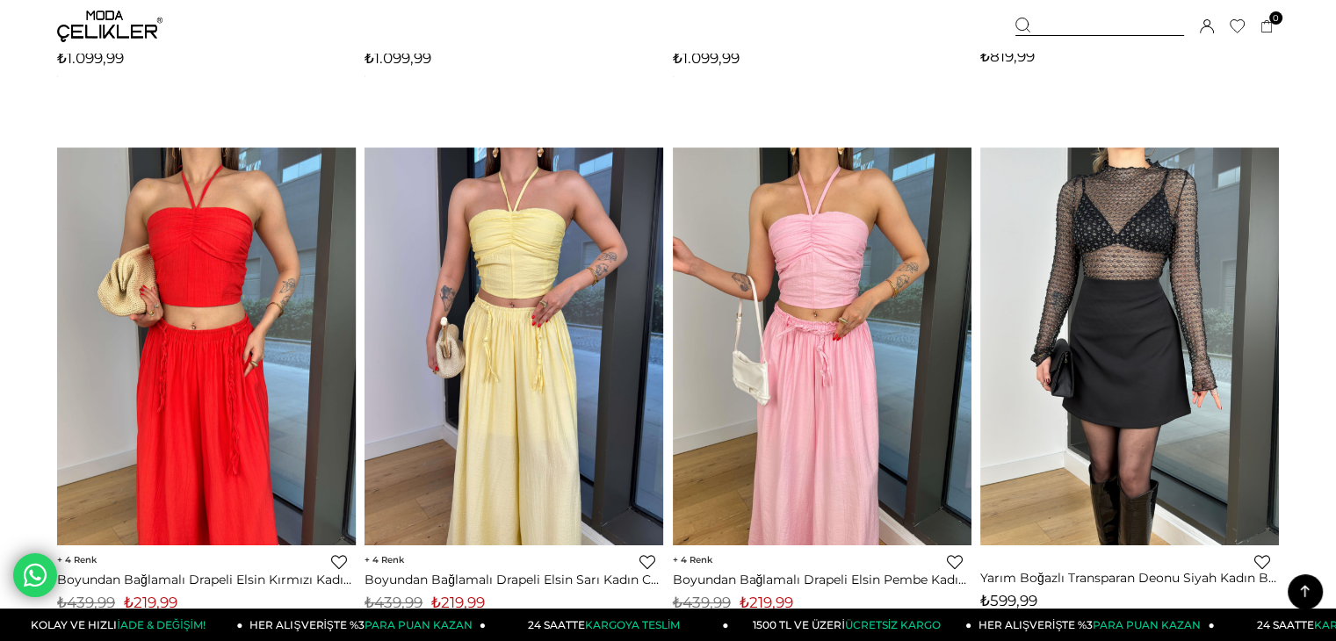
scroll to position [615, 0]
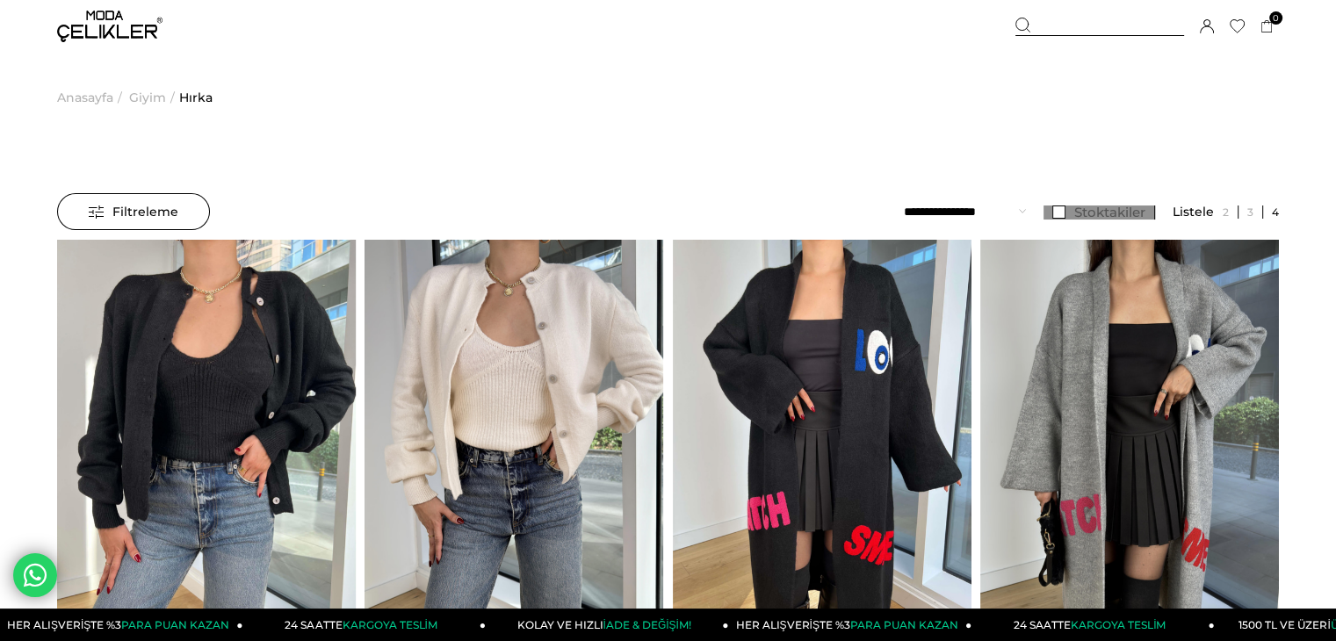
click at [1053, 214] on link "Stoktakiler" at bounding box center [1100, 213] width 112 height 14
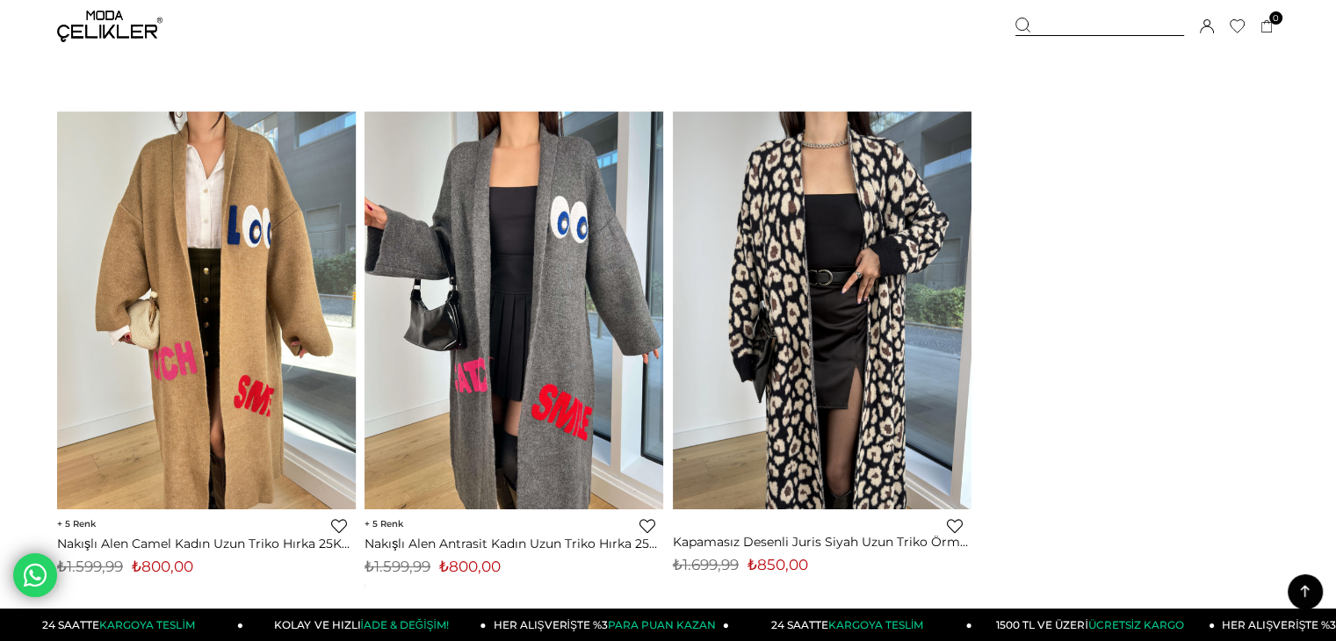
scroll to position [703, 0]
